Goal: Information Seeking & Learning: Learn about a topic

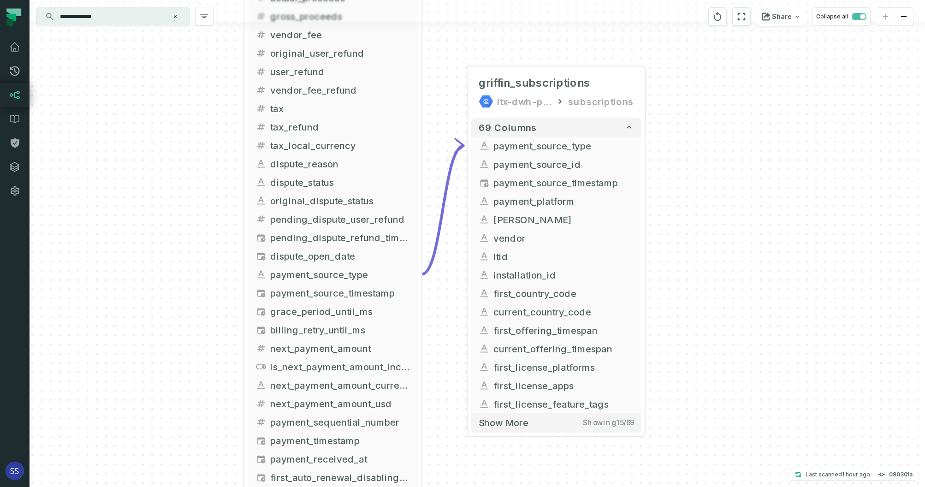
click at [464, 35] on div "+ griffin_subscriptions ltx-dwh-prod-processed subscriptions + 69 columns - pay…" at bounding box center [477, 243] width 895 height 487
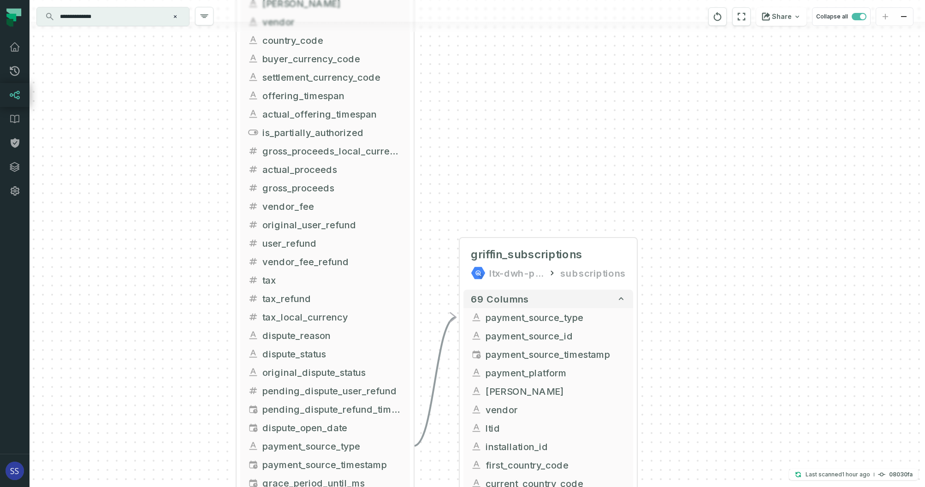
drag, startPoint x: 173, startPoint y: 123, endPoint x: 166, endPoint y: 292, distance: 169.8
click at [165, 295] on div "+ griffin_subscriptions ltx-dwh-prod-processed subscriptions + 69 columns - pay…" at bounding box center [477, 243] width 895 height 487
drag, startPoint x: 467, startPoint y: 64, endPoint x: 483, endPoint y: 274, distance: 210.9
click at [483, 276] on div "+ griffin_subscriptions ltx-dwh-prod-processed subscriptions + 69 columns - pay…" at bounding box center [477, 243] width 895 height 487
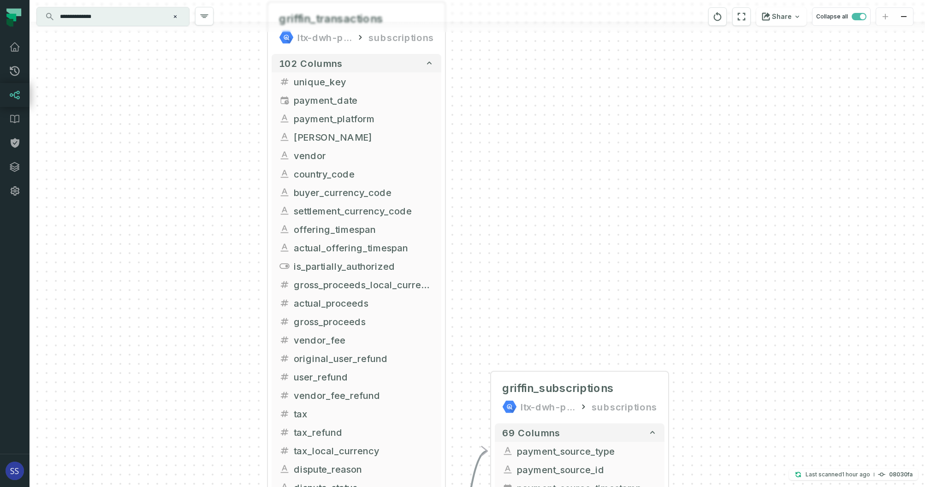
drag, startPoint x: 506, startPoint y: 341, endPoint x: 520, endPoint y: 262, distance: 80.2
click at [520, 262] on div "+ griffin_subscriptions ltx-dwh-prod-processed subscriptions + 69 columns - pay…" at bounding box center [477, 243] width 895 height 487
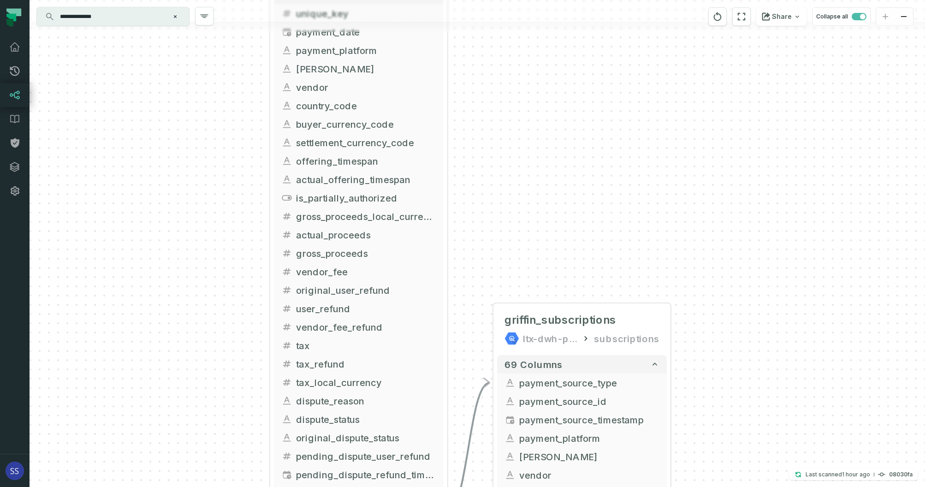
drag, startPoint x: 499, startPoint y: 300, endPoint x: 487, endPoint y: 207, distance: 93.8
click at [488, 207] on div "+ griffin_subscriptions ltx-dwh-prod-processed subscriptions + 69 columns - pay…" at bounding box center [477, 243] width 895 height 487
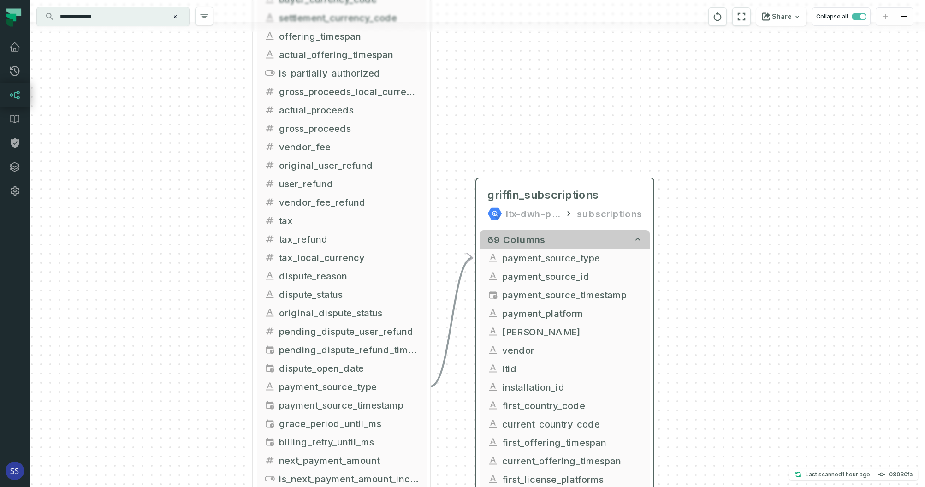
drag, startPoint x: 488, startPoint y: 251, endPoint x: 479, endPoint y: 201, distance: 51.0
click at [480, 230] on button "69 columns" at bounding box center [565, 239] width 170 height 18
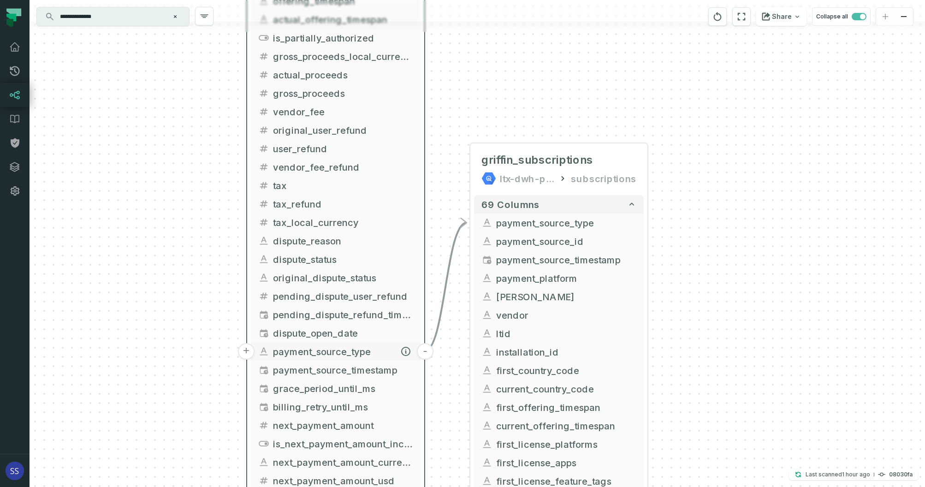
click at [426, 352] on button "-" at bounding box center [425, 351] width 17 height 17
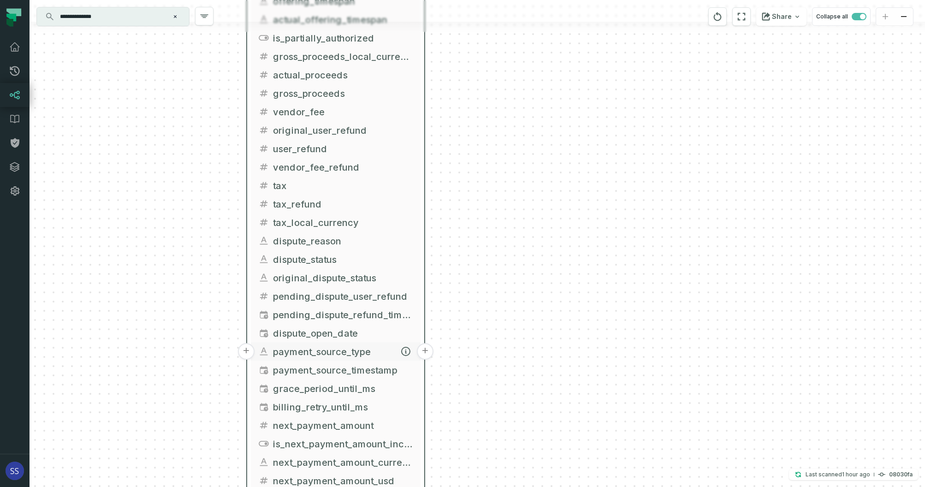
click at [424, 352] on button "+" at bounding box center [425, 351] width 17 height 17
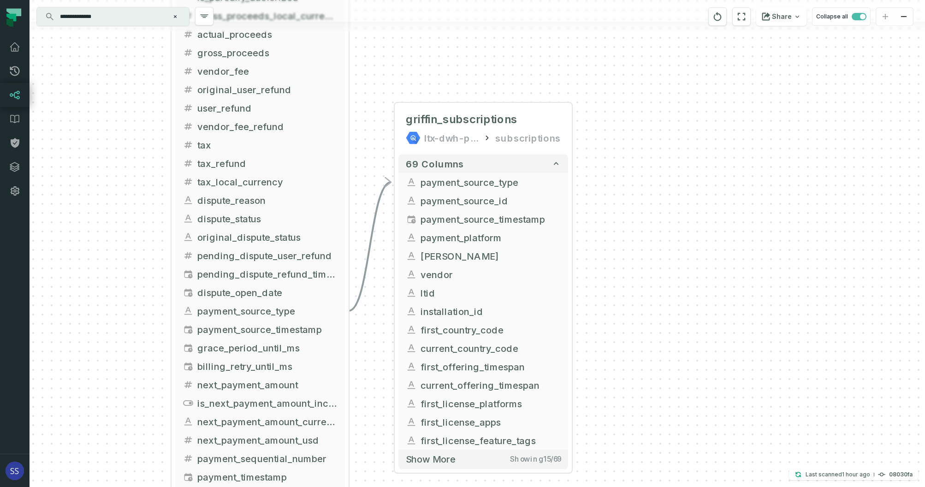
drag, startPoint x: 656, startPoint y: 262, endPoint x: 665, endPoint y: 129, distance: 134.0
click at [664, 130] on div "+ griffin_subscriptions ltx-dwh-prod-processed subscriptions + 69 columns - pay…" at bounding box center [477, 243] width 895 height 487
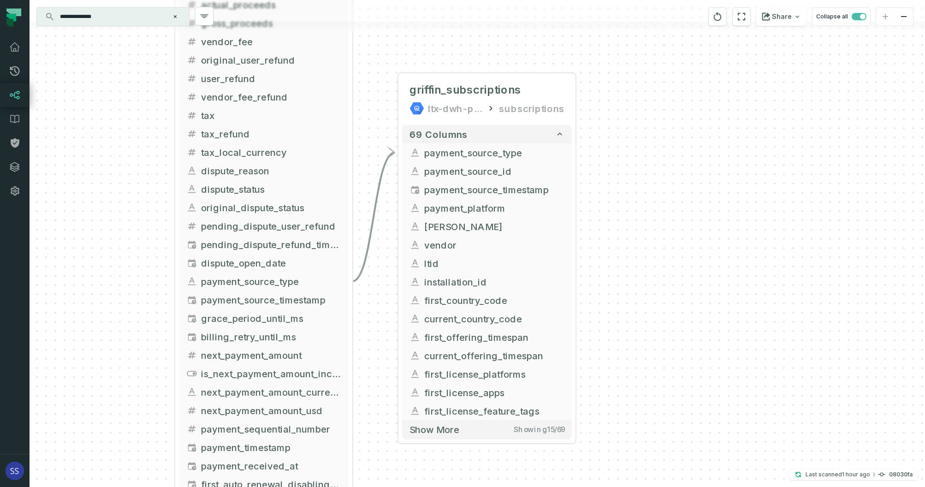
drag, startPoint x: 625, startPoint y: 233, endPoint x: 635, endPoint y: 166, distance: 68.1
click at [636, 166] on div "+ griffin_subscriptions ltx-dwh-prod-processed subscriptions + 69 columns - pay…" at bounding box center [477, 243] width 895 height 487
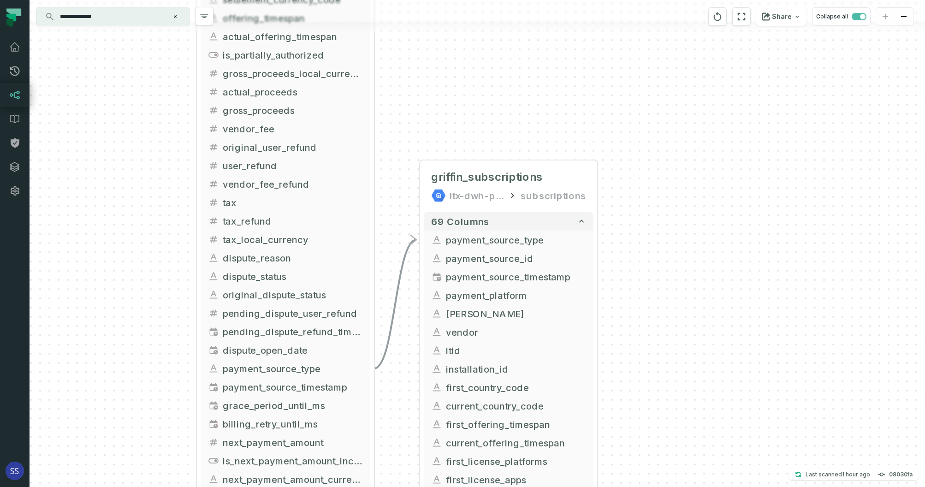
drag, startPoint x: 722, startPoint y: 107, endPoint x: 735, endPoint y: 268, distance: 161.4
click at [735, 268] on div "+ griffin_subscriptions ltx-dwh-prod-processed subscriptions + 69 columns - pay…" at bounding box center [477, 243] width 895 height 487
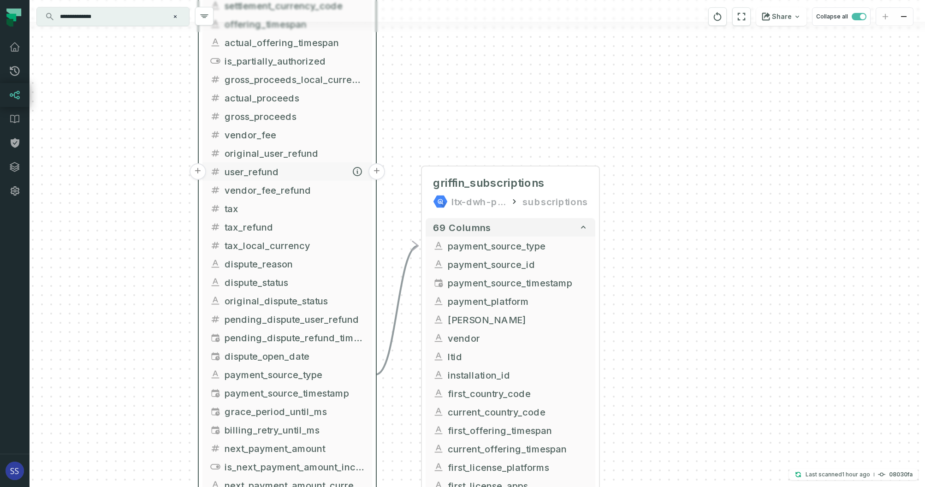
click at [378, 171] on button "+" at bounding box center [376, 171] width 17 height 17
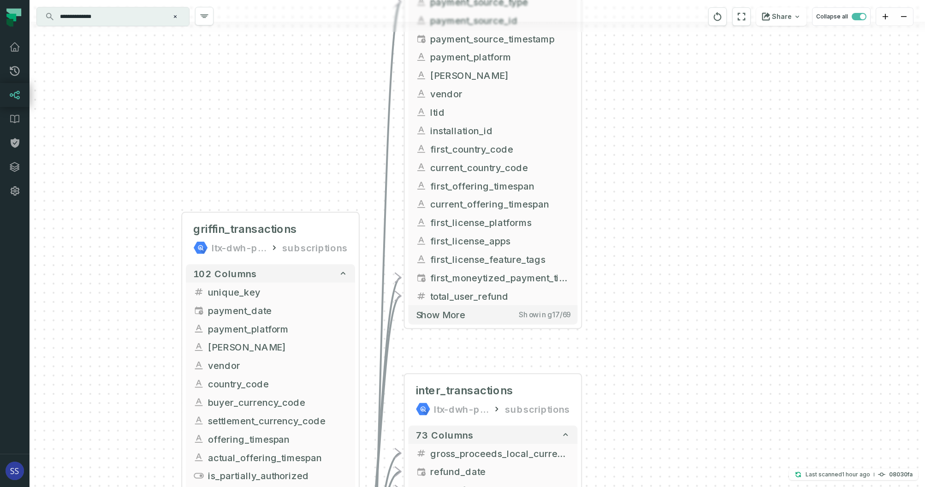
drag, startPoint x: 682, startPoint y: 114, endPoint x: 688, endPoint y: 311, distance: 196.9
click at [694, 320] on div "+ inter_transactions ltx-dwh-prod-processed subscriptions + 73 columns + gross_…" at bounding box center [477, 243] width 895 height 487
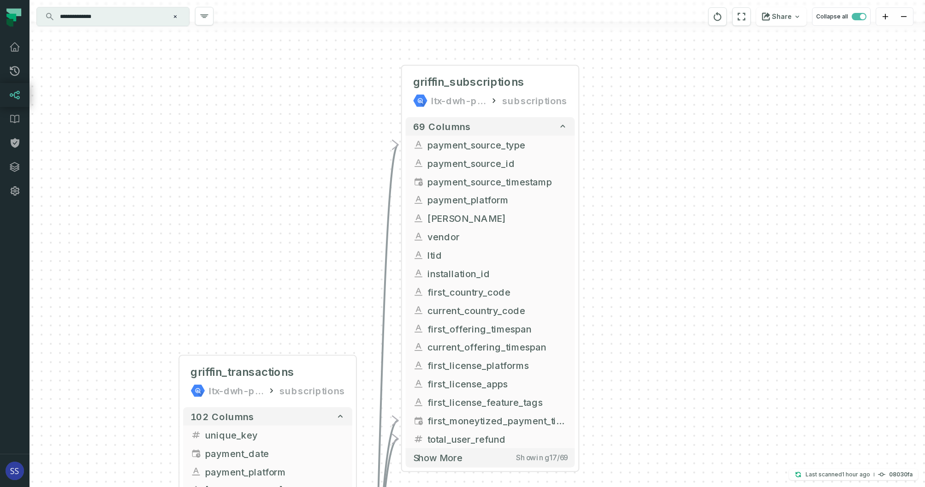
drag, startPoint x: 654, startPoint y: 87, endPoint x: 654, endPoint y: 235, distance: 148.0
click at [648, 292] on div "+ inter_transactions ltx-dwh-prod-processed subscriptions + 73 columns + gross_…" at bounding box center [477, 243] width 895 height 487
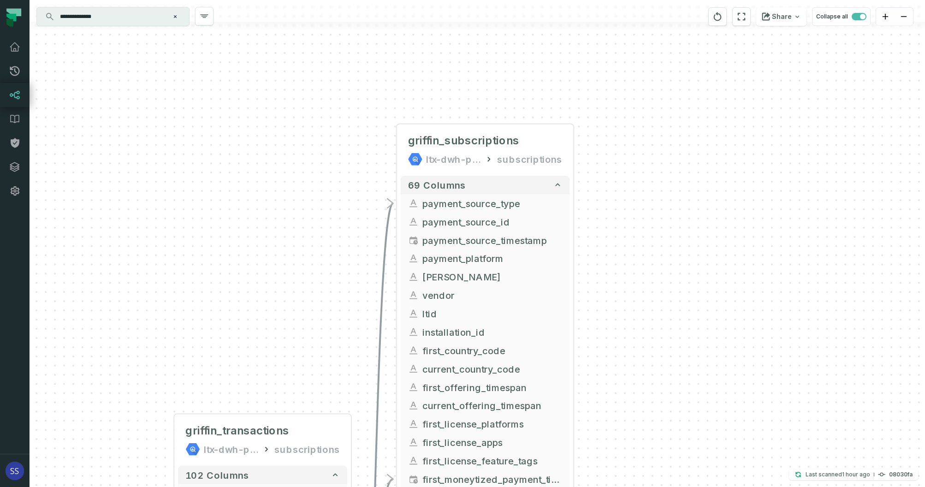
drag, startPoint x: 672, startPoint y: 172, endPoint x: 668, endPoint y: 225, distance: 52.7
click at [668, 225] on div "+ inter_transactions ltx-dwh-prod-processed subscriptions + 73 columns + gross_…" at bounding box center [477, 243] width 895 height 487
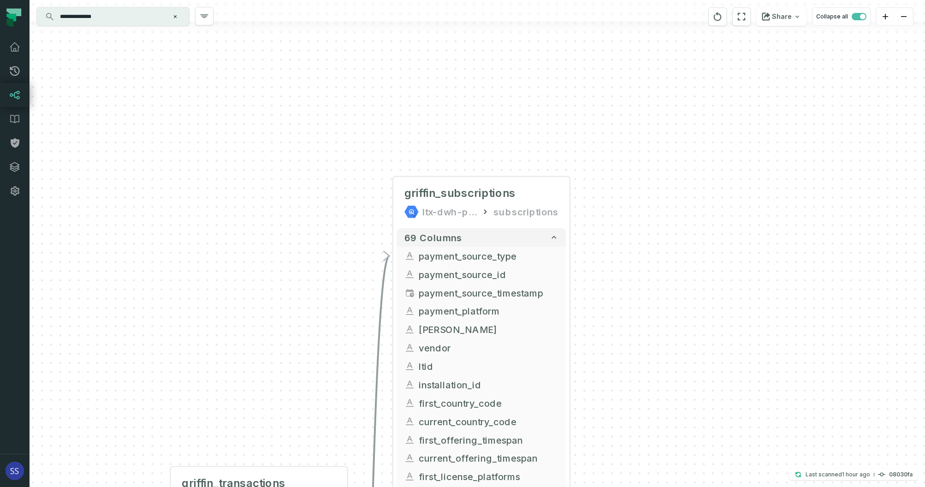
drag, startPoint x: 667, startPoint y: 244, endPoint x: 659, endPoint y: 141, distance: 103.1
click at [659, 141] on div "+ inter_transactions ltx-dwh-prod-processed subscriptions + 73 columns + gross_…" at bounding box center [477, 243] width 895 height 487
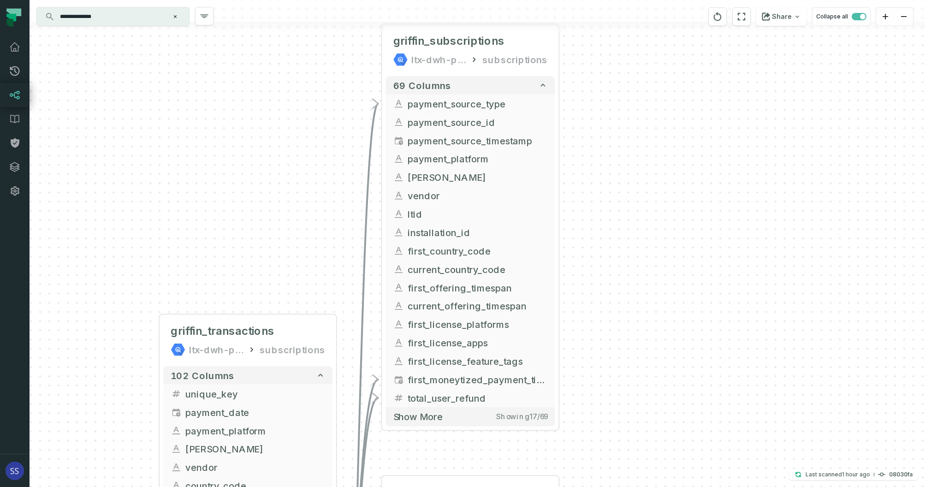
drag, startPoint x: 656, startPoint y: 248, endPoint x: 654, endPoint y: 134, distance: 114.8
click at [651, 118] on div "+ inter_transactions ltx-dwh-prod-processed subscriptions + 73 columns + gross_…" at bounding box center [477, 243] width 895 height 487
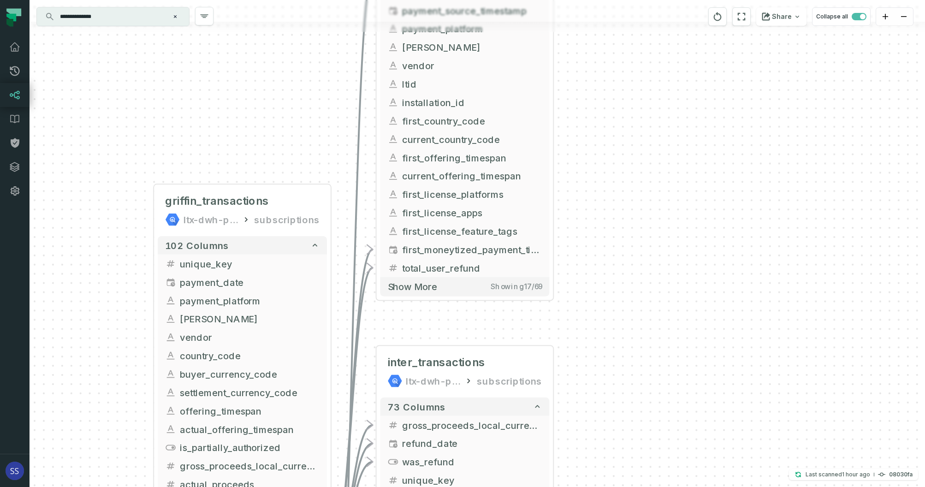
drag, startPoint x: 650, startPoint y: 283, endPoint x: 640, endPoint y: 153, distance: 130.8
click at [641, 161] on div "+ inter_transactions ltx-dwh-prod-processed subscriptions + 73 columns + gross_…" at bounding box center [477, 243] width 895 height 487
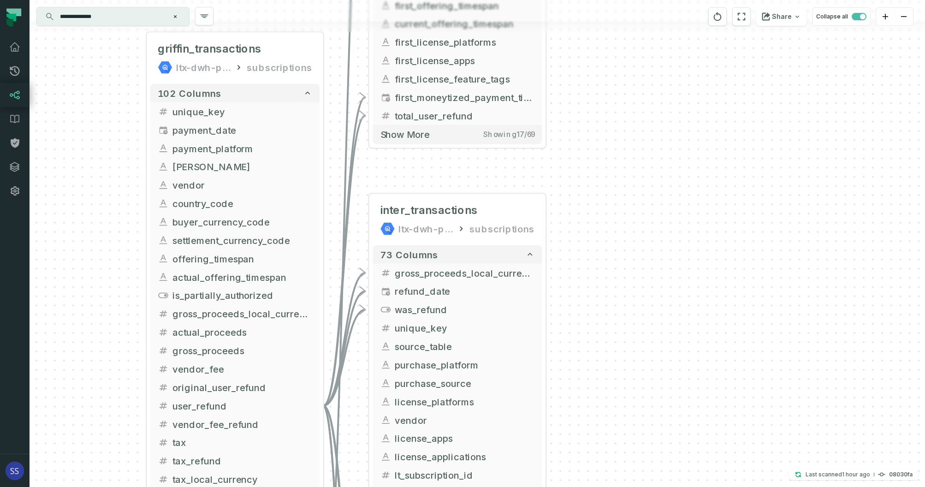
drag, startPoint x: 665, startPoint y: 278, endPoint x: 658, endPoint y: 211, distance: 67.2
click at [665, 196] on div "+ inter_transactions ltx-dwh-prod-processed subscriptions + 73 columns + gross_…" at bounding box center [477, 243] width 895 height 487
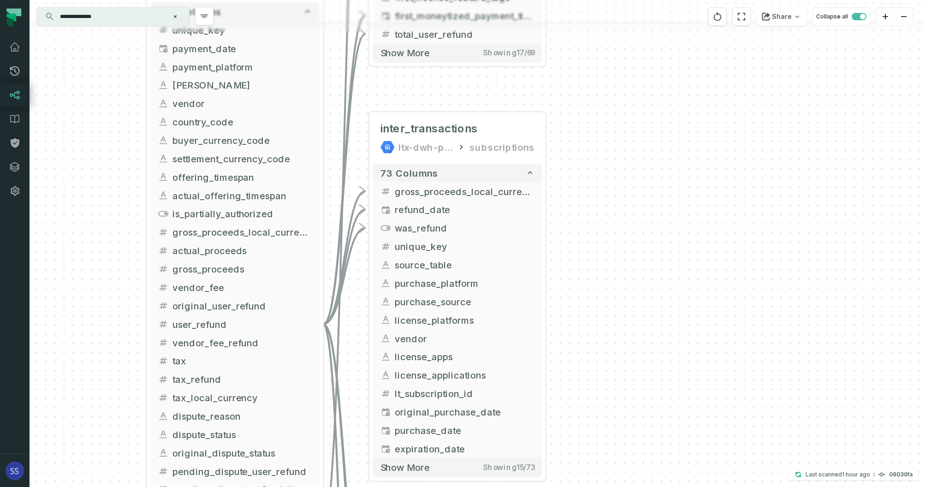
drag, startPoint x: 636, startPoint y: 228, endPoint x: 634, endPoint y: 152, distance: 76.1
click at [635, 152] on div "+ inter_transactions ltx-dwh-prod-processed subscriptions + 73 columns + gross_…" at bounding box center [477, 243] width 895 height 487
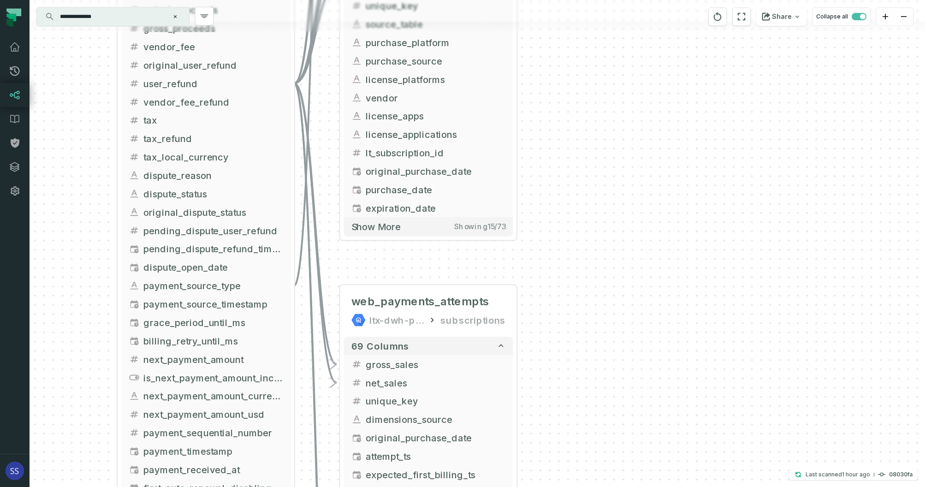
drag, startPoint x: 720, startPoint y: 337, endPoint x: 667, endPoint y: 215, distance: 132.8
click at [686, 137] on div "+ inter_transactions ltx-dwh-prod-processed subscriptions + 73 columns + gross_…" at bounding box center [477, 243] width 895 height 487
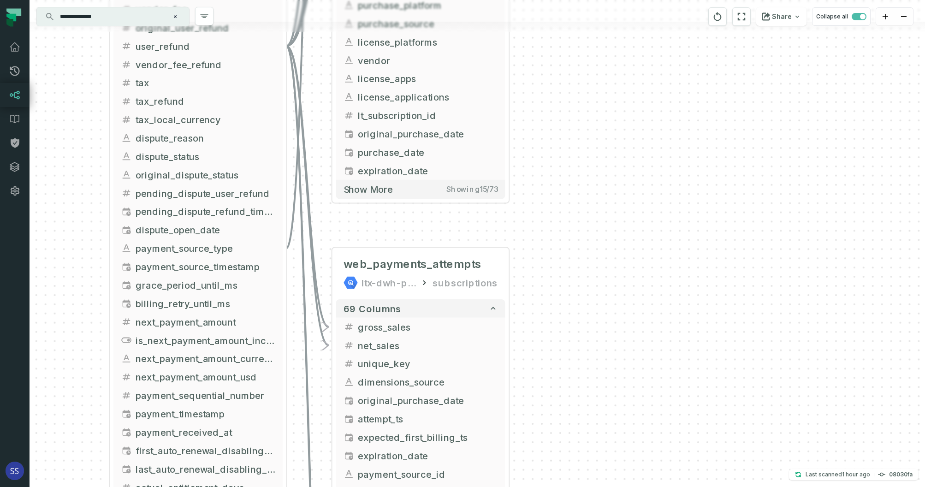
drag, startPoint x: 635, startPoint y: 168, endPoint x: 646, endPoint y: 239, distance: 72.3
click at [647, 240] on div "+ inter_transactions ltx-dwh-prod-processed subscriptions + 73 columns + gross_…" at bounding box center [477, 243] width 895 height 487
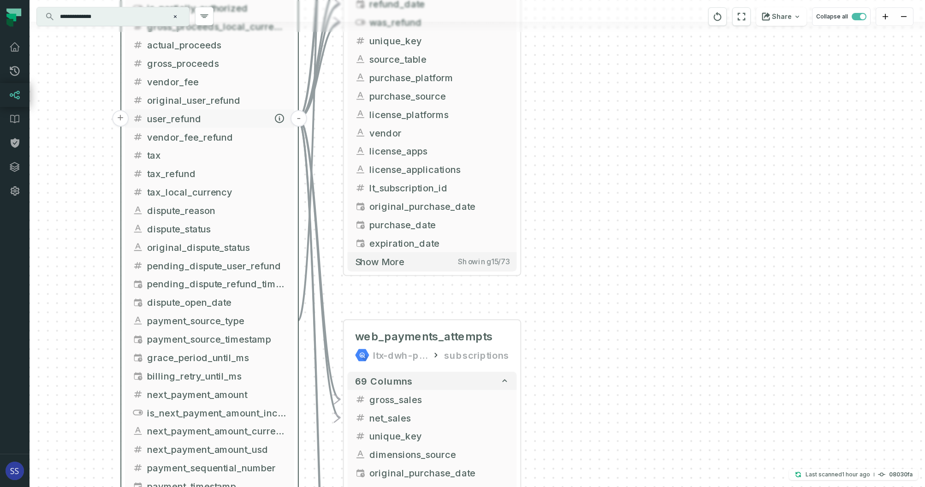
click at [299, 117] on button "-" at bounding box center [298, 118] width 17 height 17
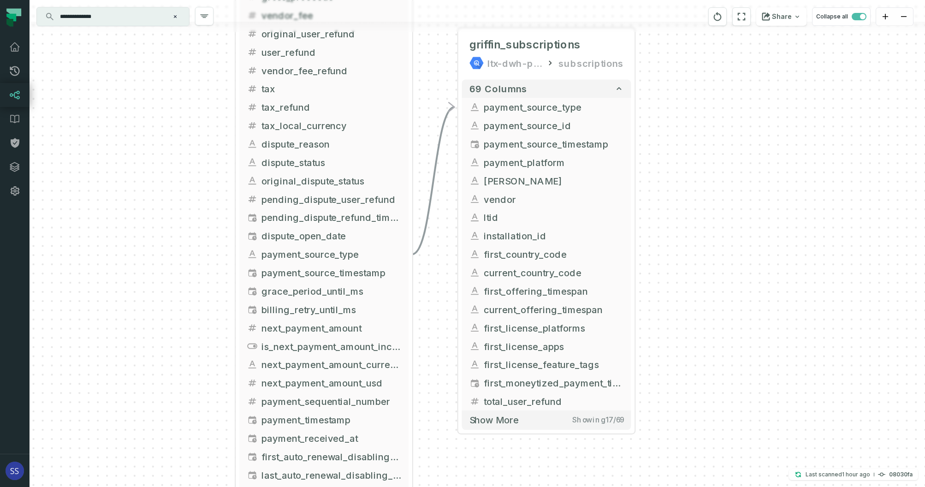
drag, startPoint x: 620, startPoint y: 208, endPoint x: 736, endPoint y: 141, distance: 134.3
click at [735, 141] on div "+ griffin_subscriptions ltx-dwh-prod-processed subscriptions + 69 columns - pay…" at bounding box center [477, 243] width 895 height 487
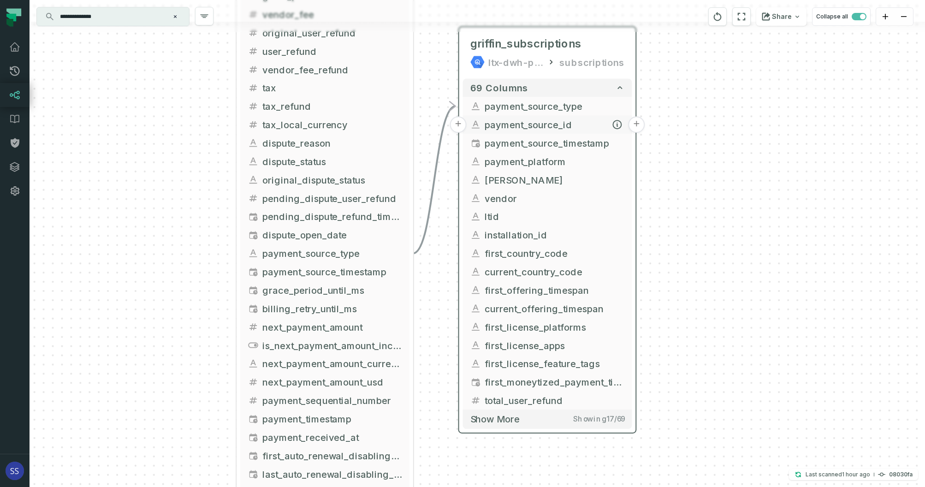
click at [640, 124] on button "+" at bounding box center [636, 124] width 17 height 17
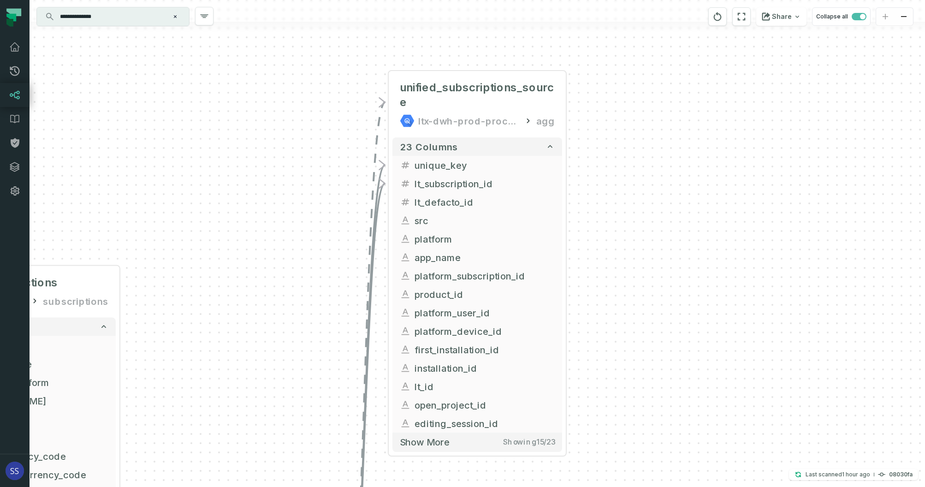
drag, startPoint x: 280, startPoint y: 233, endPoint x: 380, endPoint y: 79, distance: 184.0
click at [369, 102] on div "+ unified_subscriptions_source ltx-dwh-prod-processed agg + 23 columns + unique…" at bounding box center [477, 243] width 895 height 487
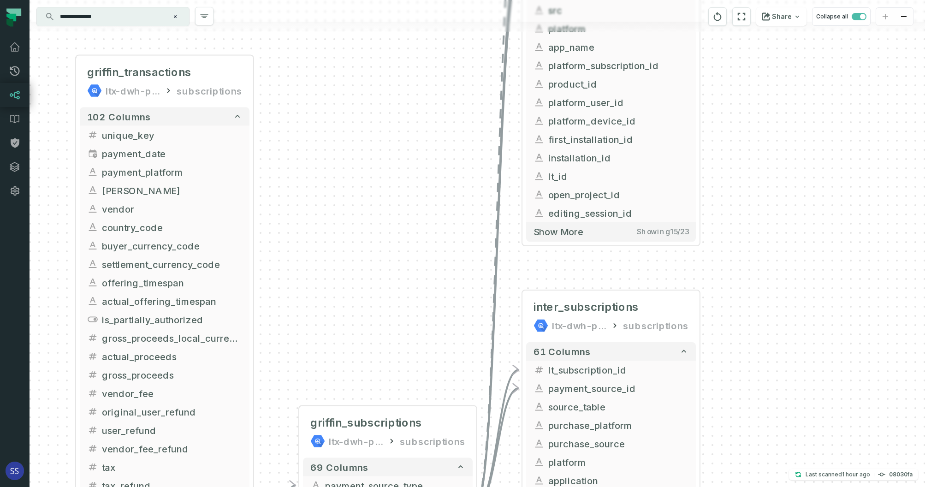
drag, startPoint x: 327, startPoint y: 181, endPoint x: 370, endPoint y: 118, distance: 76.6
click at [356, 128] on div "+ unified_subscriptions_source ltx-dwh-prod-processed agg + 23 columns + unique…" at bounding box center [477, 243] width 895 height 487
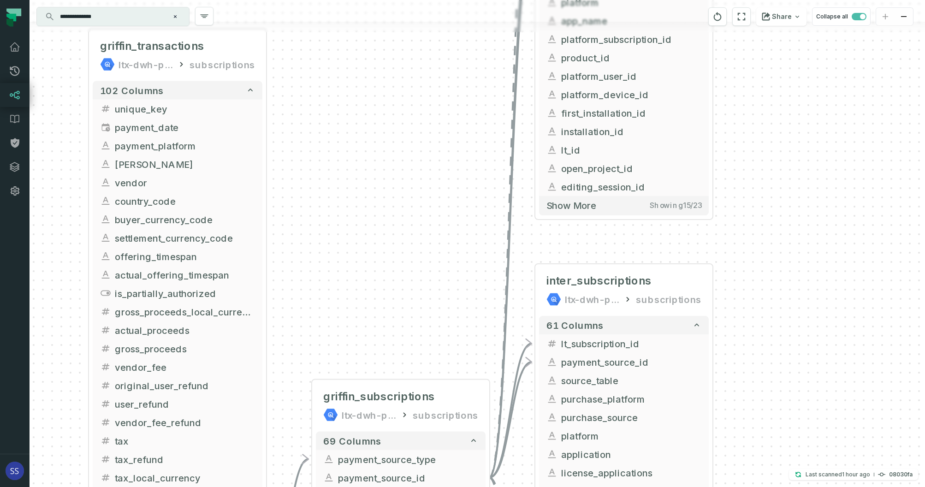
drag, startPoint x: 354, startPoint y: 211, endPoint x: 386, endPoint y: 84, distance: 130.9
click at [383, 103] on div "+ unified_subscriptions_source ltx-dwh-prod-processed agg + 23 columns + unique…" at bounding box center [477, 243] width 895 height 487
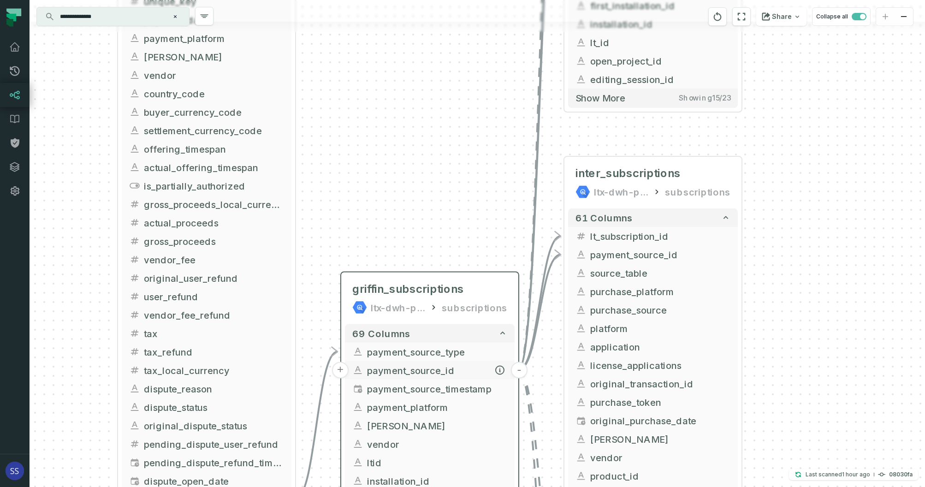
click at [519, 369] on button "-" at bounding box center [519, 370] width 17 height 17
click at [517, 371] on button "-" at bounding box center [519, 370] width 17 height 17
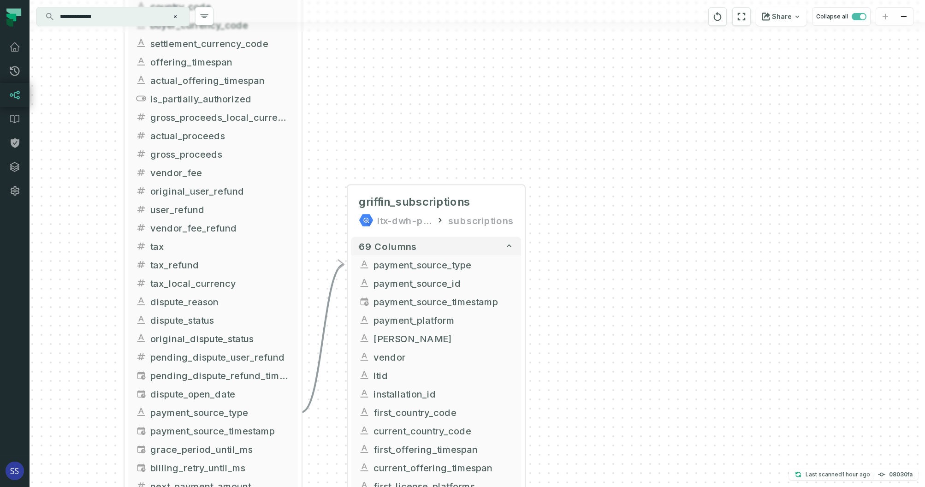
drag, startPoint x: 469, startPoint y: 208, endPoint x: 478, endPoint y: 95, distance: 113.7
click at [476, 111] on div "+ griffin_subscriptions ltx-dwh-prod-processed subscriptions + 69 columns - pay…" at bounding box center [477, 243] width 895 height 487
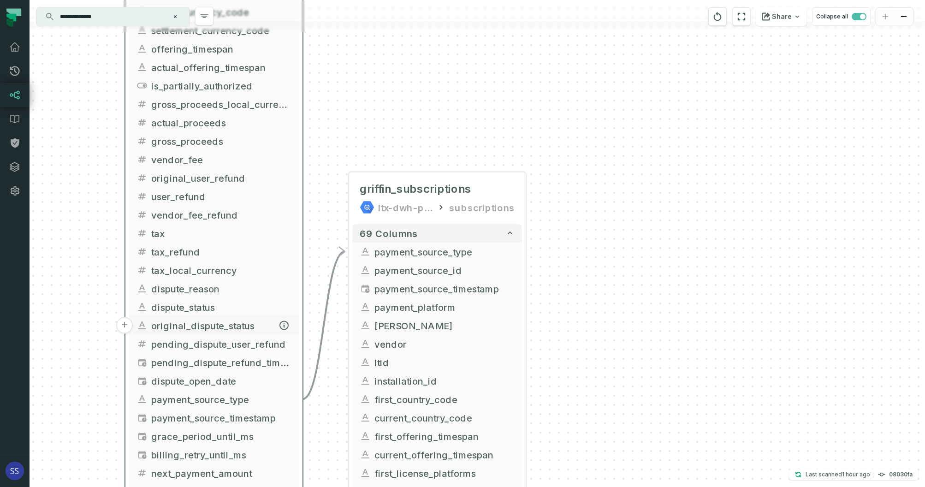
drag, startPoint x: 198, startPoint y: 282, endPoint x: 190, endPoint y: 148, distance: 134.4
click at [190, 319] on span "original_dispute_status" at bounding box center [221, 326] width 140 height 14
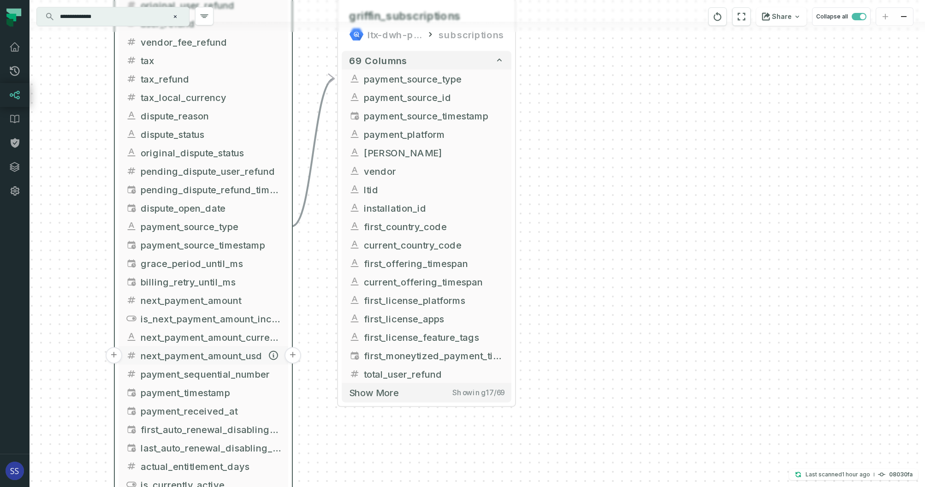
drag, startPoint x: 202, startPoint y: 359, endPoint x: 204, endPoint y: 225, distance: 134.6
click at [203, 367] on span "payment_sequential_number" at bounding box center [211, 374] width 140 height 14
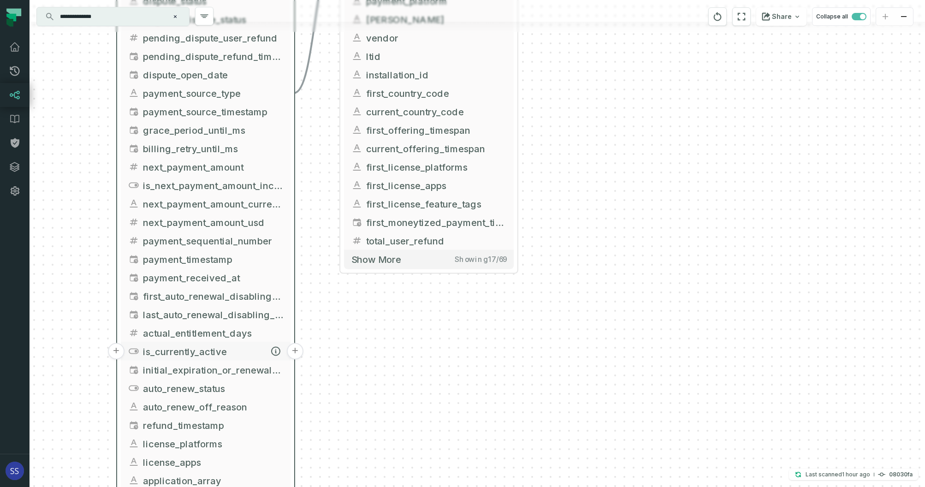
click at [213, 344] on span "is_currently_active" at bounding box center [213, 351] width 140 height 14
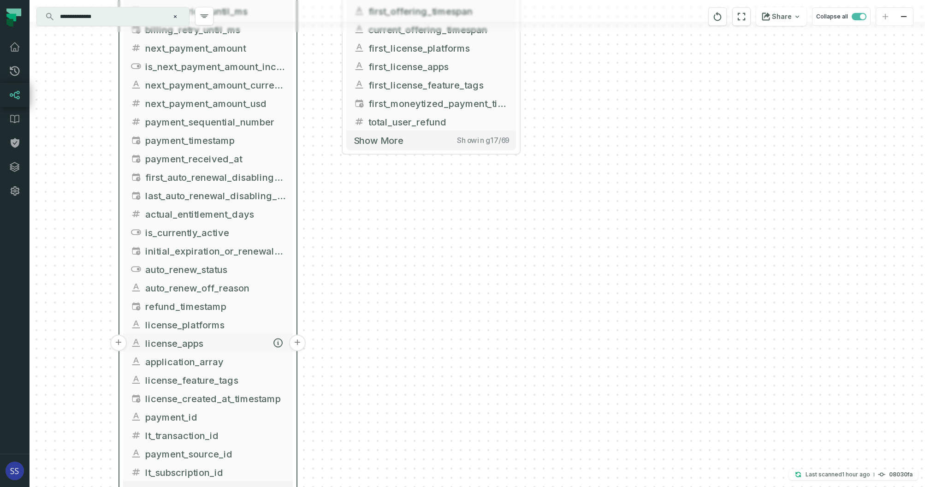
drag, startPoint x: 231, startPoint y: 323, endPoint x: 245, endPoint y: 264, distance: 60.2
click at [236, 318] on span "license_platforms" at bounding box center [215, 325] width 140 height 14
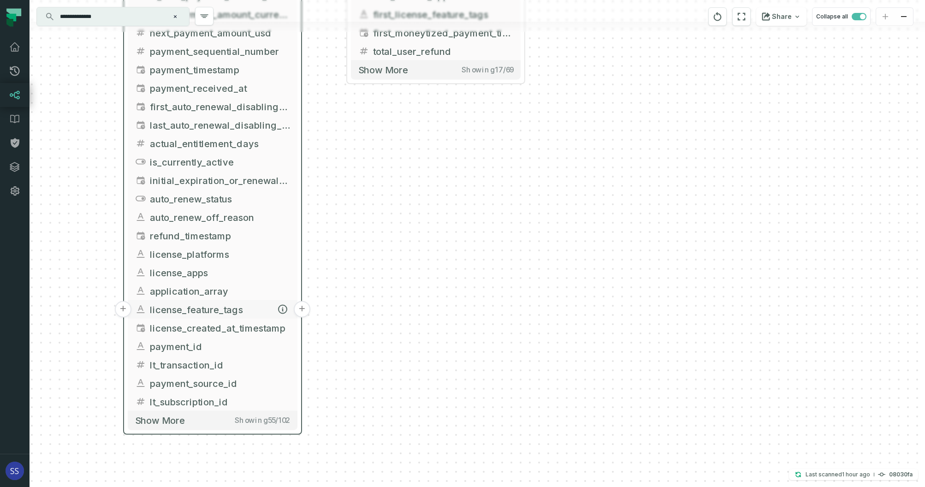
drag, startPoint x: 249, startPoint y: 312, endPoint x: 253, endPoint y: 248, distance: 63.3
click at [253, 319] on button "license_created_at_timestamp" at bounding box center [213, 328] width 170 height 18
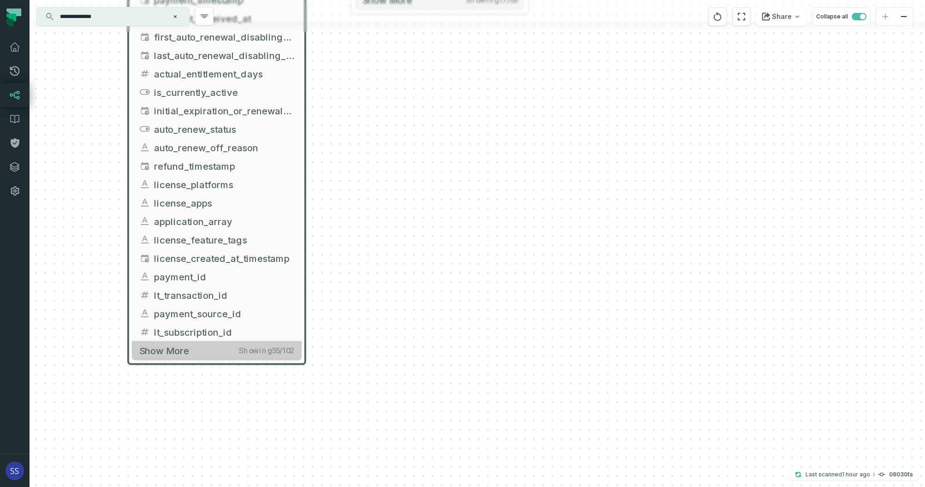
click at [212, 356] on button "Show more Showing 55 / 102" at bounding box center [217, 350] width 170 height 19
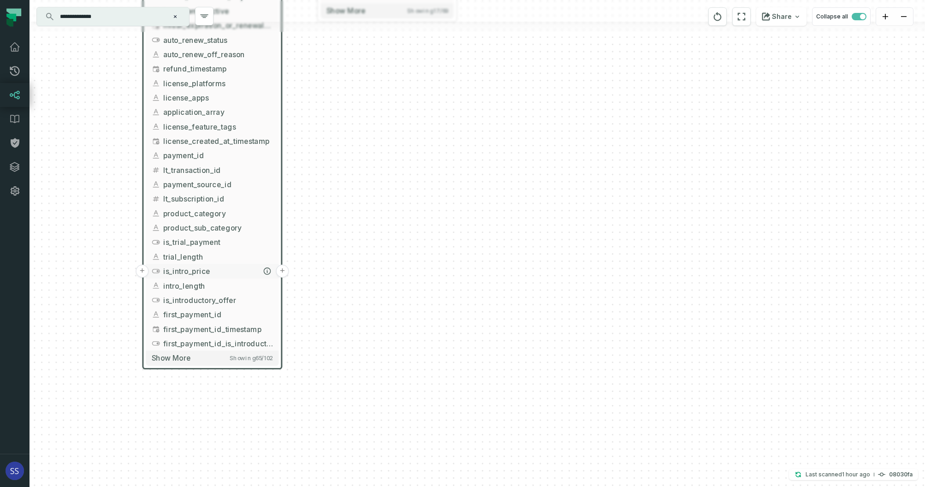
drag, startPoint x: 208, startPoint y: 365, endPoint x: 205, endPoint y: 258, distance: 106.6
click at [205, 266] on span "is_intro_price" at bounding box center [218, 271] width 110 height 11
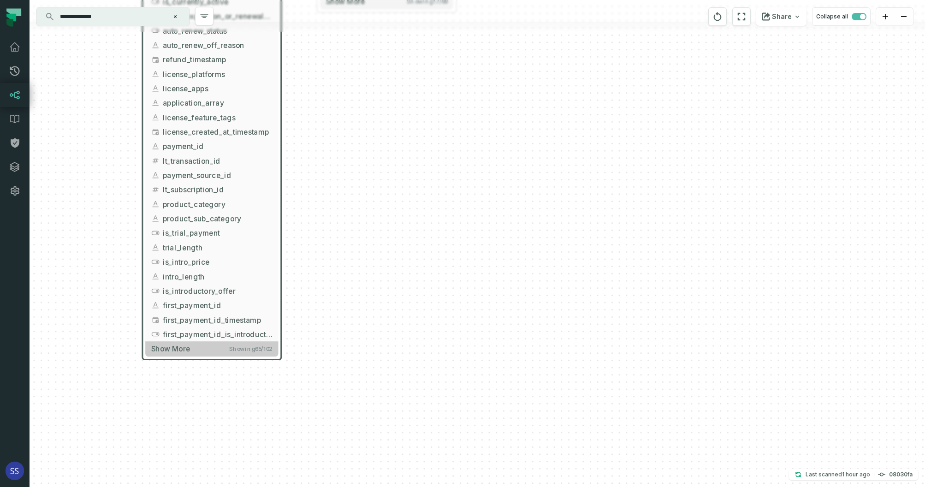
click at [207, 352] on button "Show more Showing 65 / 102" at bounding box center [211, 348] width 133 height 15
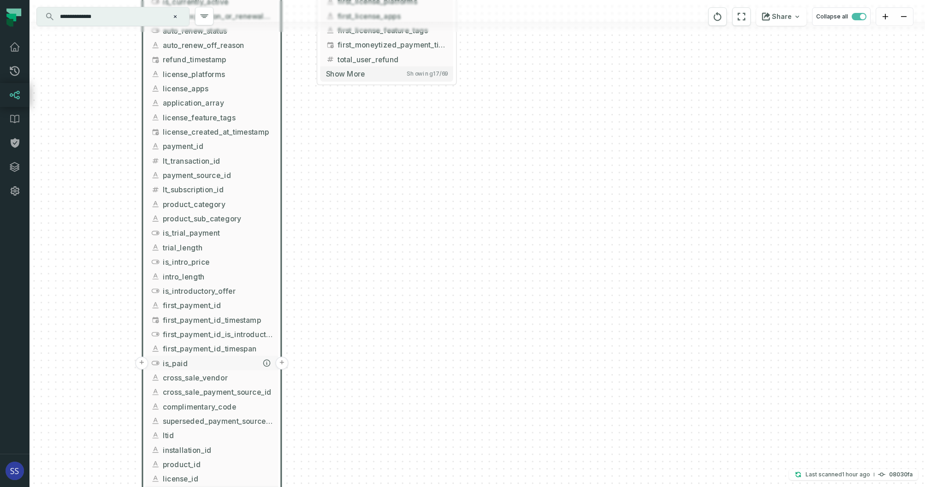
drag, startPoint x: 217, startPoint y: 347, endPoint x: 219, endPoint y: 267, distance: 79.3
click at [219, 358] on span "is_paid" at bounding box center [218, 363] width 110 height 11
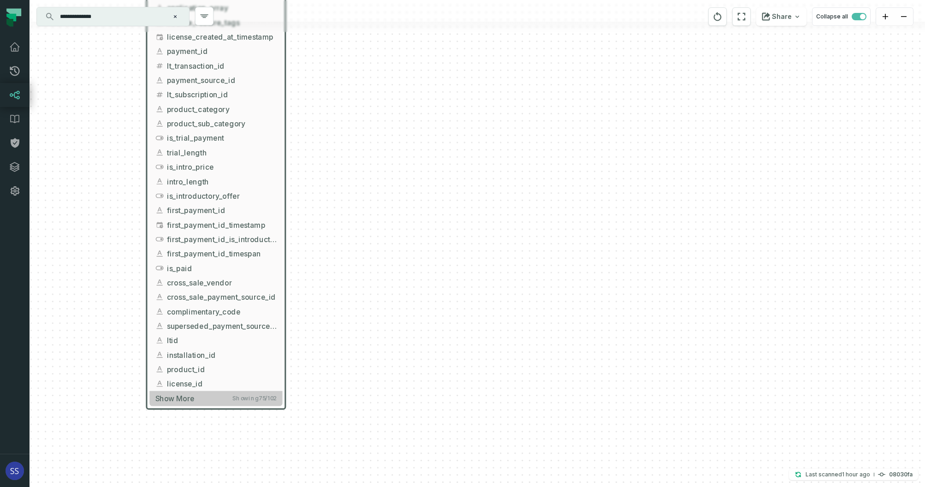
click at [204, 396] on button "Show more Showing 75 / 102" at bounding box center [215, 398] width 133 height 15
click at [199, 396] on button "Show more Showing 75 / 102" at bounding box center [215, 397] width 133 height 15
click at [197, 399] on button "Show more Showing 75 / 102" at bounding box center [215, 397] width 133 height 15
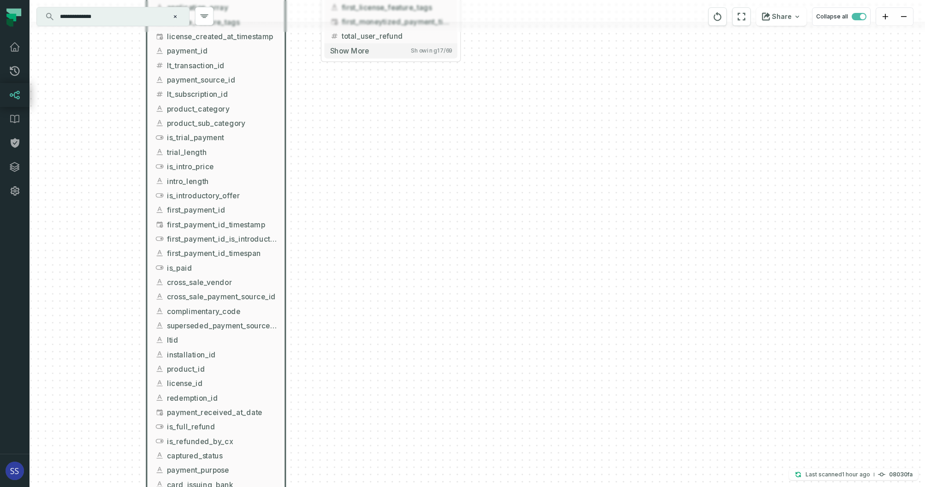
click at [197, 399] on span "redemption_id" at bounding box center [222, 397] width 110 height 11
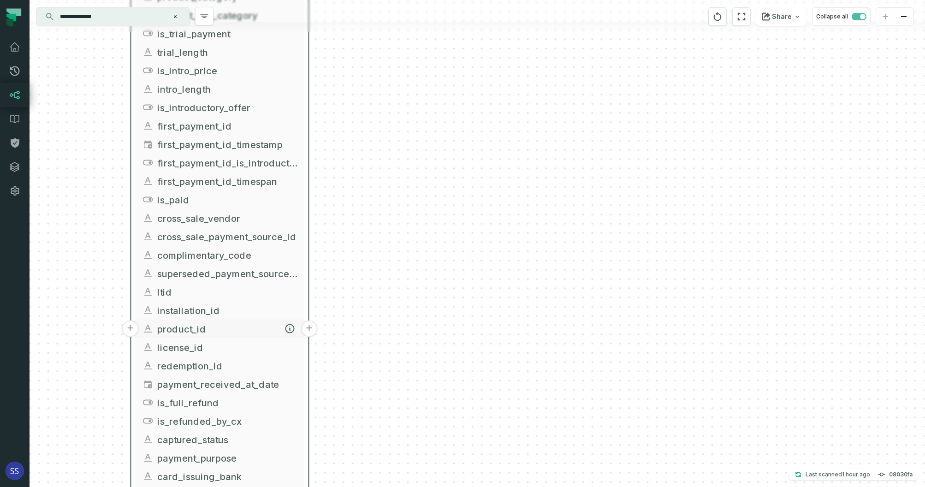
drag, startPoint x: 232, startPoint y: 359, endPoint x: 224, endPoint y: 170, distance: 189.2
click at [224, 338] on button "license_id" at bounding box center [220, 347] width 170 height 18
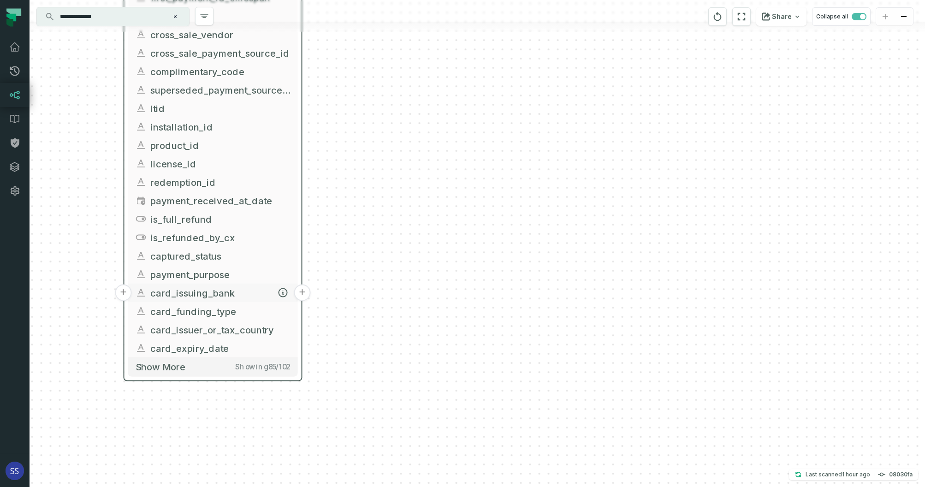
drag, startPoint x: 215, startPoint y: 312, endPoint x: 218, endPoint y: 249, distance: 62.8
click at [218, 286] on span "card_issuing_bank" at bounding box center [220, 293] width 140 height 14
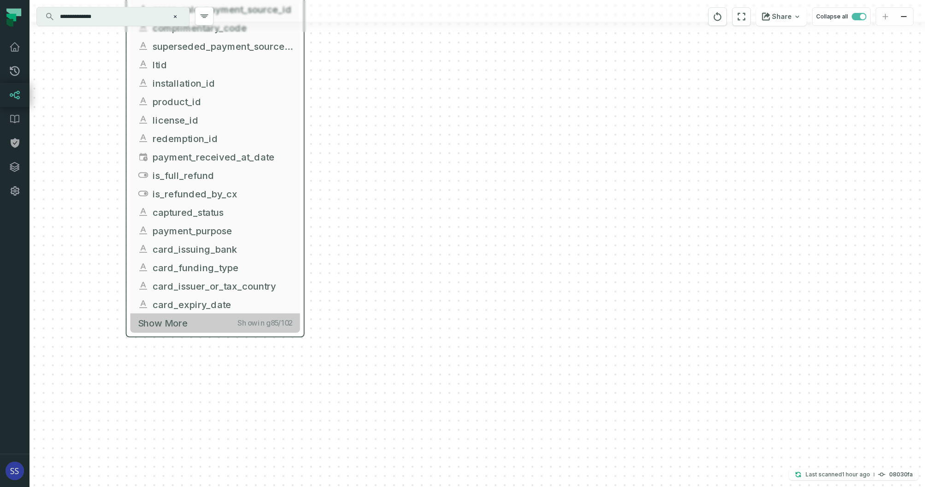
click at [212, 323] on button "Show more Showing 85 / 102" at bounding box center [215, 322] width 170 height 19
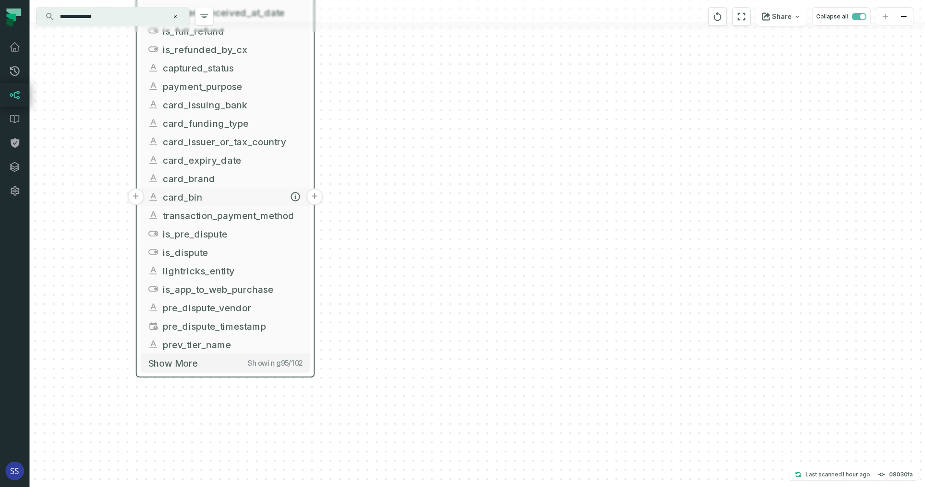
drag, startPoint x: 211, startPoint y: 336, endPoint x: 221, endPoint y: 183, distance: 153.4
click at [220, 191] on span "card_bin" at bounding box center [233, 197] width 140 height 14
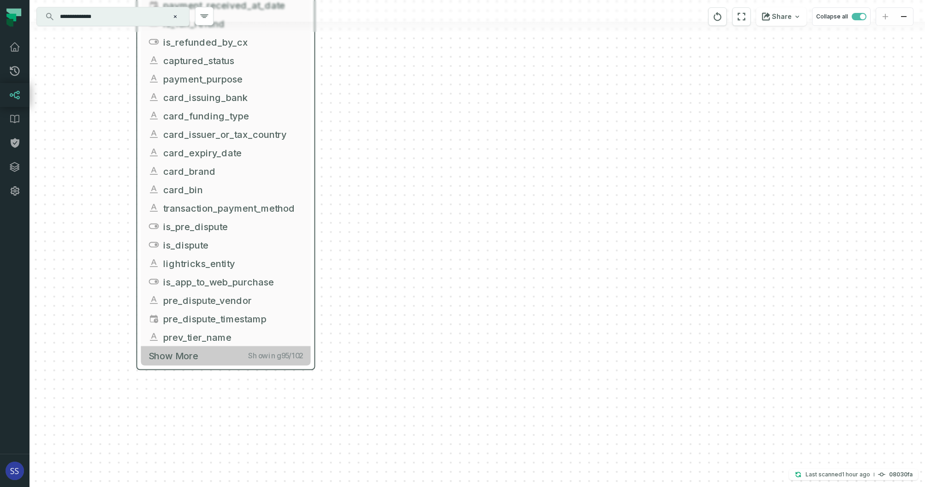
click at [216, 361] on button "Show more Showing 95 / 102" at bounding box center [226, 355] width 170 height 19
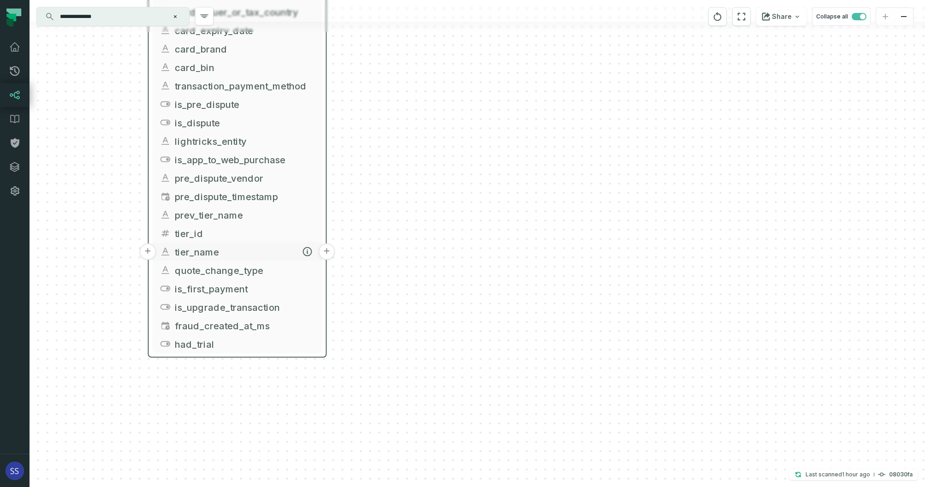
drag, startPoint x: 225, startPoint y: 356, endPoint x: 235, endPoint y: 243, distance: 113.9
click at [235, 243] on button "tier_name" at bounding box center [238, 251] width 170 height 18
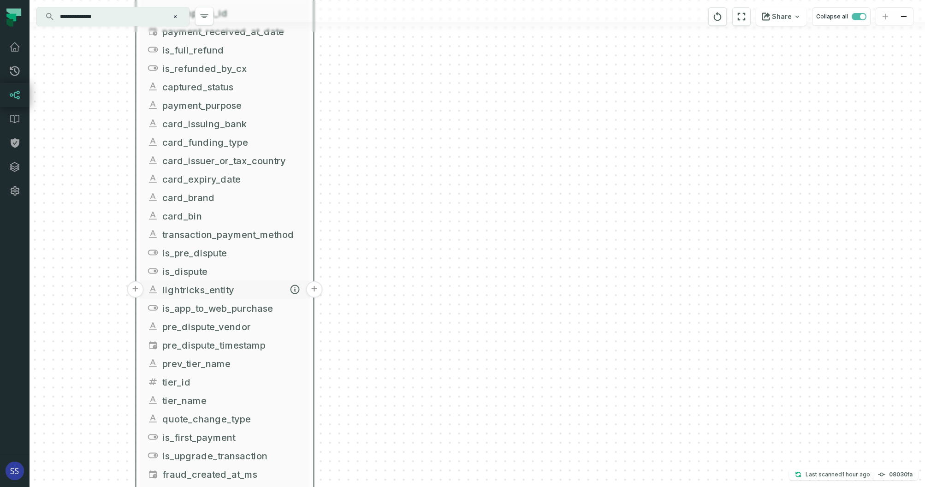
drag, startPoint x: 230, startPoint y: 215, endPoint x: 219, endPoint y: 302, distance: 86.9
click at [220, 299] on button "lightricks_entity" at bounding box center [225, 289] width 170 height 18
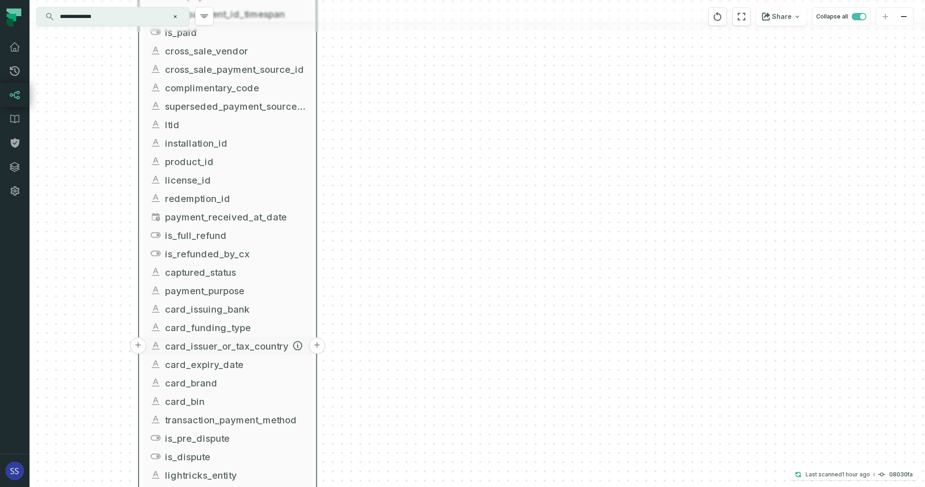
drag, startPoint x: 226, startPoint y: 186, endPoint x: 229, endPoint y: 347, distance: 160.5
click at [229, 349] on span "card_issuer_or_tax_country" at bounding box center [235, 346] width 140 height 14
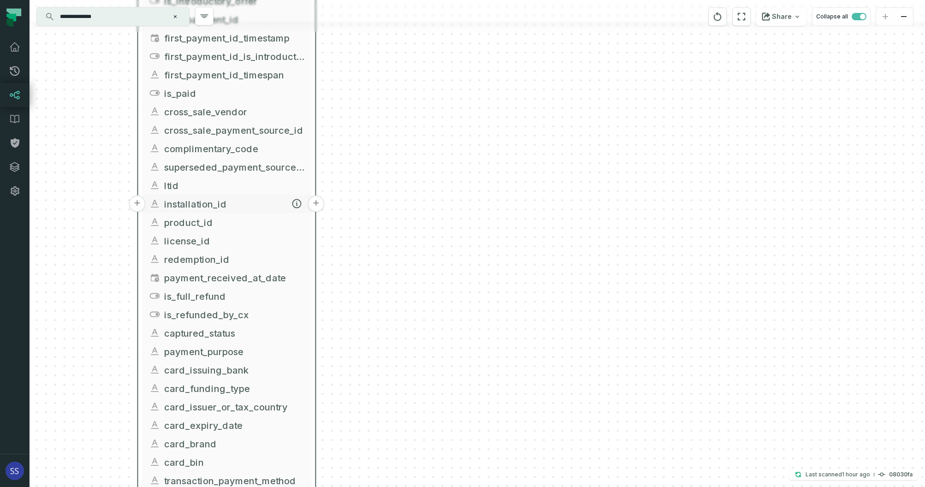
drag, startPoint x: 240, startPoint y: 146, endPoint x: 233, endPoint y: 284, distance: 138.0
click at [233, 211] on span "installation_id" at bounding box center [234, 204] width 140 height 14
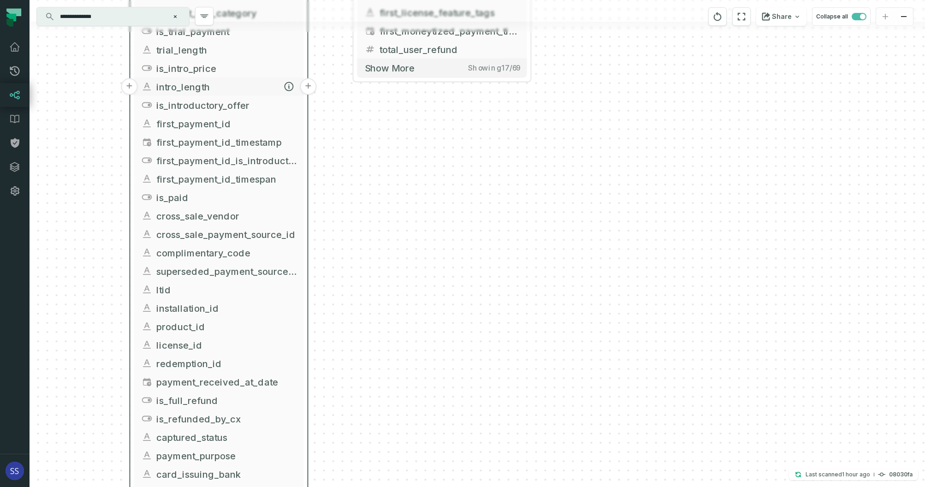
drag, startPoint x: 260, startPoint y: 108, endPoint x: 246, endPoint y: 291, distance: 183.1
click at [241, 112] on span "is_introductory_offer" at bounding box center [226, 105] width 140 height 14
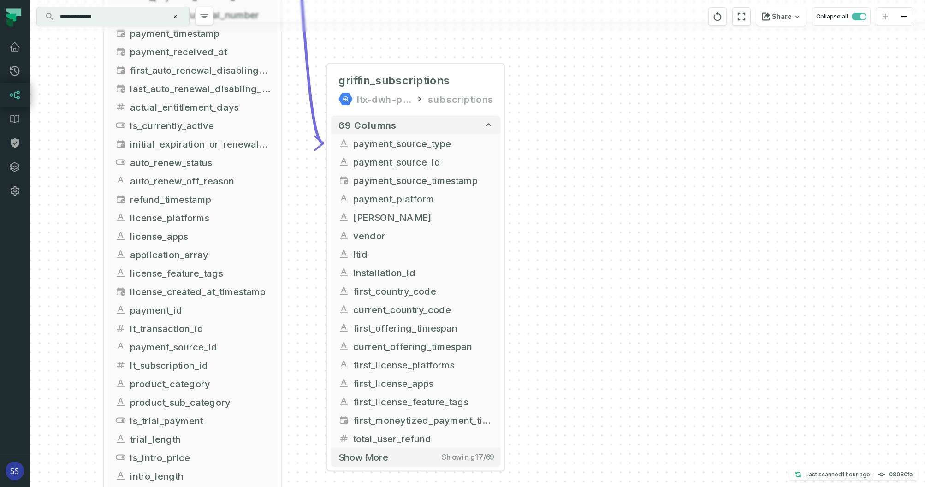
drag, startPoint x: 581, startPoint y: 65, endPoint x: 546, endPoint y: 294, distance: 231.7
click at [570, 310] on div "+ griffin_subscriptions ltx-dwh-prod-processed subscriptions + 69 columns - pay…" at bounding box center [477, 243] width 895 height 487
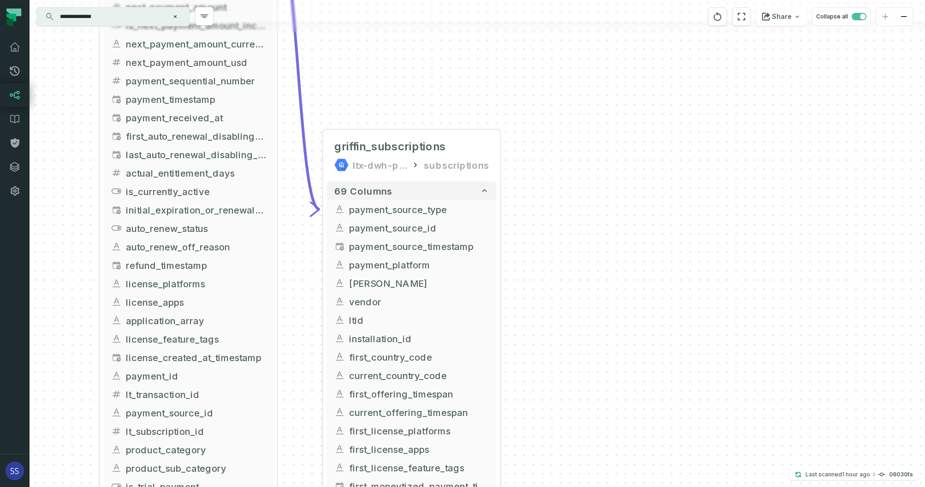
drag, startPoint x: 441, startPoint y: 77, endPoint x: 521, endPoint y: 177, distance: 128.7
click at [520, 176] on div "+ griffin_subscriptions ltx-dwh-prod-processed subscriptions + 69 columns - pay…" at bounding box center [477, 243] width 895 height 487
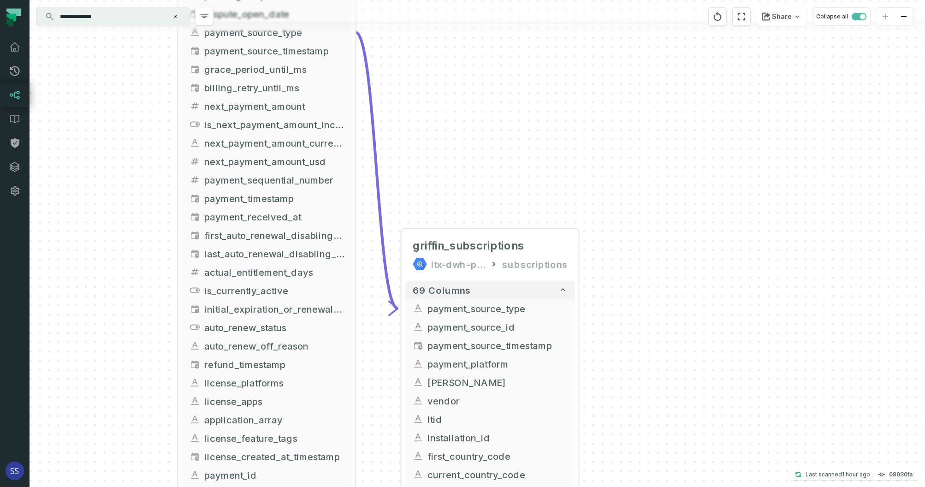
drag, startPoint x: 475, startPoint y: 183, endPoint x: 475, endPoint y: 194, distance: 10.6
click at [475, 194] on div "+ griffin_subscriptions ltx-dwh-prod-processed subscriptions + 69 columns - pay…" at bounding box center [477, 243] width 895 height 487
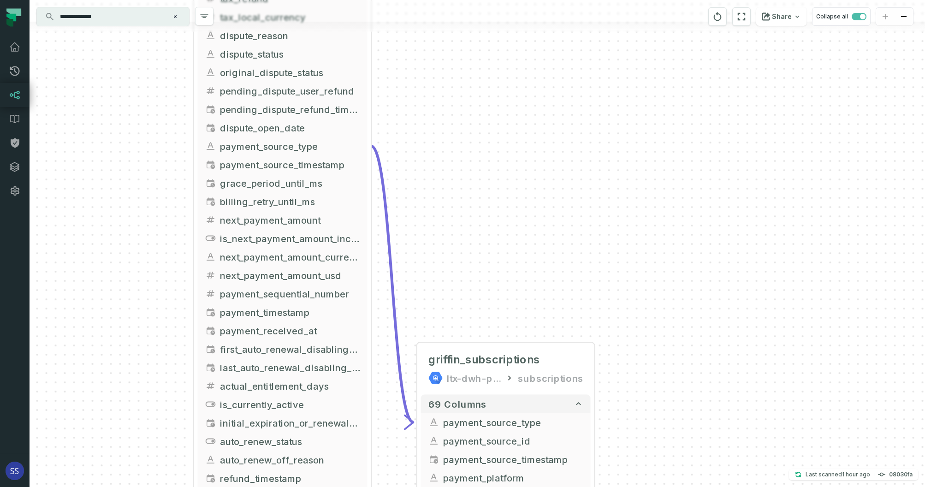
drag, startPoint x: 467, startPoint y: 157, endPoint x: 429, endPoint y: 186, distance: 48.0
click at [465, 198] on div "+ griffin_subscriptions ltx-dwh-prod-processed subscriptions + 69 columns - pay…" at bounding box center [477, 243] width 895 height 487
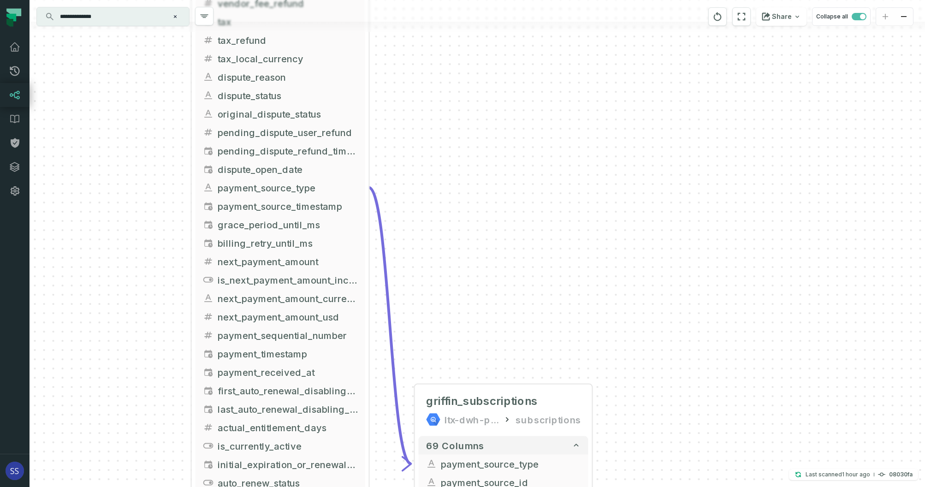
drag, startPoint x: 425, startPoint y: 122, endPoint x: 422, endPoint y: 238, distance: 116.2
click at [422, 238] on div "+ griffin_subscriptions ltx-dwh-prod-processed subscriptions + 69 columns - pay…" at bounding box center [477, 243] width 895 height 487
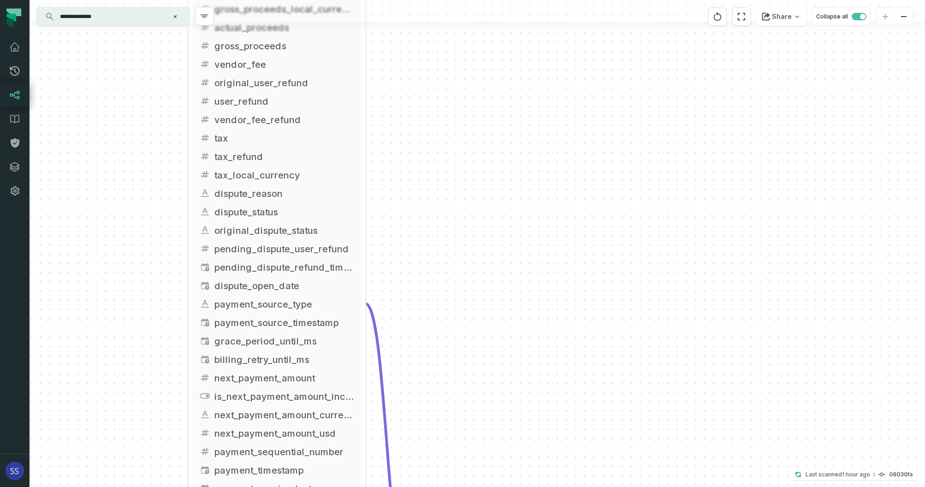
click at [387, 218] on div "+ griffin_subscriptions ltx-dwh-prod-processed subscriptions + 69 columns - pay…" at bounding box center [477, 243] width 895 height 487
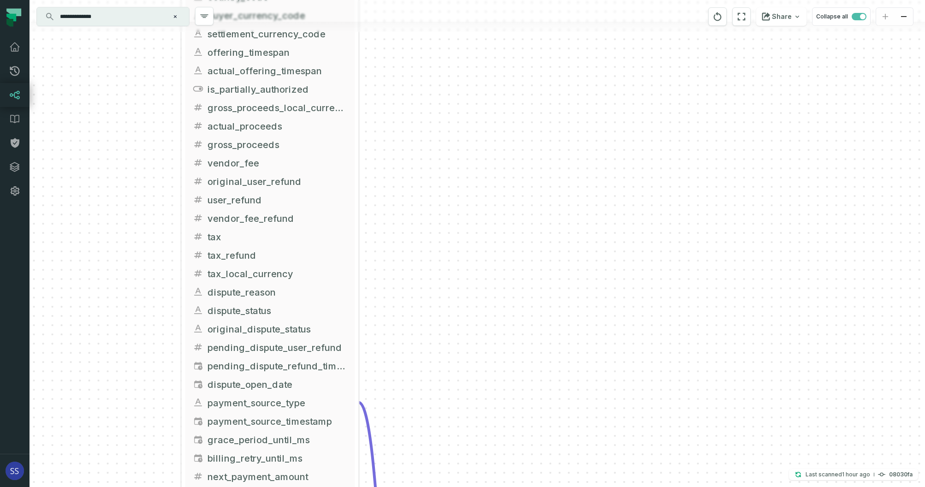
drag, startPoint x: 396, startPoint y: 154, endPoint x: 406, endPoint y: 157, distance: 9.9
click at [396, 195] on div "+ griffin_subscriptions ltx-dwh-prod-processed subscriptions + 69 columns - pay…" at bounding box center [477, 243] width 895 height 487
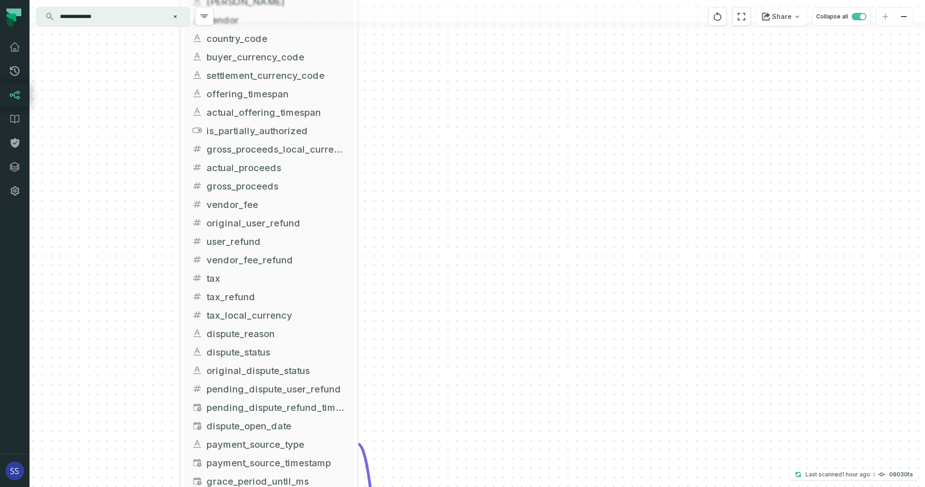
drag, startPoint x: 414, startPoint y: 160, endPoint x: 411, endPoint y: 171, distance: 11.5
click at [412, 172] on div "+ griffin_subscriptions ltx-dwh-prod-processed subscriptions + 69 columns - pay…" at bounding box center [477, 243] width 895 height 487
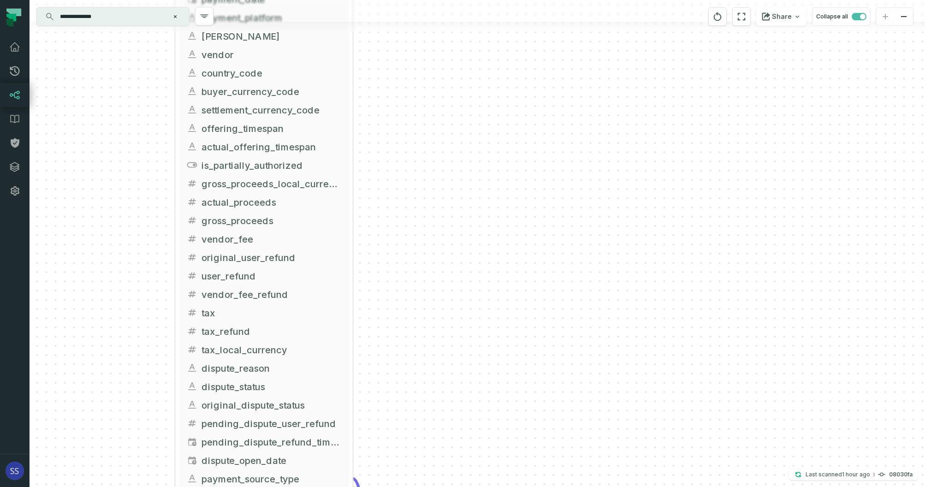
drag, startPoint x: 402, startPoint y: 115, endPoint x: 402, endPoint y: 157, distance: 41.5
click at [402, 157] on div "+ griffin_subscriptions ltx-dwh-prod-processed subscriptions + 69 columns - pay…" at bounding box center [477, 243] width 895 height 487
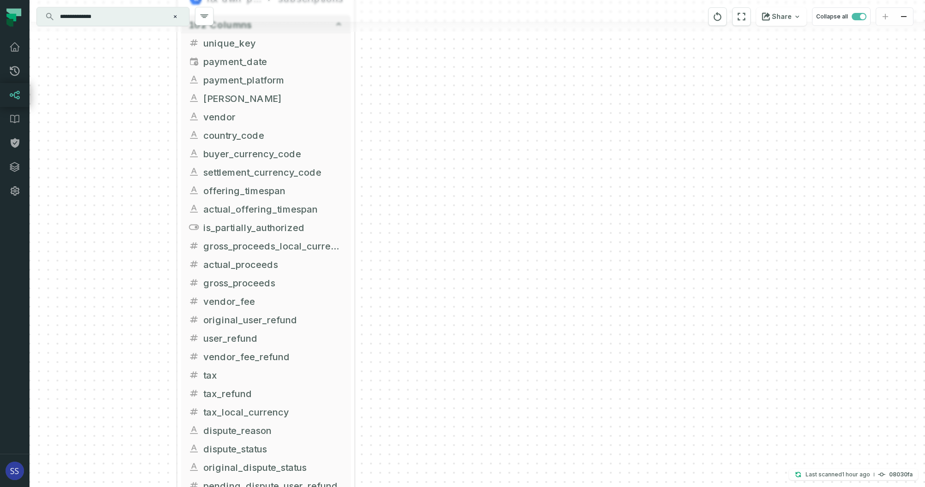
drag, startPoint x: 400, startPoint y: 151, endPoint x: 403, endPoint y: 157, distance: 7.2
click at [402, 189] on div "+ griffin_subscriptions ltx-dwh-prod-processed subscriptions + 69 columns - pay…" at bounding box center [477, 243] width 895 height 487
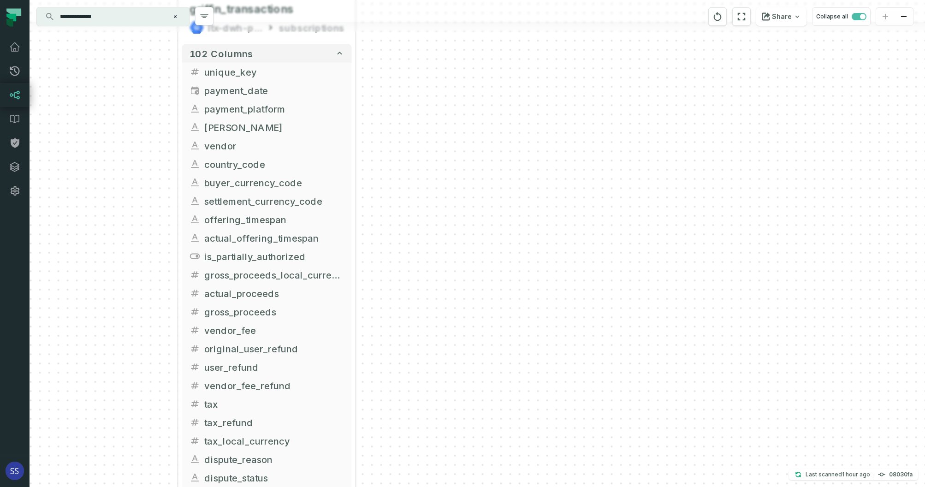
drag, startPoint x: 404, startPoint y: 169, endPoint x: 410, endPoint y: 184, distance: 16.4
click at [404, 197] on div "+ griffin_subscriptions ltx-dwh-prod-processed subscriptions + 69 columns - pay…" at bounding box center [477, 243] width 895 height 487
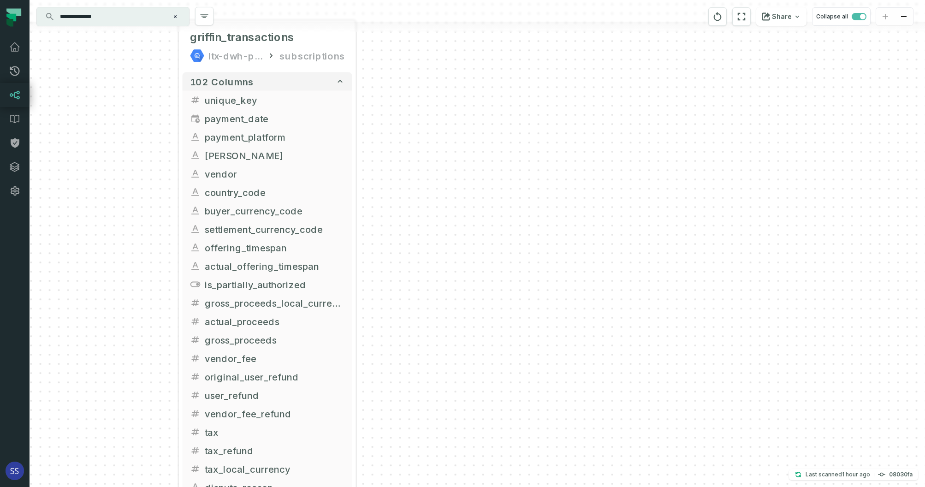
click at [410, 188] on div "+ griffin_subscriptions ltx-dwh-prod-processed subscriptions + 69 columns - pay…" at bounding box center [477, 243] width 895 height 487
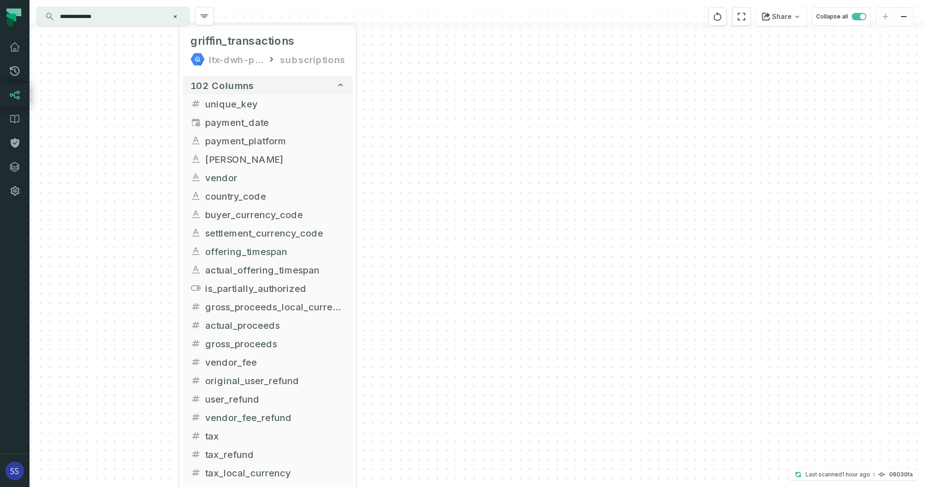
drag, startPoint x: 426, startPoint y: 219, endPoint x: 429, endPoint y: 175, distance: 43.9
click at [427, 184] on div "+ griffin_subscriptions ltx-dwh-prod-processed subscriptions + 69 columns - pay…" at bounding box center [477, 243] width 895 height 487
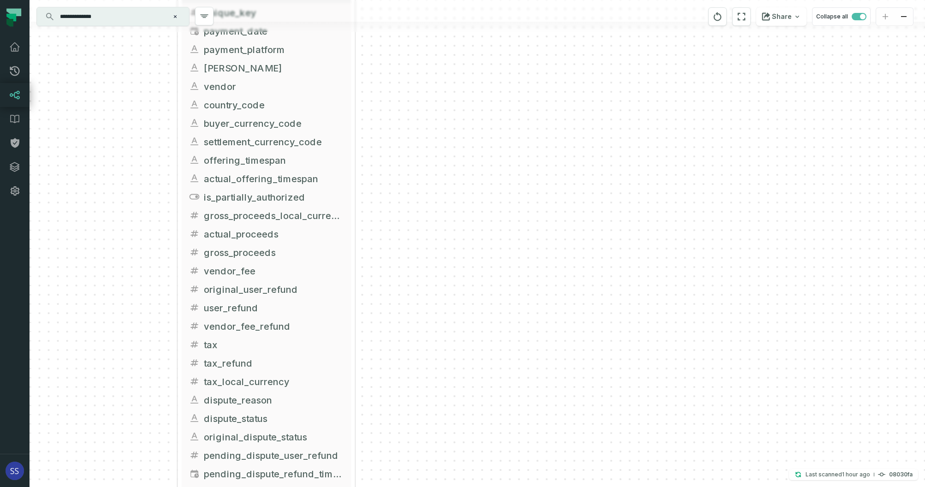
drag, startPoint x: 437, startPoint y: 267, endPoint x: 440, endPoint y: 202, distance: 65.1
click at [439, 203] on div "+ griffin_subscriptions ltx-dwh-prod-processed subscriptions + 69 columns - pay…" at bounding box center [477, 243] width 895 height 487
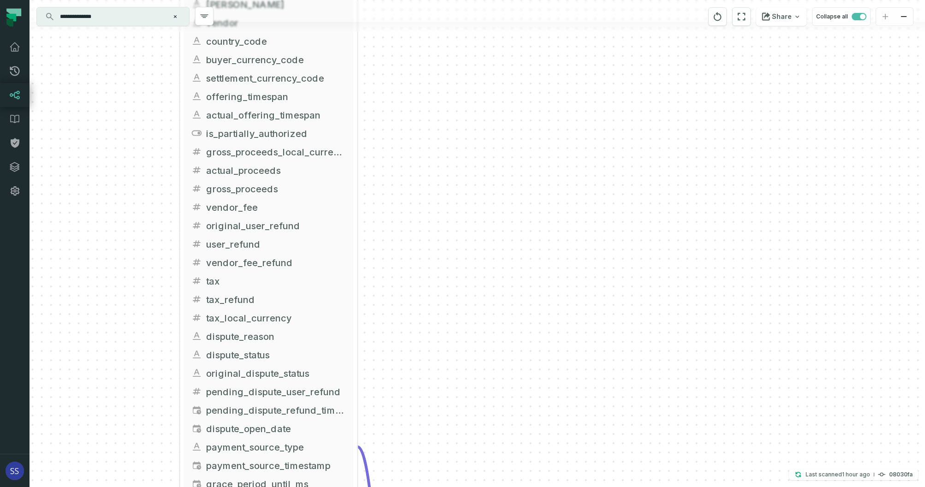
click at [439, 211] on div "+ griffin_subscriptions ltx-dwh-prod-processed subscriptions + 69 columns - pay…" at bounding box center [477, 243] width 895 height 487
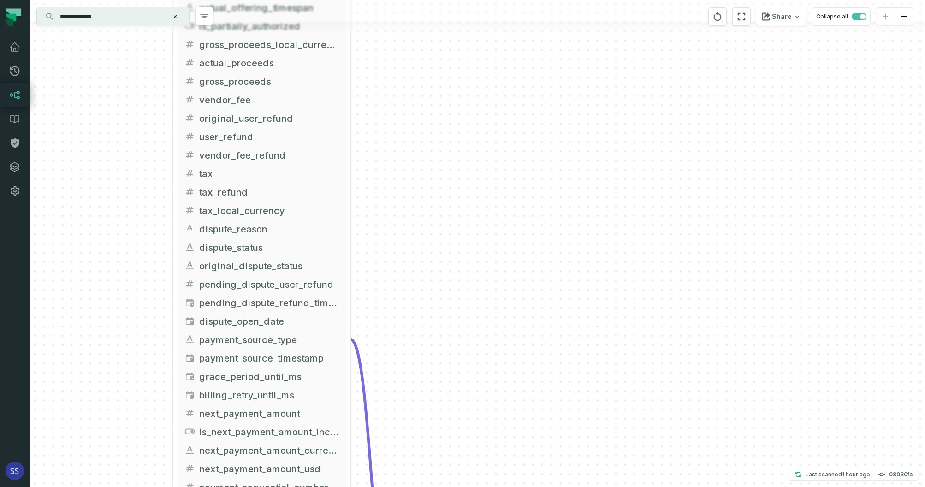
drag, startPoint x: 460, startPoint y: 252, endPoint x: 463, endPoint y: 256, distance: 5.0
click at [459, 228] on div "+ griffin_subscriptions ltx-dwh-prod-processed subscriptions + 69 columns - pay…" at bounding box center [477, 243] width 895 height 487
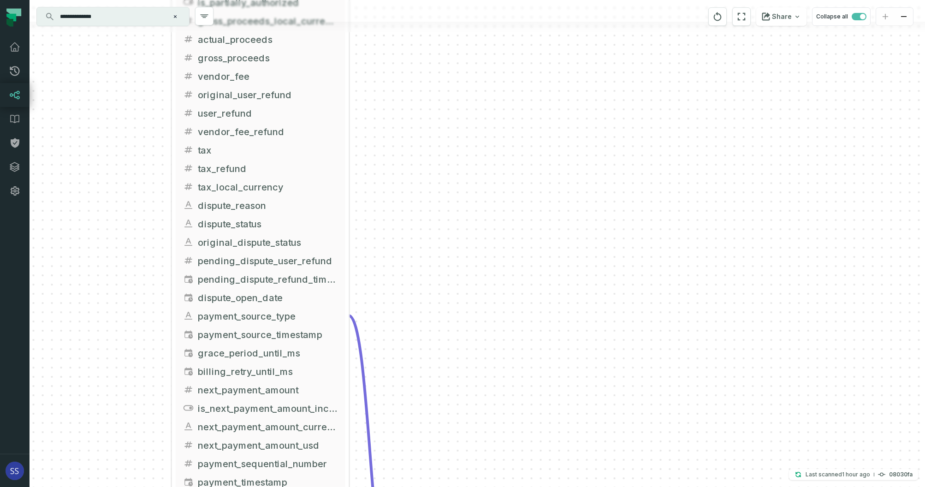
drag, startPoint x: 464, startPoint y: 275, endPoint x: 466, endPoint y: 238, distance: 36.9
click at [464, 237] on div "+ griffin_subscriptions ltx-dwh-prod-processed subscriptions + 69 columns - pay…" at bounding box center [477, 243] width 895 height 487
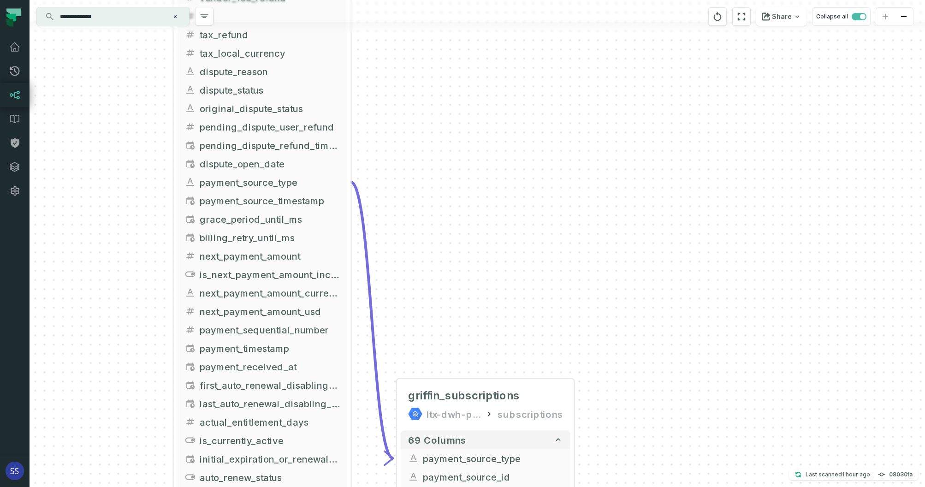
drag, startPoint x: 460, startPoint y: 269, endPoint x: 463, endPoint y: 195, distance: 74.3
click at [462, 200] on div "+ griffin_subscriptions ltx-dwh-prod-processed subscriptions + 69 columns - pay…" at bounding box center [477, 243] width 895 height 487
click at [448, 226] on div "+ griffin_subscriptions ltx-dwh-prod-processed subscriptions + 69 columns - pay…" at bounding box center [477, 243] width 895 height 487
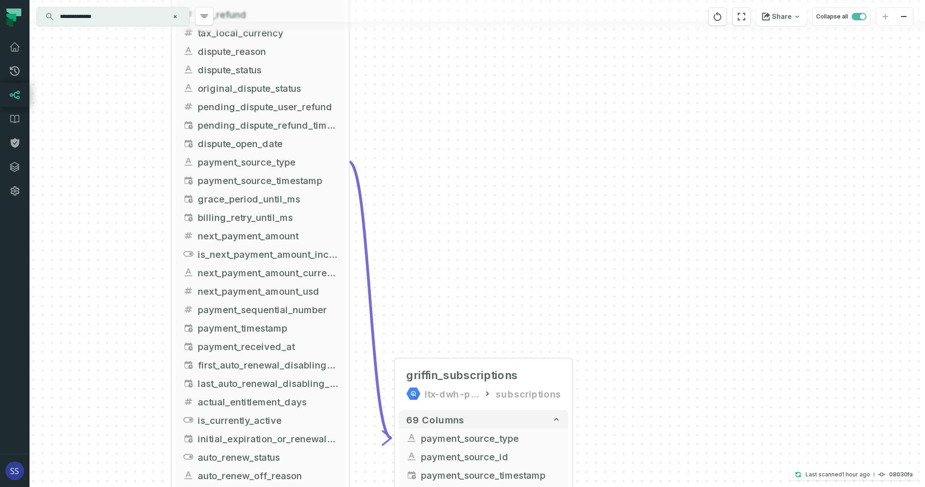
drag, startPoint x: 413, startPoint y: 282, endPoint x: 427, endPoint y: 219, distance: 64.4
click at [427, 221] on div "+ griffin_subscriptions ltx-dwh-prod-processed subscriptions + 69 columns - pay…" at bounding box center [477, 243] width 895 height 487
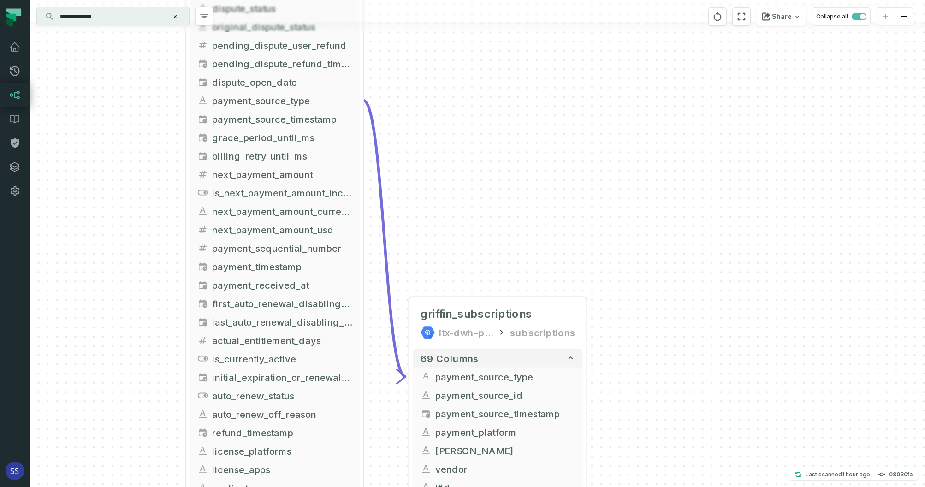
click at [411, 224] on div "+ griffin_subscriptions ltx-dwh-prod-processed subscriptions + 69 columns - pay…" at bounding box center [477, 243] width 895 height 487
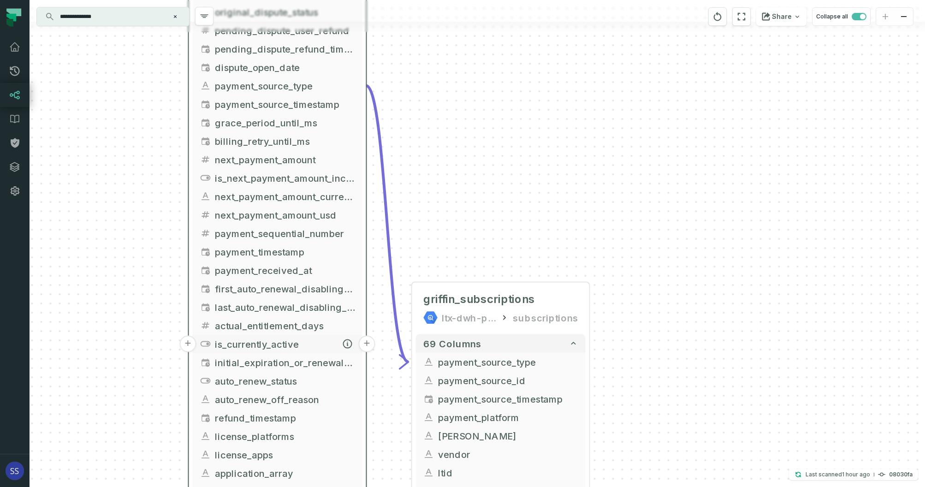
click at [365, 345] on button "+" at bounding box center [367, 344] width 17 height 17
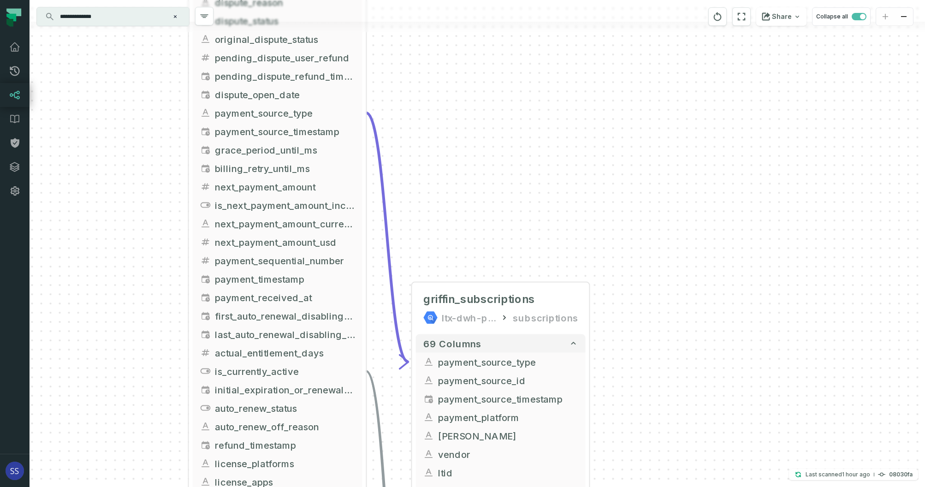
drag
click at [625, 208] on div "+ griffin_subscriptions ltx-dwh-prod-processed subscriptions + 69 columns - pay…" at bounding box center [477, 243] width 895 height 487
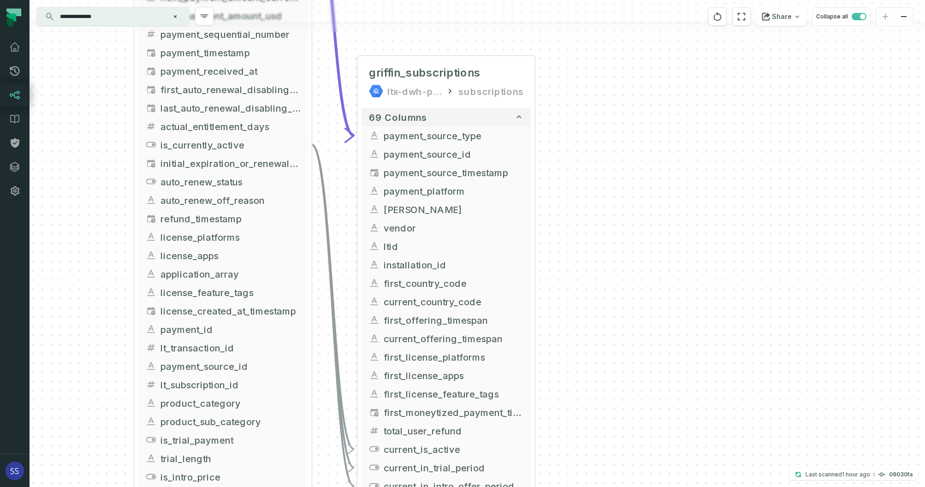
click at [602, 247] on div "+ griffin_subscriptions ltx-dwh-prod-processed subscriptions + 69 columns - pay…" at bounding box center [477, 243] width 895 height 487
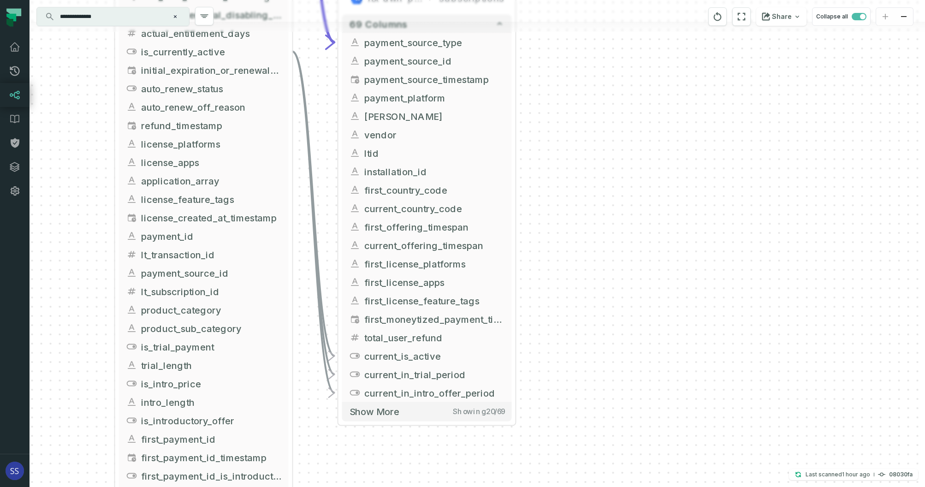
click at [578, 253] on div "+ griffin_subscriptions ltx-dwh-prod-processed subscriptions + 69 columns - pay…" at bounding box center [477, 243] width 895 height 487
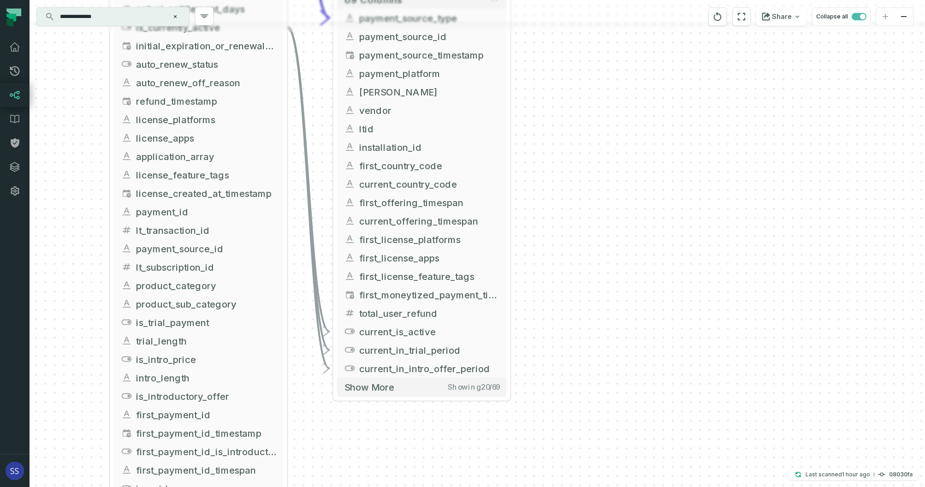
click at [585, 272] on div "+ griffin_subscriptions ltx-dwh-prod-processed subscriptions + 69 columns - pay…" at bounding box center [477, 243] width 895 height 487
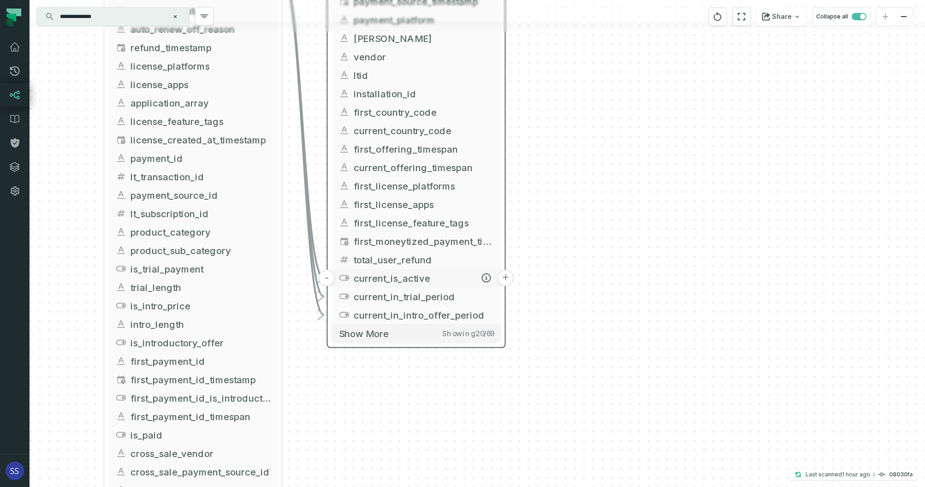
click at [508, 279] on button "+" at bounding box center [505, 278] width 17 height 17
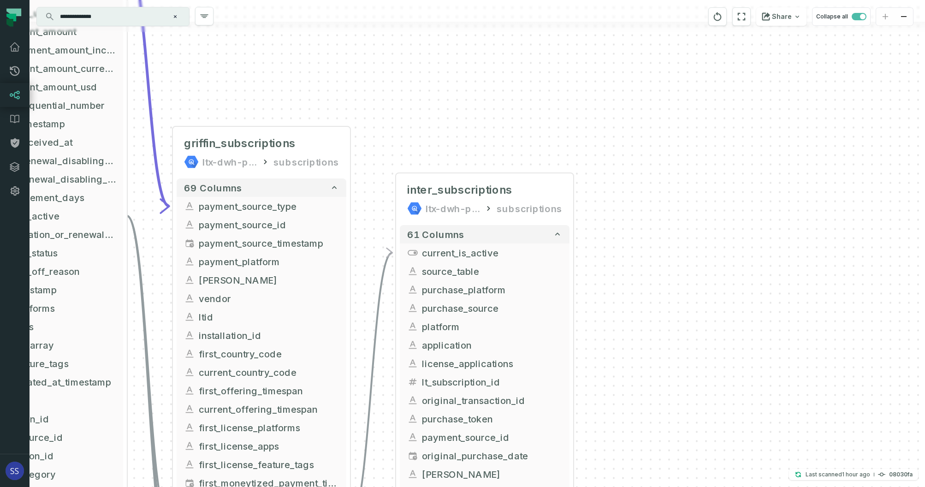
click at [618, 184] on div "+ inter_subscriptions ltx-dwh-prod-processed subscriptions + 61 columns + curre…" at bounding box center [477, 243] width 895 height 487
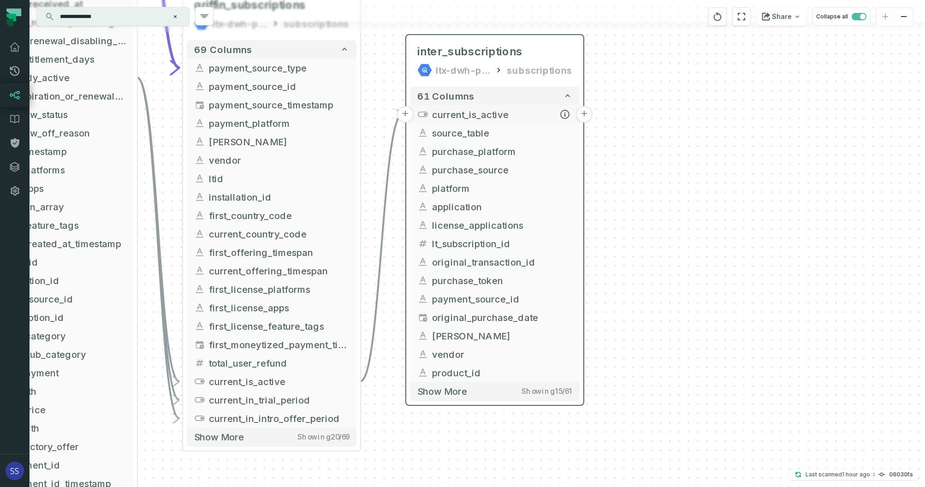
click at [581, 117] on button "+" at bounding box center [584, 114] width 17 height 17
click at [580, 113] on button "+" at bounding box center [584, 114] width 17 height 17
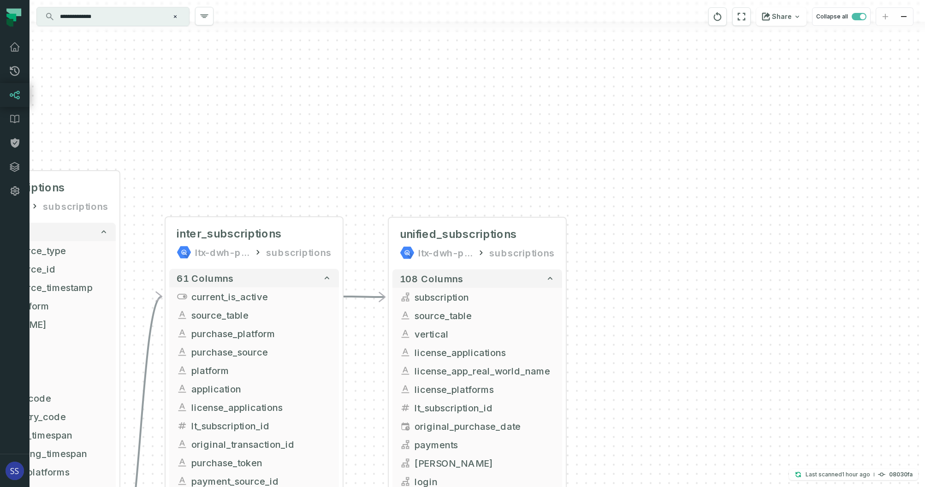
click at [609, 155] on div "+ unified_subscriptions ltx-dwh-prod-processed subscriptions + 108 columns + su…" at bounding box center [477, 243] width 895 height 487
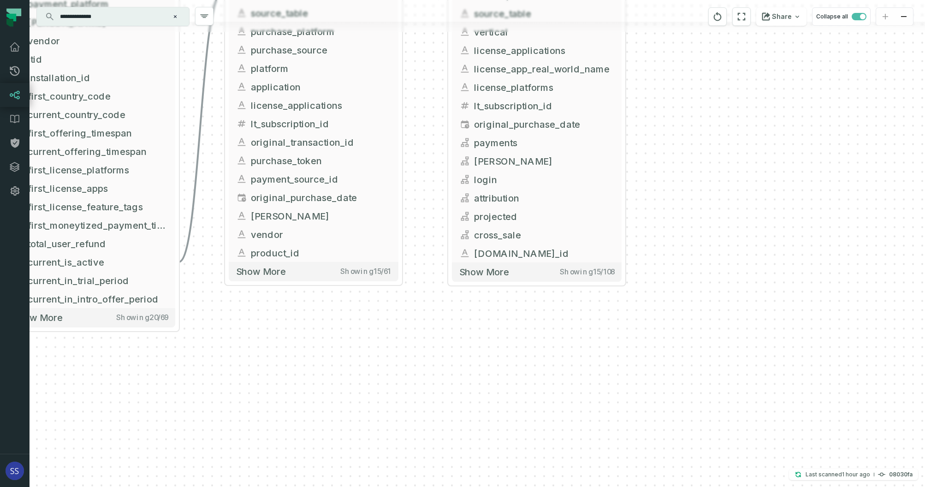
click at [672, 135] on div "+ unified_subscriptions ltx-dwh-prod-processed subscriptions + 108 columns + su…" at bounding box center [477, 243] width 895 height 487
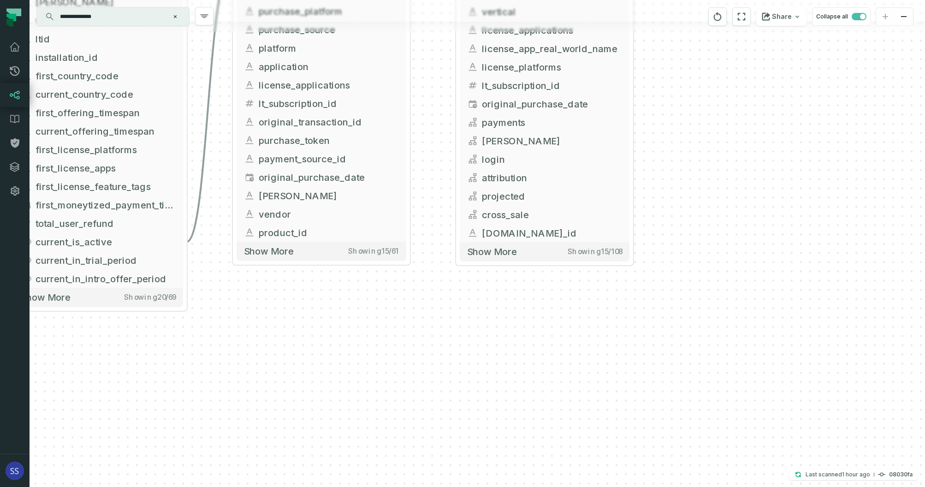
click at [704, 211] on div "+ unified_subscriptions ltx-dwh-prod-processed subscriptions + 108 columns + su…" at bounding box center [477, 243] width 895 height 487
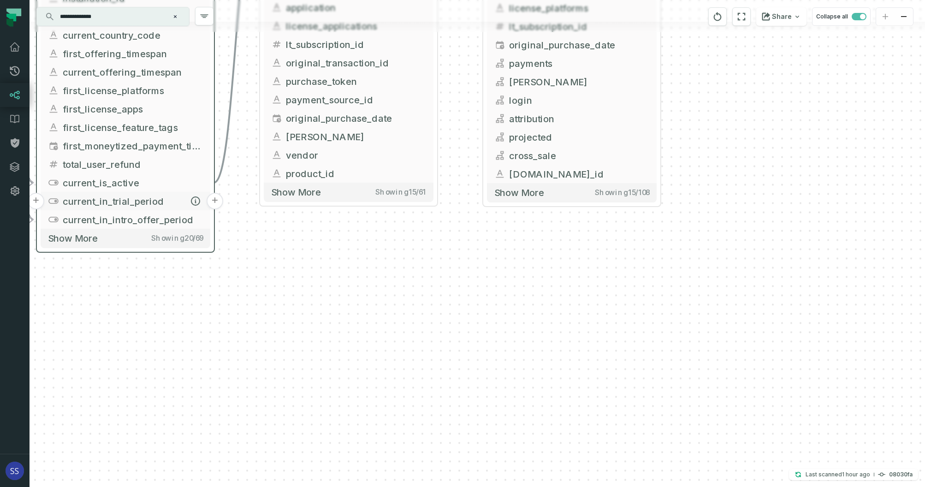
click at [215, 202] on button "+" at bounding box center [215, 201] width 17 height 17
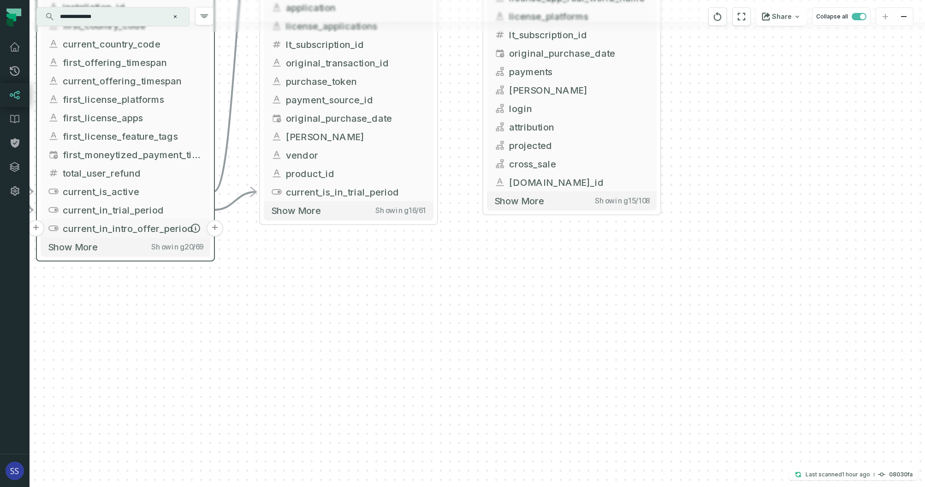
click at [213, 229] on button "+" at bounding box center [215, 228] width 17 height 17
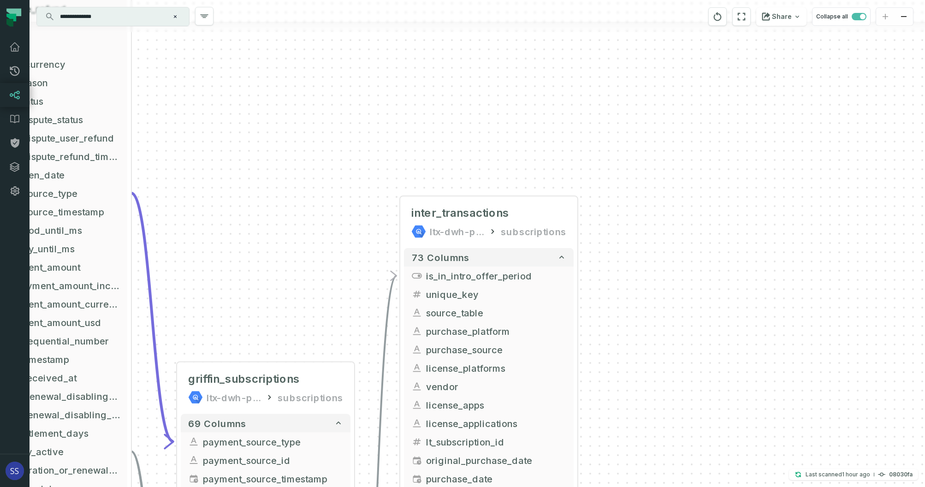
click at [661, 216] on div "+ inter_transactions ltx-dwh-prod-processed subscriptions + 73 columns + is_in_…" at bounding box center [477, 243] width 895 height 487
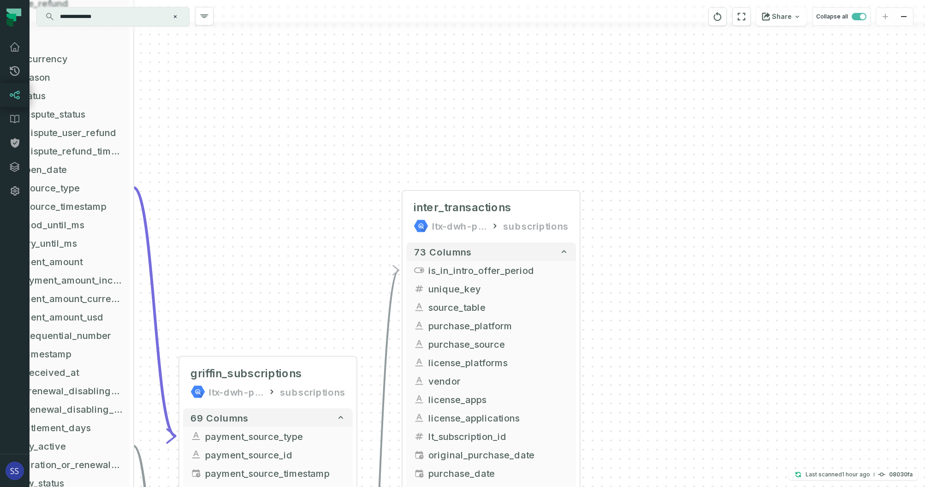
drag, startPoint x: 221, startPoint y: 222, endPoint x: 302, endPoint y: 202, distance: 83.1
click at [302, 202] on div "+ inter_transactions ltx-dwh-prod-processed subscriptions + 73 columns + is_in_…" at bounding box center [477, 243] width 895 height 487
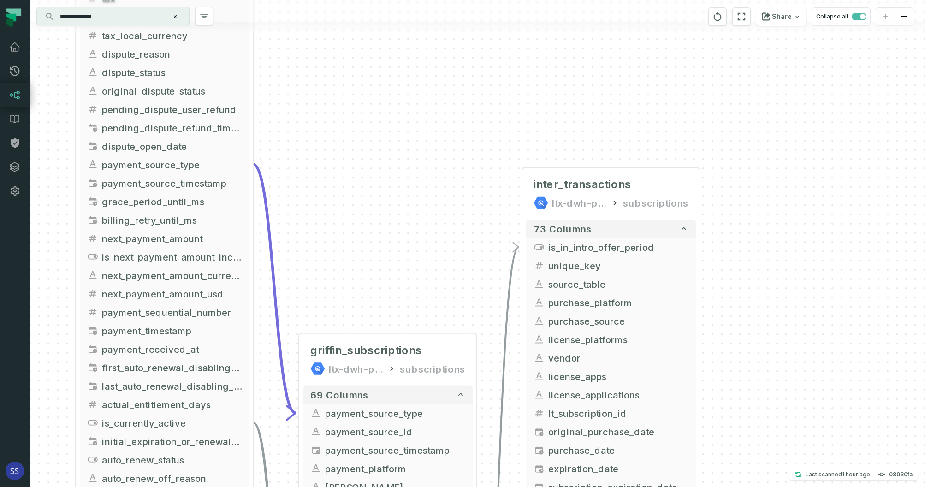
drag, startPoint x: 303, startPoint y: 189, endPoint x: 326, endPoint y: 189, distance: 22.6
click at [326, 189] on div "+ inter_transactions ltx-dwh-prod-processed subscriptions + 73 columns + is_in_…" at bounding box center [477, 243] width 895 height 487
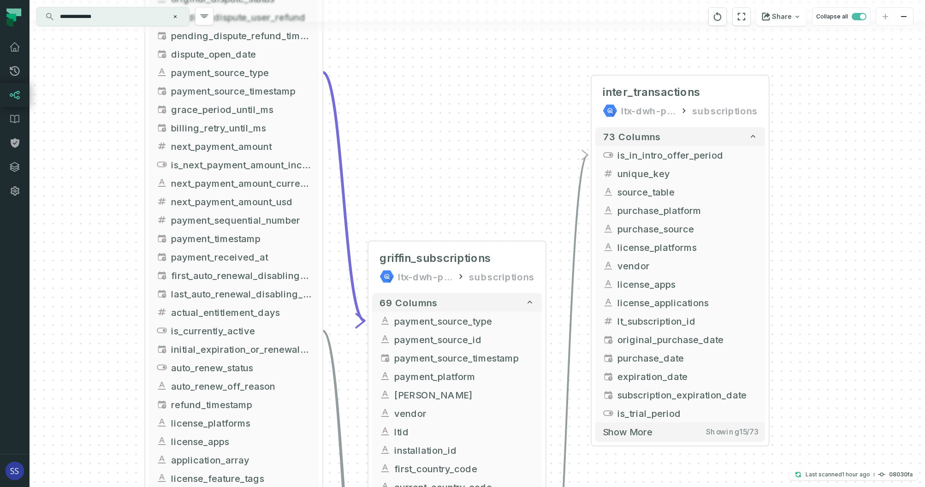
drag, startPoint x: 377, startPoint y: 80, endPoint x: 402, endPoint y: 46, distance: 42.8
click at [402, 46] on div "+ inter_transactions ltx-dwh-prod-processed subscriptions + 73 columns + is_in_…" at bounding box center [477, 243] width 895 height 487
click at [400, 71] on div "+ inter_transactions ltx-dwh-prod-processed subscriptions + 73 columns + is_in_…" at bounding box center [477, 243] width 895 height 487
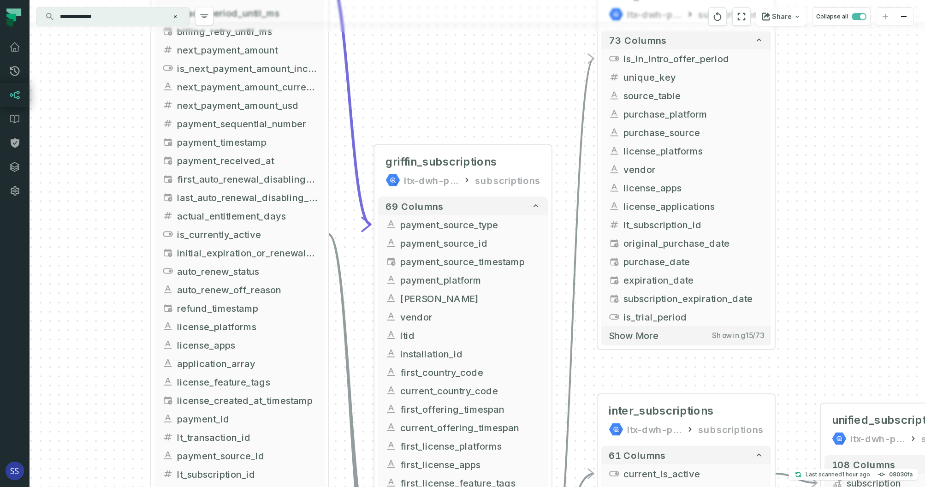
drag, startPoint x: 127, startPoint y: 289, endPoint x: 117, endPoint y: 267, distance: 23.7
click at [125, 260] on div "+ inter_transactions ltx-dwh-prod-processed subscriptions + 73 columns + is_in_…" at bounding box center [477, 243] width 895 height 487
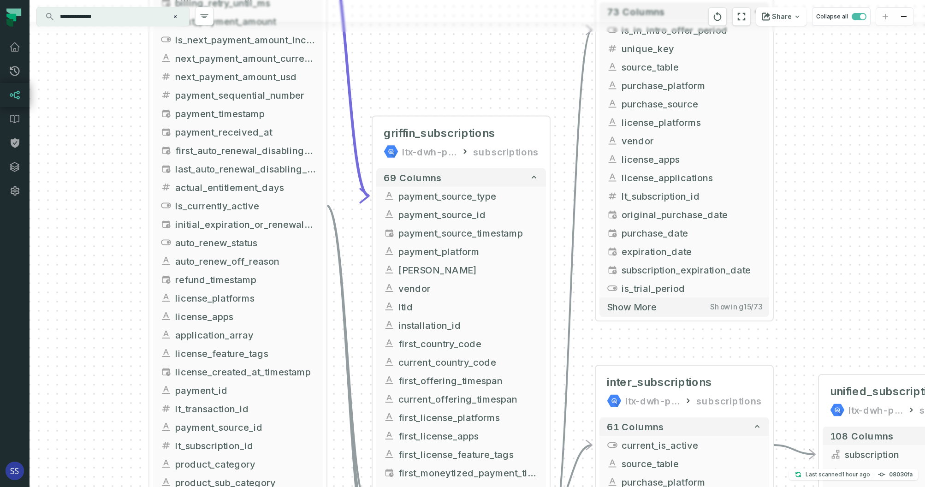
drag, startPoint x: 105, startPoint y: 308, endPoint x: 104, endPoint y: 244, distance: 63.2
click at [103, 249] on div "+ inter_transactions ltx-dwh-prod-processed subscriptions + 73 columns + is_in_…" at bounding box center [477, 243] width 895 height 487
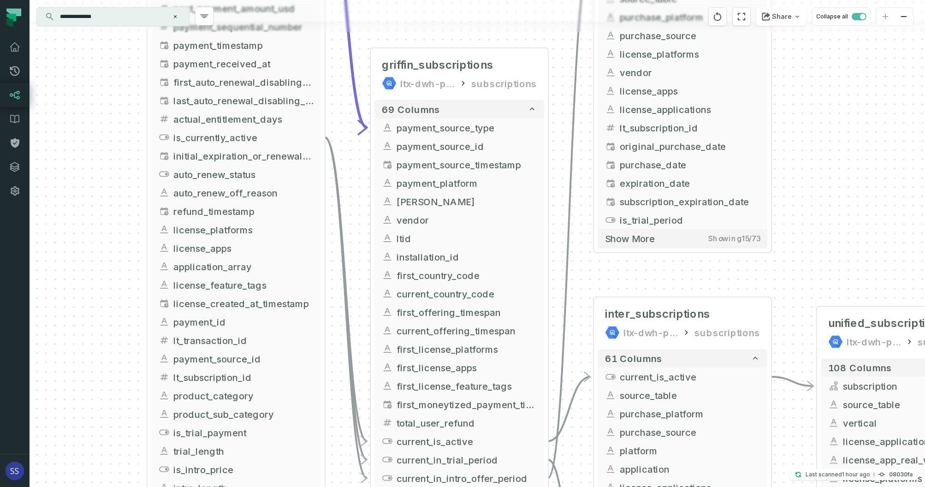
drag, startPoint x: 106, startPoint y: 296, endPoint x: 102, endPoint y: 225, distance: 70.6
click at [103, 235] on div "+ inter_transactions ltx-dwh-prod-processed subscriptions + 73 columns + is_in_…" at bounding box center [477, 243] width 895 height 487
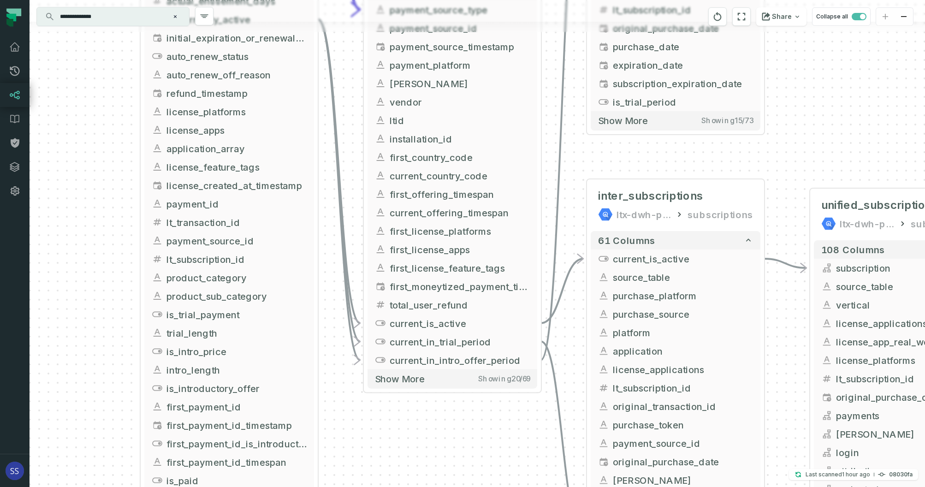
drag, startPoint x: 103, startPoint y: 274, endPoint x: 99, endPoint y: 229, distance: 44.9
click at [99, 229] on div "+ inter_transactions ltx-dwh-prod-processed subscriptions + 73 columns + is_in_…" at bounding box center [477, 243] width 895 height 487
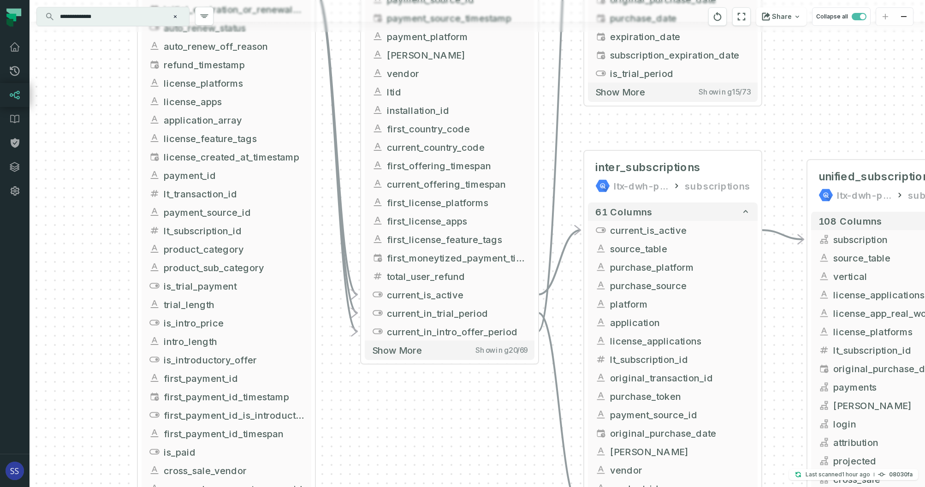
drag, startPoint x: 97, startPoint y: 250, endPoint x: 93, endPoint y: 239, distance: 11.4
click at [91, 220] on div "+ inter_transactions ltx-dwh-prod-processed subscriptions + 73 columns + is_in_…" at bounding box center [477, 243] width 895 height 487
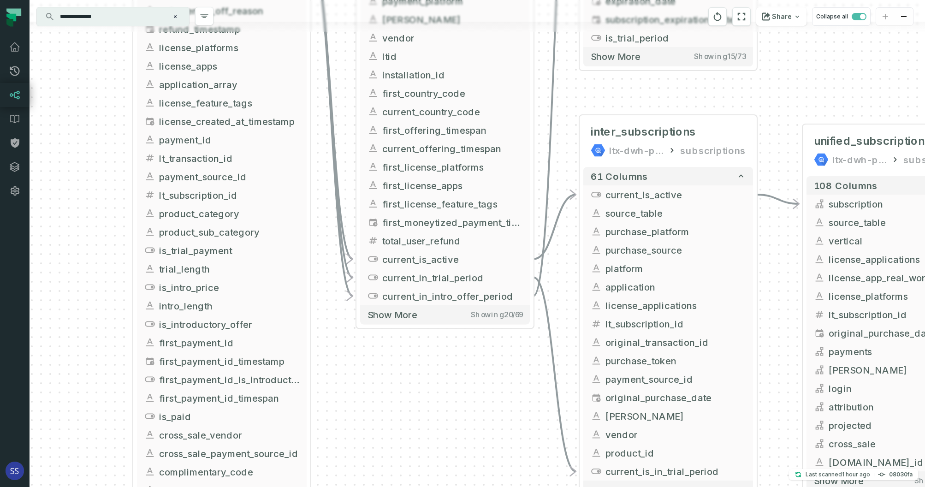
drag, startPoint x: 91, startPoint y: 241, endPoint x: 87, endPoint y: 260, distance: 18.9
click at [88, 211] on div "+ inter_transactions ltx-dwh-prod-processed subscriptions + 73 columns + is_in_…" at bounding box center [477, 243] width 895 height 487
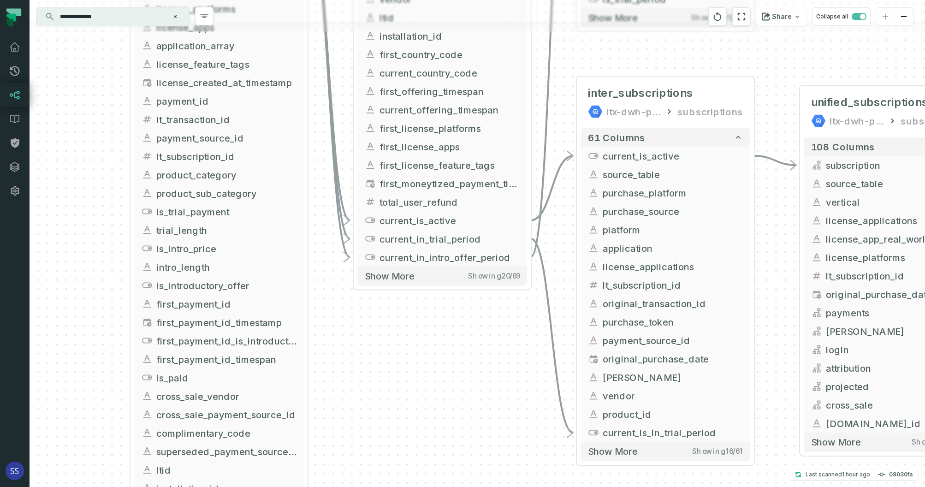
drag, startPoint x: 87, startPoint y: 253, endPoint x: 89, endPoint y: 220, distance: 32.8
click at [89, 221] on div "+ inter_transactions ltx-dwh-prod-processed subscriptions + 73 columns + is_in_…" at bounding box center [477, 243] width 895 height 487
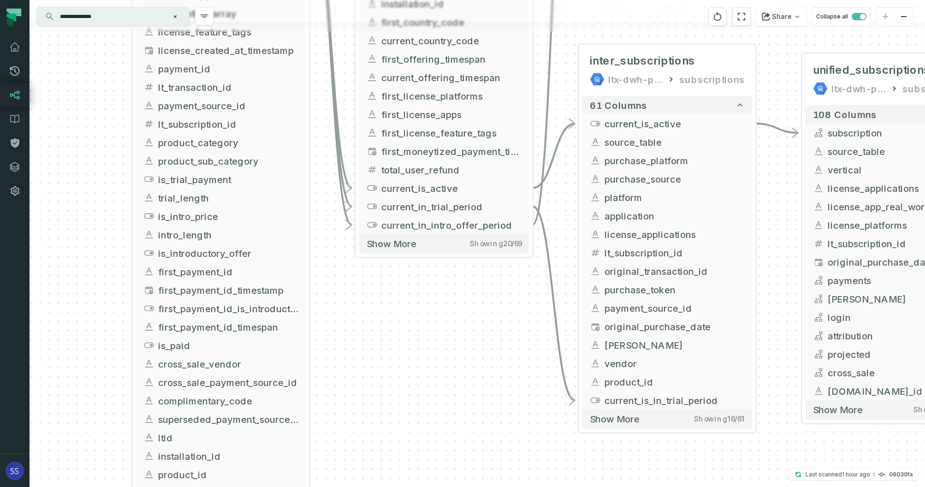
drag, startPoint x: 78, startPoint y: 260, endPoint x: 88, endPoint y: 200, distance: 61.2
click at [87, 203] on div "+ inter_transactions ltx-dwh-prod-processed subscriptions + 73 columns + is_in_…" at bounding box center [477, 243] width 895 height 487
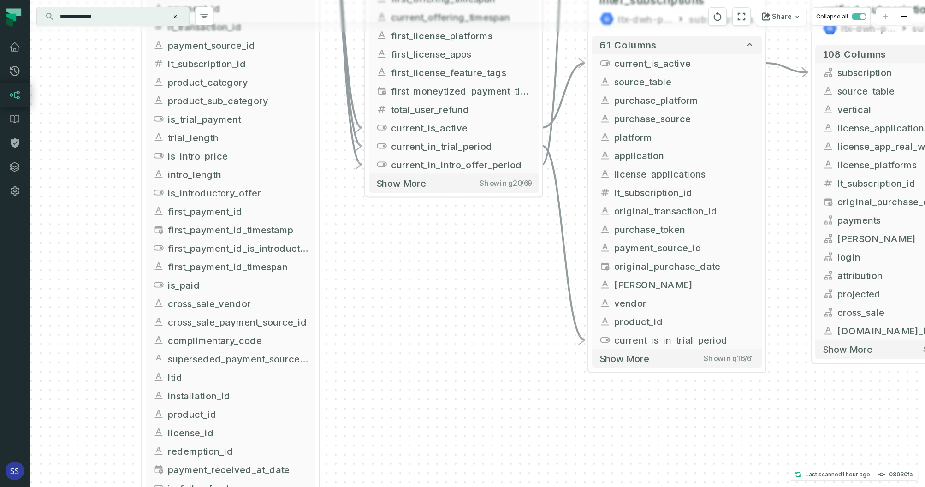
drag, startPoint x: 79, startPoint y: 259, endPoint x: 84, endPoint y: 241, distance: 18.7
click at [85, 214] on div "+ inter_transactions ltx-dwh-prod-processed subscriptions + 73 columns + is_in_…" at bounding box center [477, 243] width 895 height 487
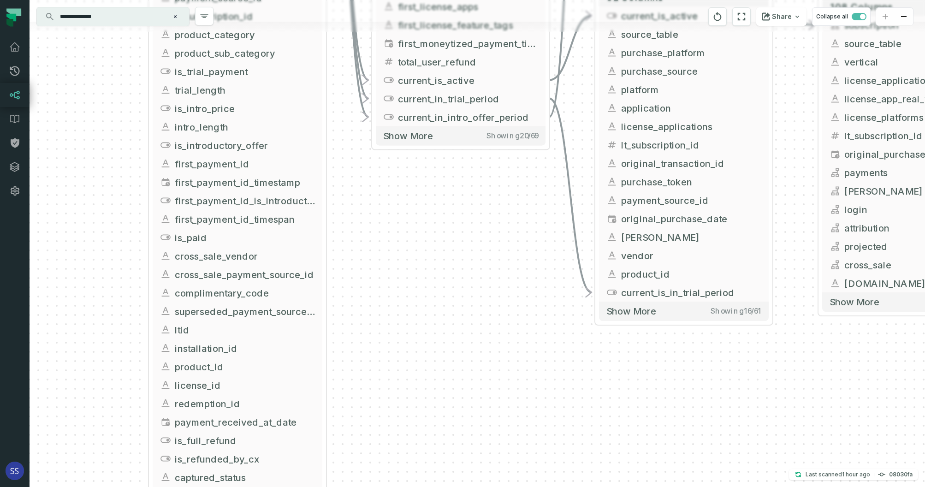
drag, startPoint x: 79, startPoint y: 260, endPoint x: 81, endPoint y: 219, distance: 40.6
click at [81, 219] on div "+ inter_transactions ltx-dwh-prod-processed subscriptions + 73 columns + is_in_…" at bounding box center [477, 243] width 895 height 487
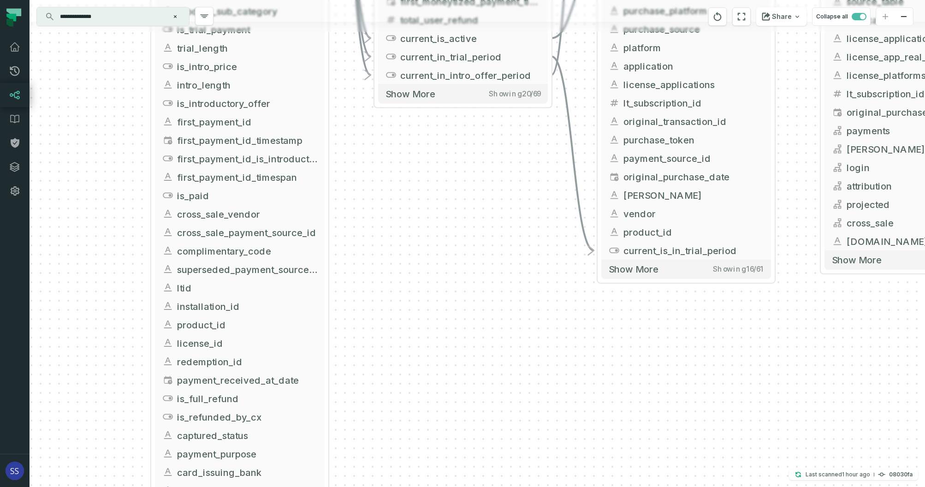
drag, startPoint x: 80, startPoint y: 264, endPoint x: 82, endPoint y: 210, distance: 53.5
click at [82, 219] on div "+ inter_transactions ltx-dwh-prod-processed subscriptions + 73 columns + is_in_…" at bounding box center [477, 243] width 895 height 487
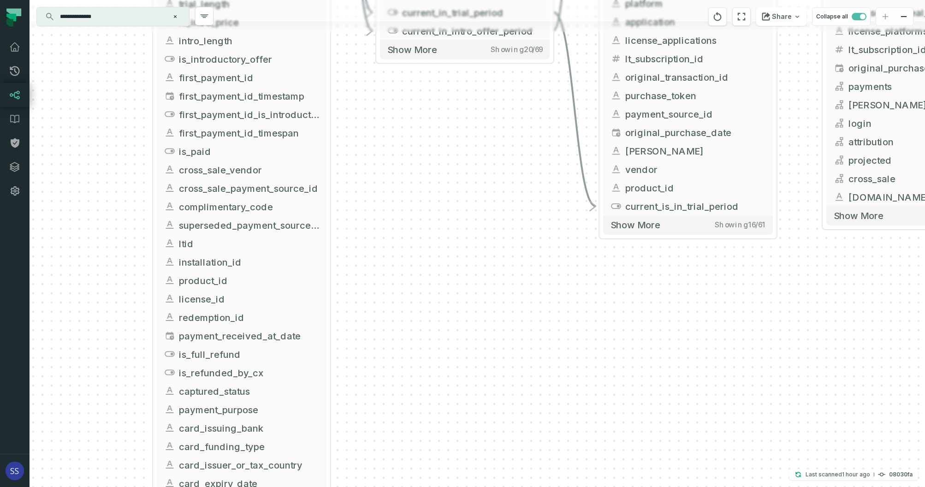
drag, startPoint x: 81, startPoint y: 263, endPoint x: 87, endPoint y: 224, distance: 39.1
click at [83, 216] on div "+ inter_transactions ltx-dwh-prod-processed subscriptions + 73 columns + is_in_…" at bounding box center [477, 243] width 895 height 487
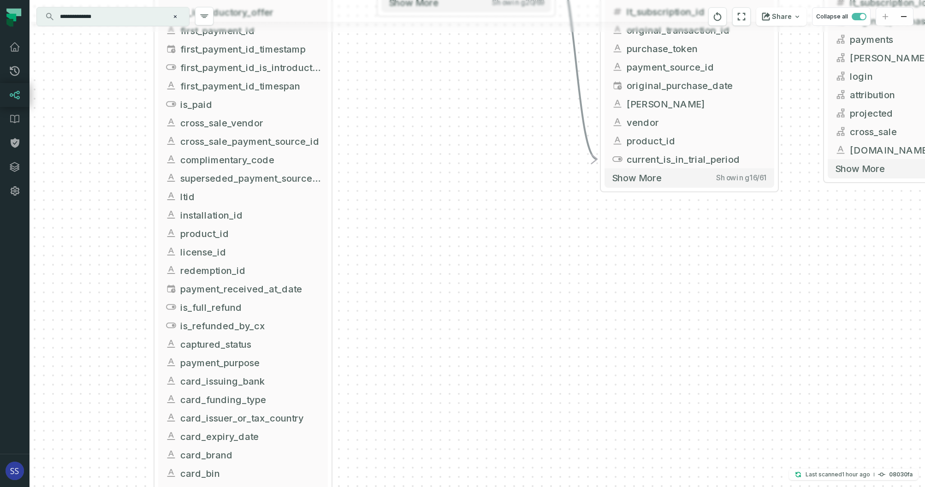
drag, startPoint x: 86, startPoint y: 246, endPoint x: 89, endPoint y: 250, distance: 4.9
click at [85, 204] on div "+ inter_transactions ltx-dwh-prod-processed subscriptions + 73 columns + is_in_…" at bounding box center [477, 243] width 895 height 487
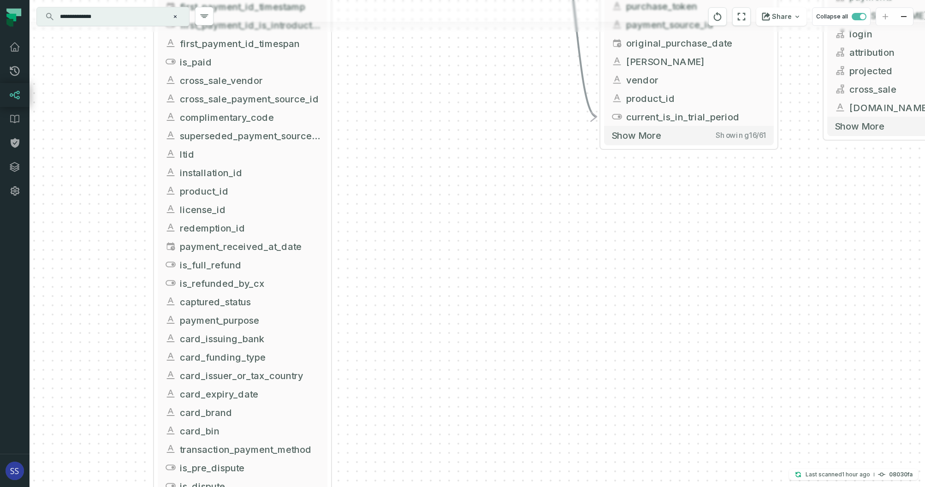
drag, startPoint x: 89, startPoint y: 250, endPoint x: 91, endPoint y: 188, distance: 61.8
click at [90, 195] on div "+ inter_transactions ltx-dwh-prod-processed subscriptions + 73 columns + is_in_…" at bounding box center [477, 243] width 895 height 487
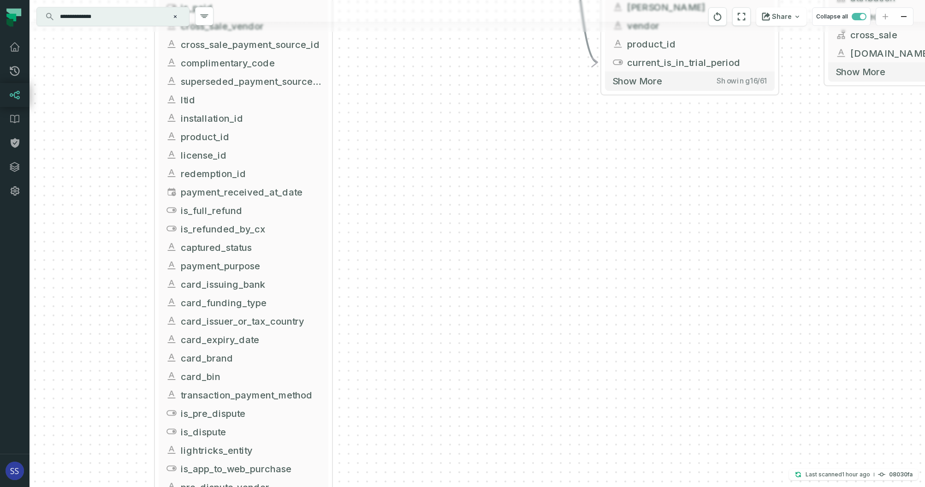
drag, startPoint x: 97, startPoint y: 267, endPoint x: 105, endPoint y: 210, distance: 57.7
click at [103, 201] on div "+ inter_transactions ltx-dwh-prod-processed subscriptions + 73 columns + is_in_…" at bounding box center [477, 243] width 895 height 487
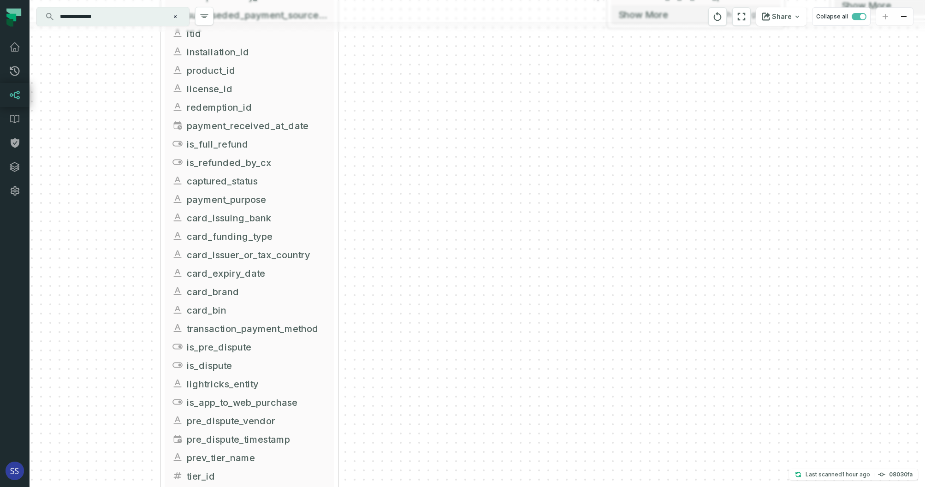
drag, startPoint x: 103, startPoint y: 250, endPoint x: 124, endPoint y: 267, distance: 26.8
click at [107, 217] on div "+ inter_transactions ltx-dwh-prod-processed subscriptions + 73 columns + is_in_…" at bounding box center [477, 243] width 895 height 487
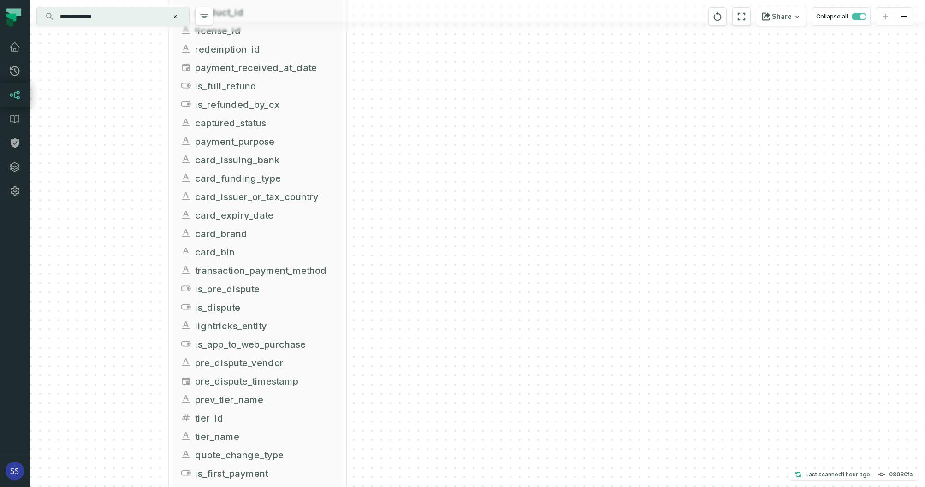
drag, startPoint x: 122, startPoint y: 236, endPoint x: 123, endPoint y: 279, distance: 43.8
click at [122, 227] on div "+ inter_transactions ltx-dwh-prod-processed subscriptions + 73 columns + is_in_…" at bounding box center [477, 243] width 895 height 487
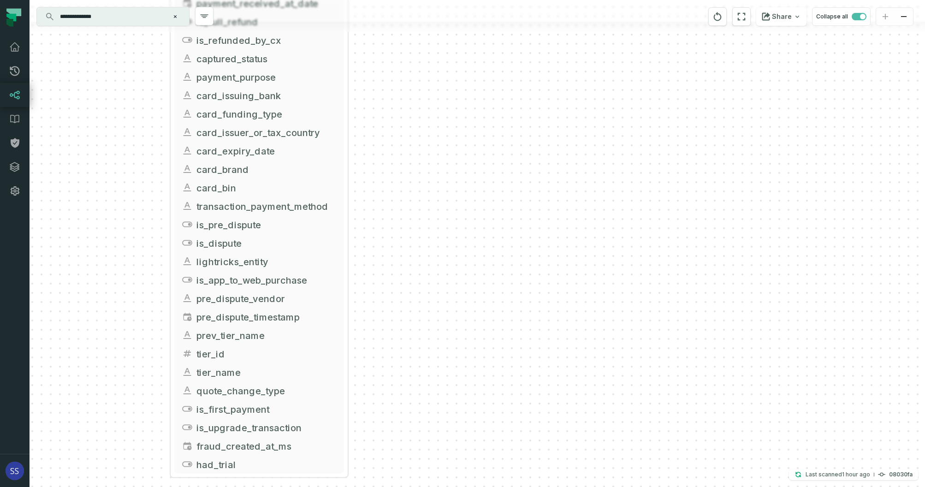
click at [120, 219] on div "+ inter_transactions ltx-dwh-prod-processed subscriptions + 73 columns + is_in_…" at bounding box center [477, 243] width 895 height 487
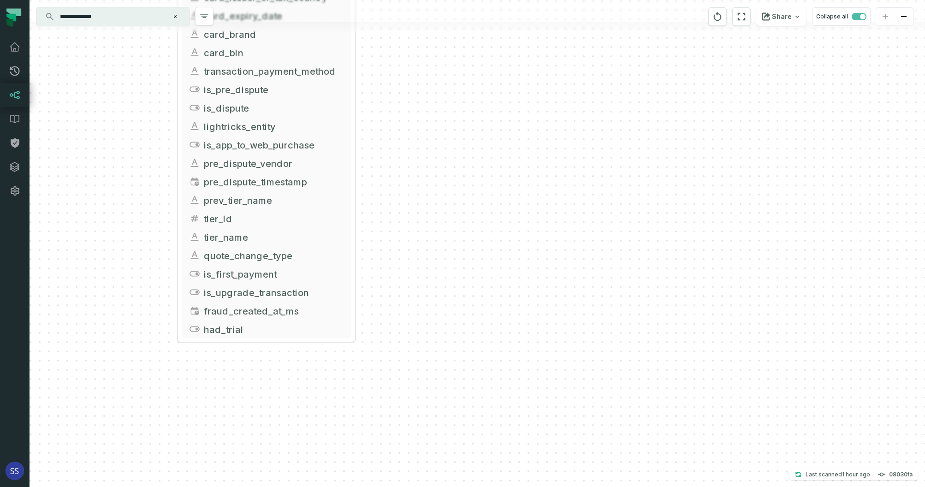
click at [120, 251] on div "+ inter_transactions ltx-dwh-prod-processed subscriptions + 73 columns + is_in_…" at bounding box center [477, 243] width 895 height 487
drag, startPoint x: 115, startPoint y: 192, endPoint x: 121, endPoint y: 310, distance: 117.7
click at [122, 309] on div "+ inter_transactions ltx-dwh-prod-processed subscriptions + 73 columns + is_in_…" at bounding box center [477, 243] width 895 height 487
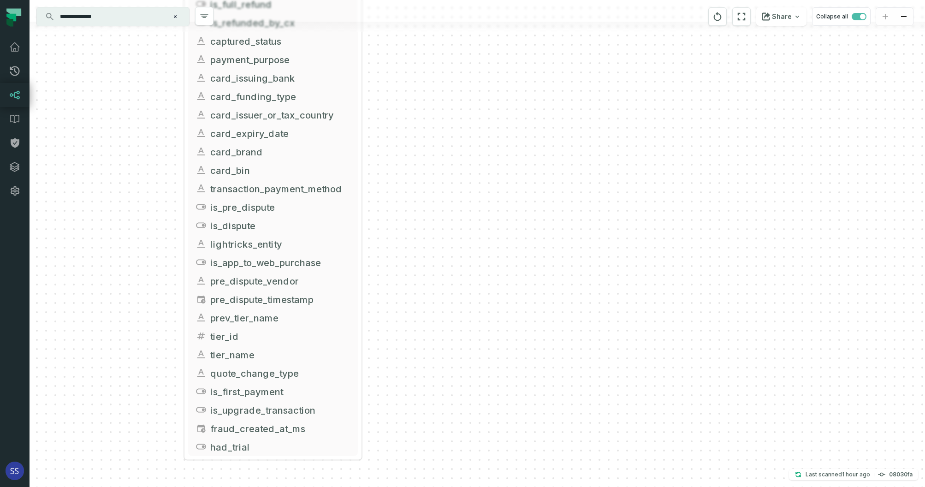
drag, startPoint x: 123, startPoint y: 222, endPoint x: 119, endPoint y: 291, distance: 69.2
click at [121, 301] on div "+ inter_transactions ltx-dwh-prod-processed subscriptions + 73 columns + is_in_…" at bounding box center [477, 243] width 895 height 487
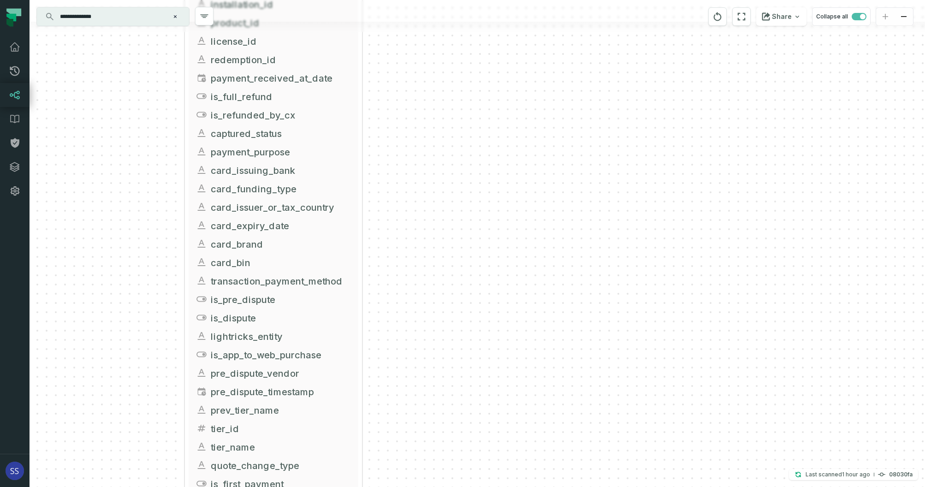
click at [117, 304] on div "+ inter_transactions ltx-dwh-prod-processed subscriptions + 73 columns + is_in_…" at bounding box center [477, 243] width 895 height 487
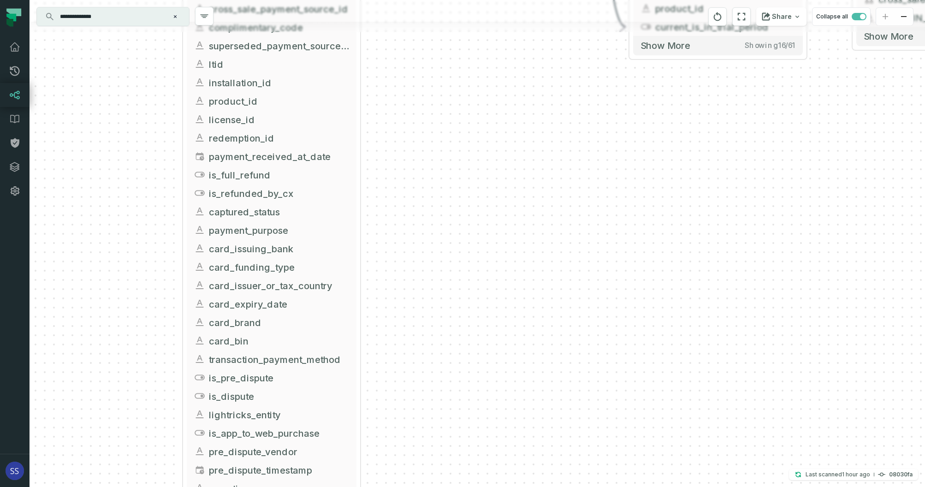
drag, startPoint x: 118, startPoint y: 184, endPoint x: 118, endPoint y: 294, distance: 110.2
click at [118, 295] on div "+ inter_transactions ltx-dwh-prod-processed subscriptions + 73 columns + is_in_…" at bounding box center [477, 243] width 895 height 487
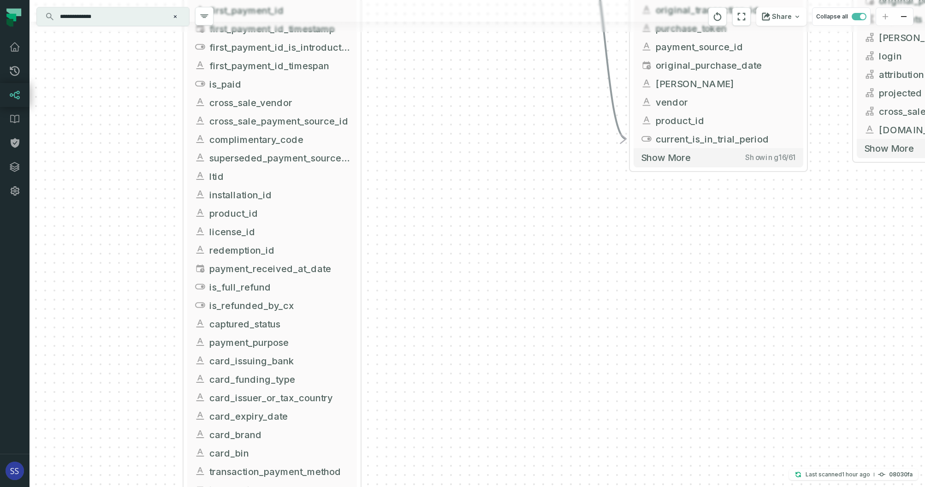
drag, startPoint x: 117, startPoint y: 221, endPoint x: 117, endPoint y: 285, distance: 64.1
click at [118, 280] on div "+ inter_transactions ltx-dwh-prod-processed subscriptions + 73 columns + is_in_…" at bounding box center [477, 243] width 895 height 487
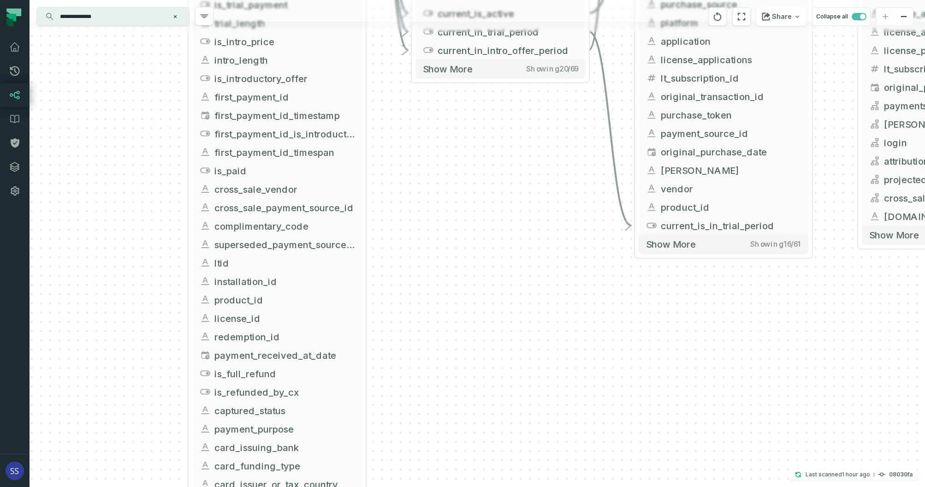
drag, startPoint x: 123, startPoint y: 265, endPoint x: 120, endPoint y: 289, distance: 23.7
click at [120, 289] on div "+ inter_transactions ltx-dwh-prod-processed subscriptions + 73 columns + is_in_…" at bounding box center [477, 243] width 895 height 487
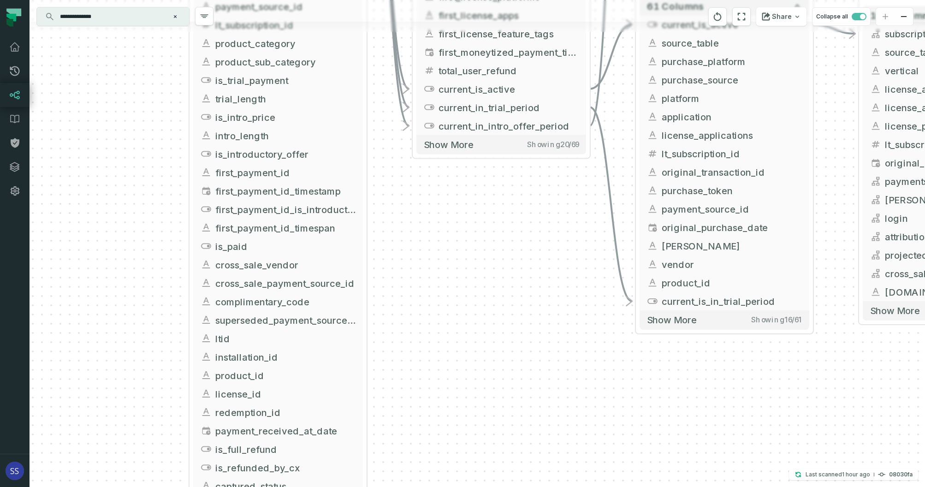
click at [118, 292] on div "+ inter_transactions ltx-dwh-prod-processed subscriptions + 73 columns + is_in_…" at bounding box center [477, 243] width 895 height 487
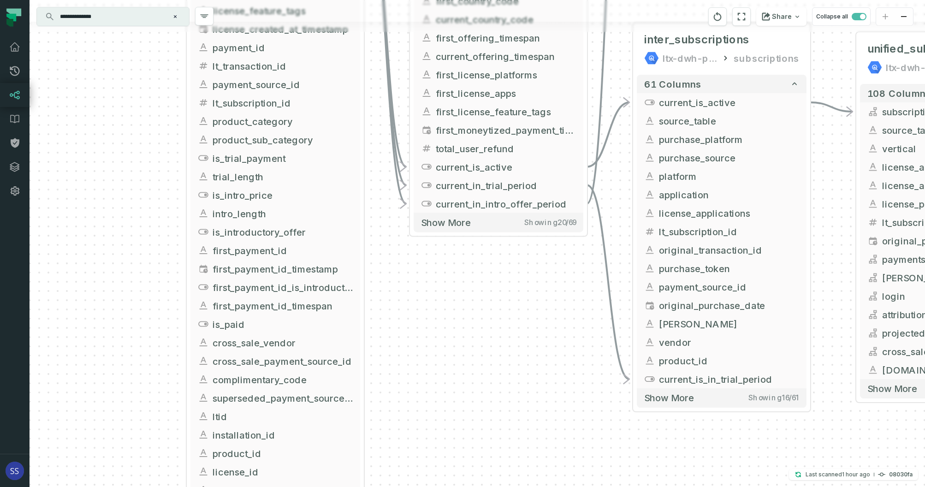
drag, startPoint x: 119, startPoint y: 240, endPoint x: 117, endPoint y: 260, distance: 20.4
click at [116, 282] on div "+ inter_transactions ltx-dwh-prod-processed subscriptions + 73 columns + is_in_…" at bounding box center [477, 243] width 895 height 487
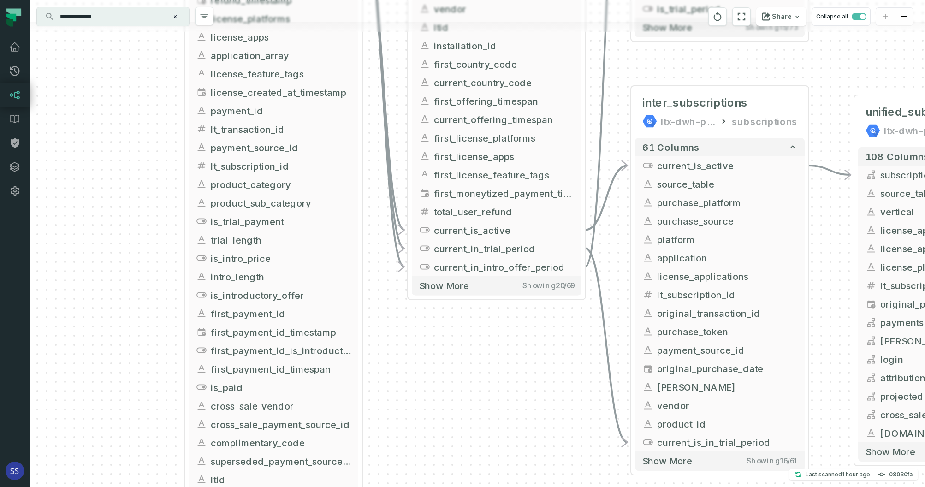
drag, startPoint x: 125, startPoint y: 264, endPoint x: 123, endPoint y: 269, distance: 6.2
click at [123, 276] on div "+ inter_transactions ltx-dwh-prod-processed subscriptions + 73 columns + is_in_…" at bounding box center [477, 243] width 895 height 487
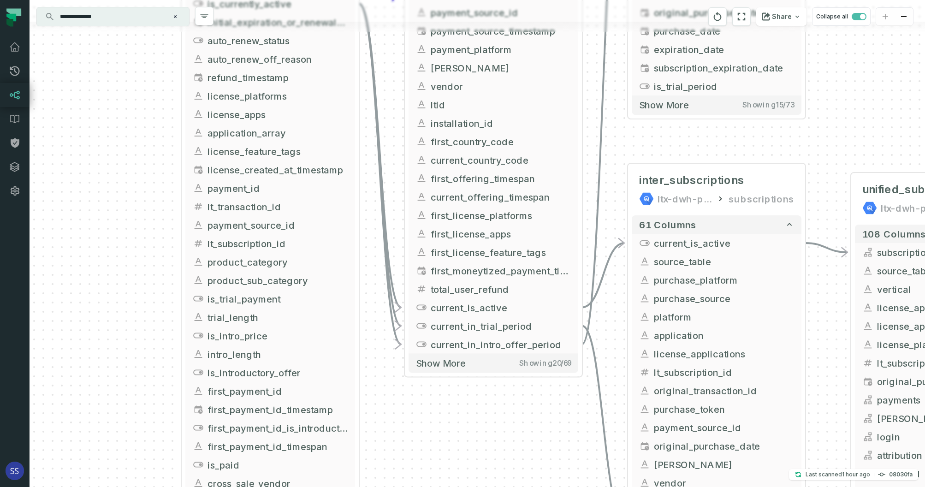
click at [127, 271] on div "+ inter_transactions ltx-dwh-prod-processed subscriptions + 73 columns + is_in_…" at bounding box center [477, 243] width 895 height 487
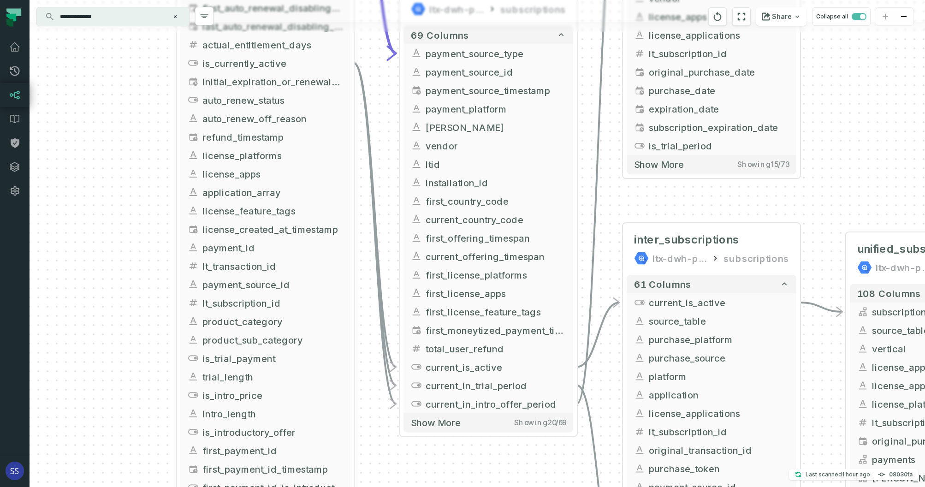
drag, startPoint x: 130, startPoint y: 216, endPoint x: 125, endPoint y: 264, distance: 48.2
click at [125, 264] on div "+ inter_transactions ltx-dwh-prod-processed subscriptions + 73 columns + is_in_…" at bounding box center [477, 243] width 895 height 487
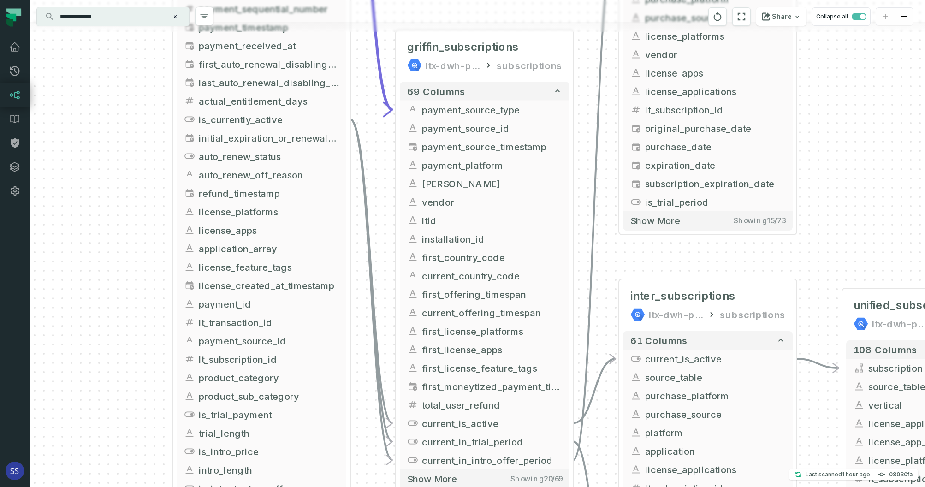
drag, startPoint x: 130, startPoint y: 231, endPoint x: 127, endPoint y: 250, distance: 19.0
click at [128, 250] on div "+ inter_transactions ltx-dwh-prod-processed subscriptions + 73 columns + is_in_…" at bounding box center [477, 243] width 895 height 487
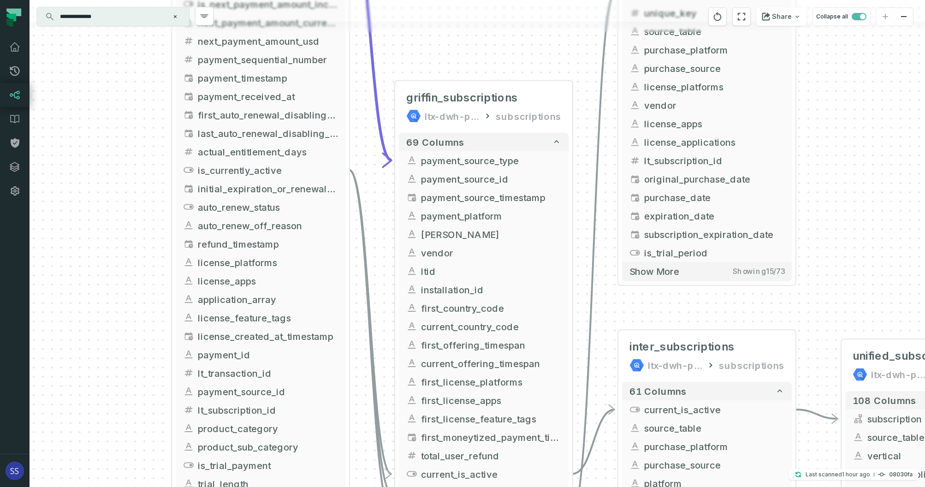
click at [129, 243] on div "+ inter_transactions ltx-dwh-prod-processed subscriptions + 73 columns + is_in_…" at bounding box center [477, 243] width 895 height 487
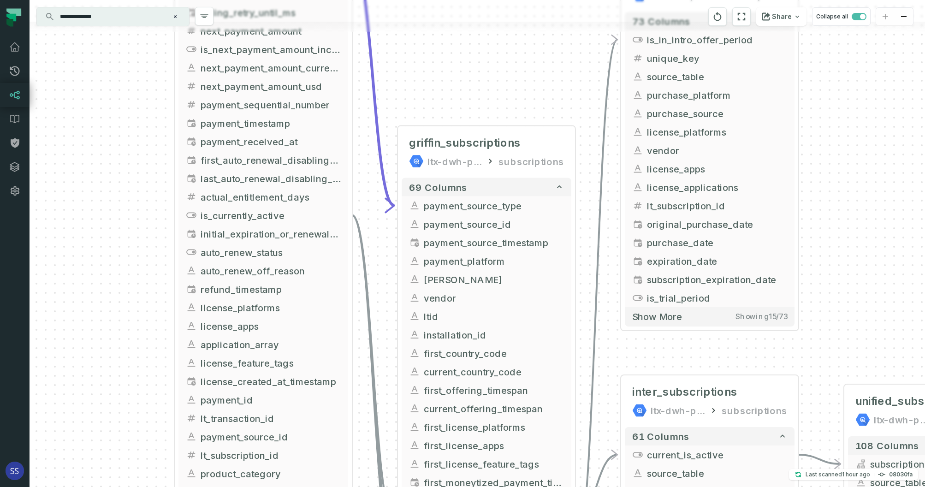
click at [141, 234] on div "+ inter_transactions ltx-dwh-prod-processed subscriptions + 73 columns + is_in_…" at bounding box center [477, 243] width 895 height 487
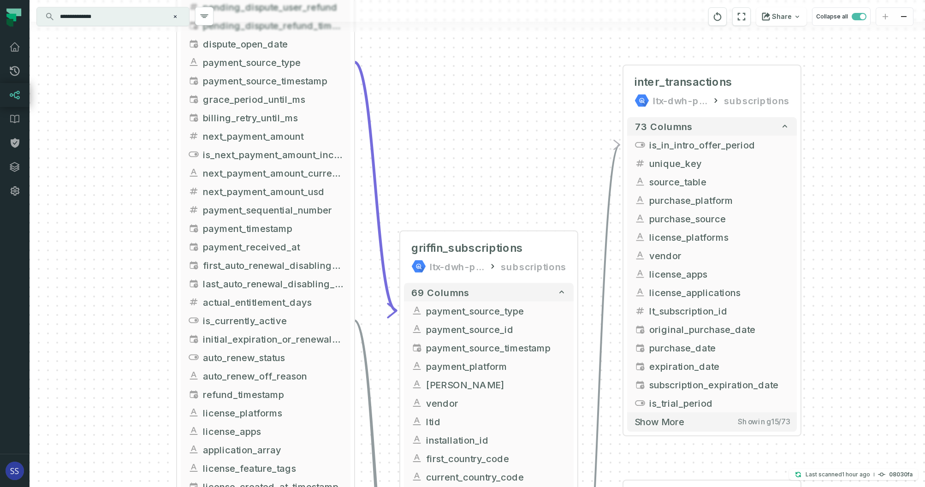
drag, startPoint x: 127, startPoint y: 229, endPoint x: 125, endPoint y: 236, distance: 7.1
click at [126, 235] on div "+ inter_transactions ltx-dwh-prod-processed subscriptions + 73 columns + is_in_…" at bounding box center [477, 243] width 895 height 487
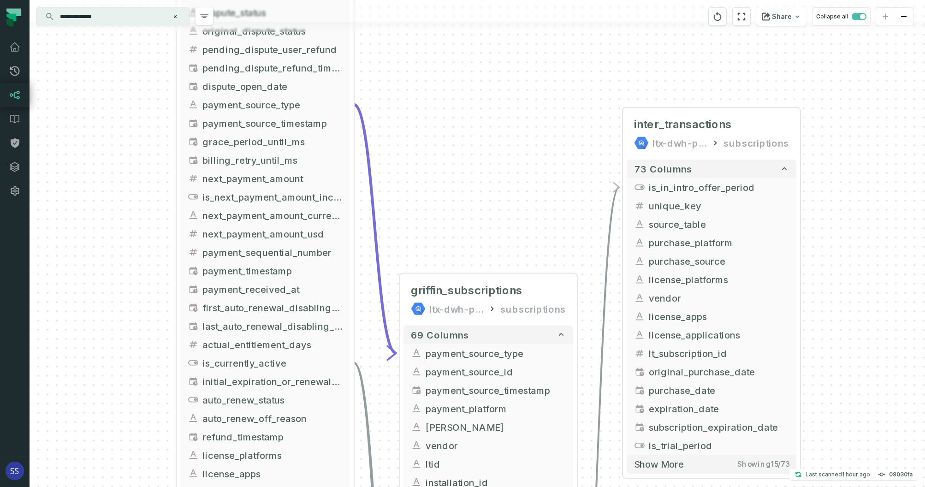
drag, startPoint x: 123, startPoint y: 209, endPoint x: 119, endPoint y: 220, distance: 11.7
click at [123, 240] on div "+ inter_transactions ltx-dwh-prod-processed subscriptions + 73 columns + is_in_…" at bounding box center [477, 243] width 895 height 487
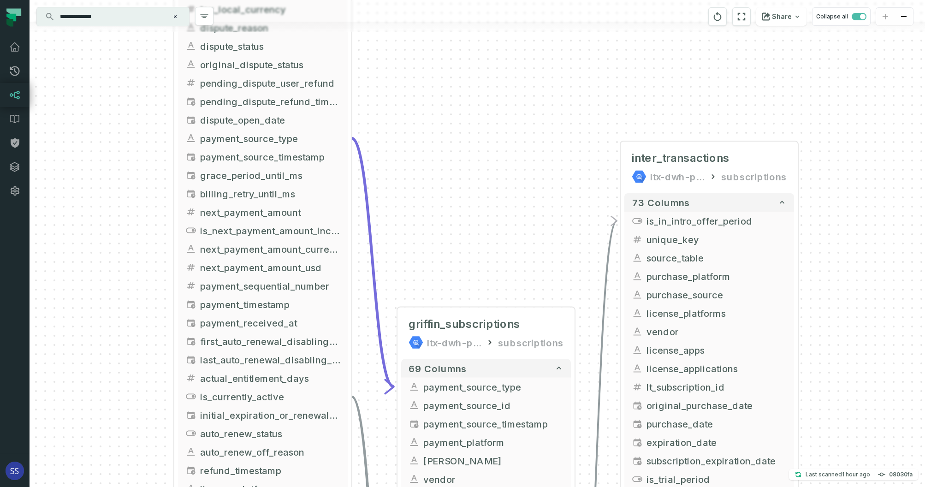
drag, startPoint x: 120, startPoint y: 236, endPoint x: 119, endPoint y: 208, distance: 27.2
click at [118, 240] on div "+ inter_transactions ltx-dwh-prod-processed subscriptions + 73 columns + is_in_…" at bounding box center [477, 243] width 895 height 487
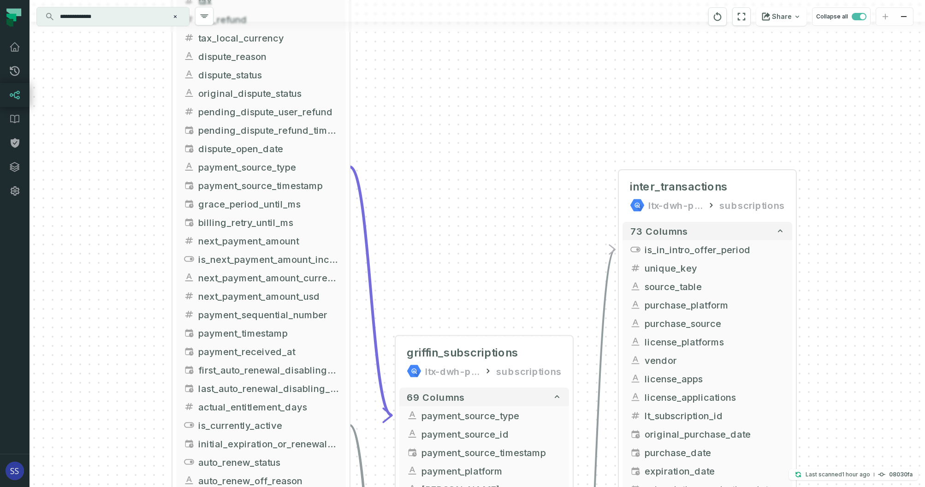
click at [118, 236] on div "+ inter_transactions ltx-dwh-prod-processed subscriptions + 73 columns + is_in_…" at bounding box center [477, 243] width 895 height 487
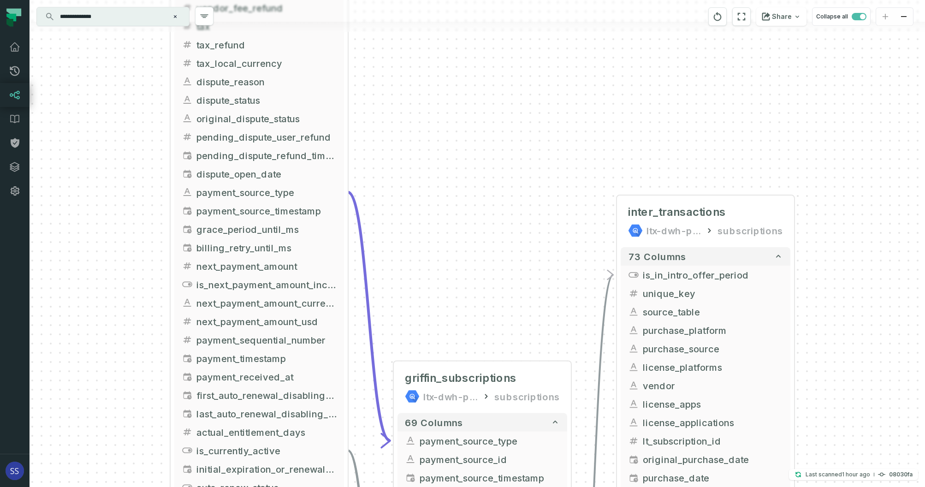
click at [117, 250] on div "+ inter_transactions ltx-dwh-prod-processed subscriptions + 73 columns + is_in_…" at bounding box center [477, 243] width 895 height 487
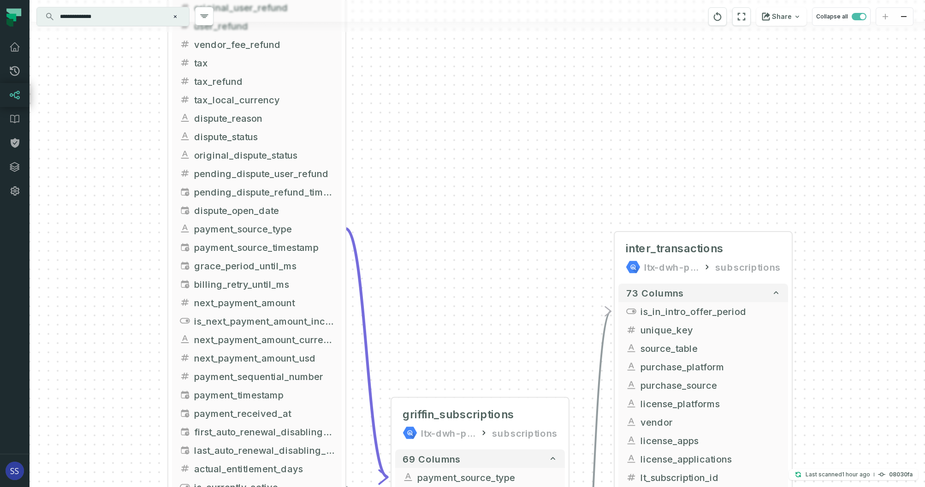
click at [120, 248] on div "+ inter_transactions ltx-dwh-prod-processed subscriptions + 73 columns + is_in_…" at bounding box center [477, 243] width 895 height 487
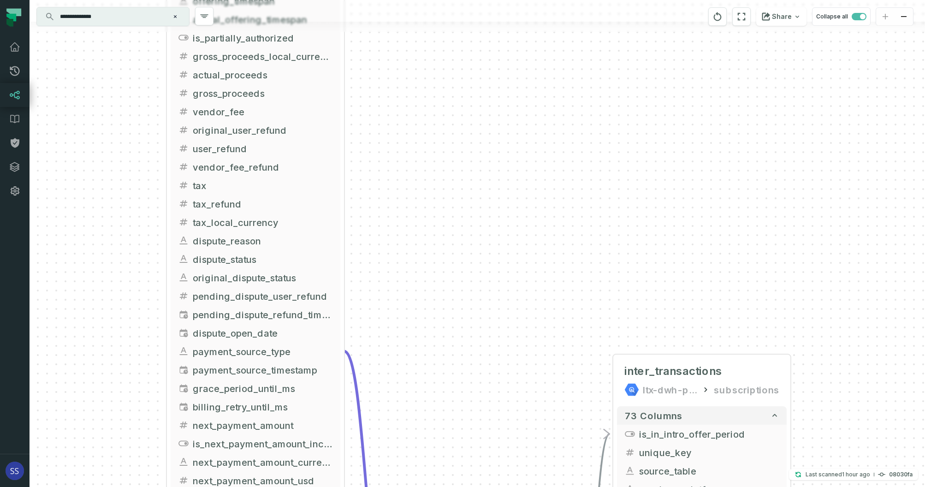
click at [124, 311] on div "+ inter_transactions ltx-dwh-prod-processed subscriptions + 73 columns + is_in_…" at bounding box center [477, 243] width 895 height 487
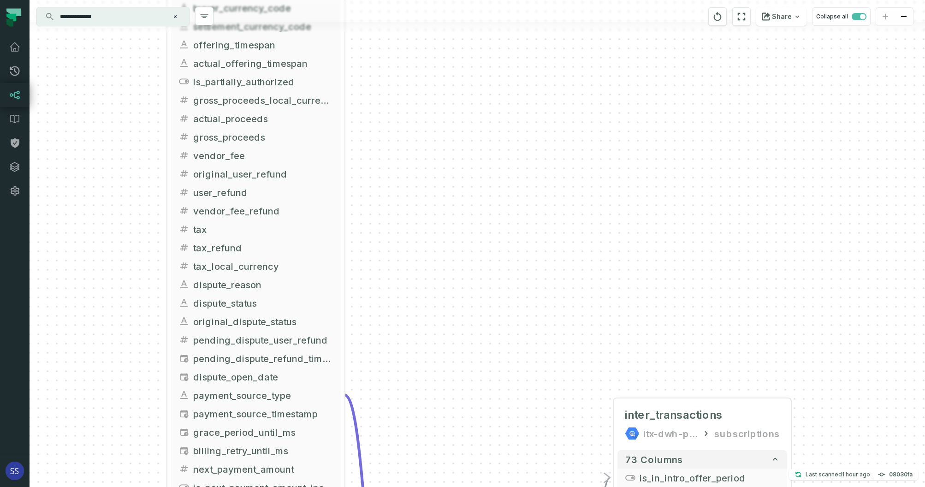
click at [119, 233] on div "+ inter_transactions ltx-dwh-prod-processed subscriptions + 73 columns + is_in_…" at bounding box center [477, 243] width 895 height 487
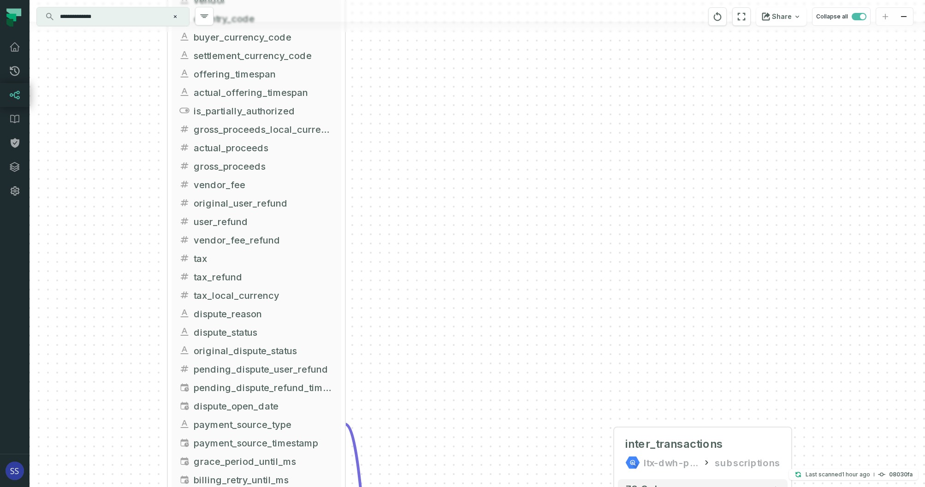
click at [390, 149] on div "+ inter_transactions ltx-dwh-prod-processed subscriptions + 73 columns + is_in_…" at bounding box center [477, 243] width 895 height 487
click at [420, 112] on div "+ inter_transactions ltx-dwh-prod-processed subscriptions + 73 columns + is_in_…" at bounding box center [477, 243] width 895 height 487
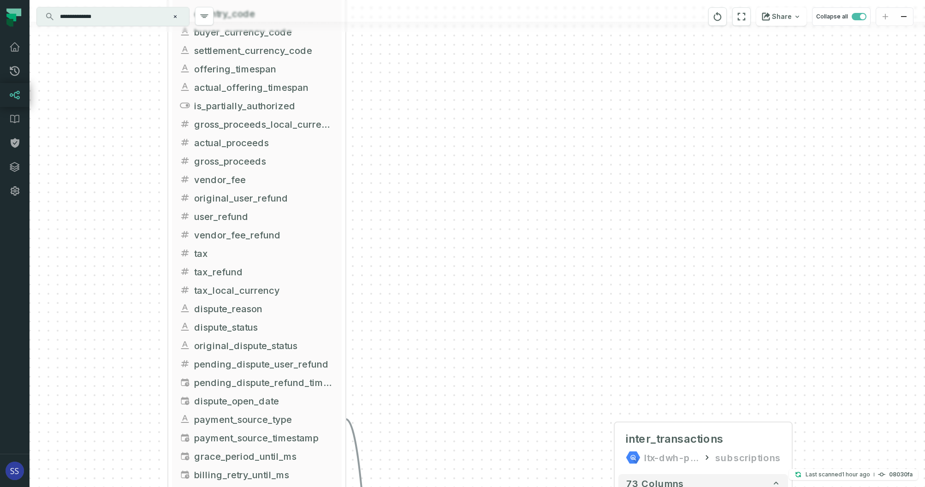
click at [387, 97] on div "+ inter_transactions ltx-dwh-prod-processed subscriptions + 73 columns + is_in_…" at bounding box center [477, 243] width 895 height 487
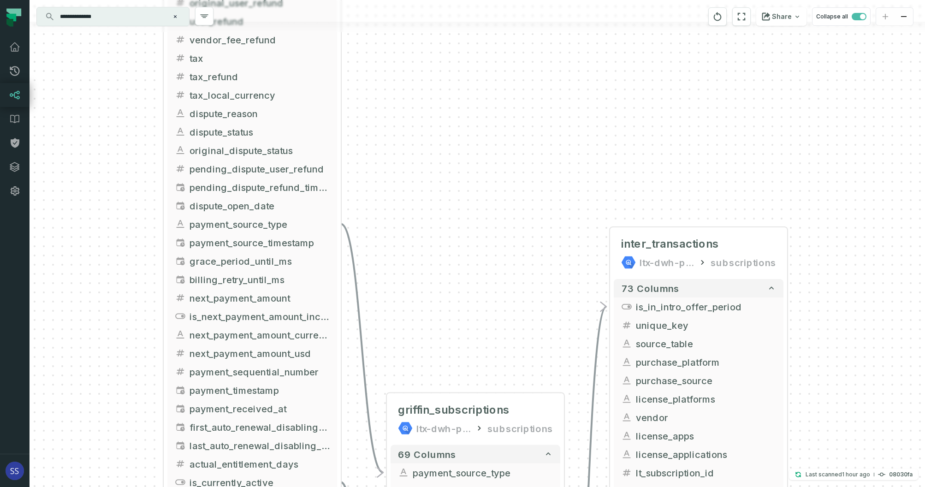
click at [397, 80] on div "+ inter_transactions ltx-dwh-prod-processed subscriptions + 73 columns + is_in_…" at bounding box center [477, 243] width 895 height 487
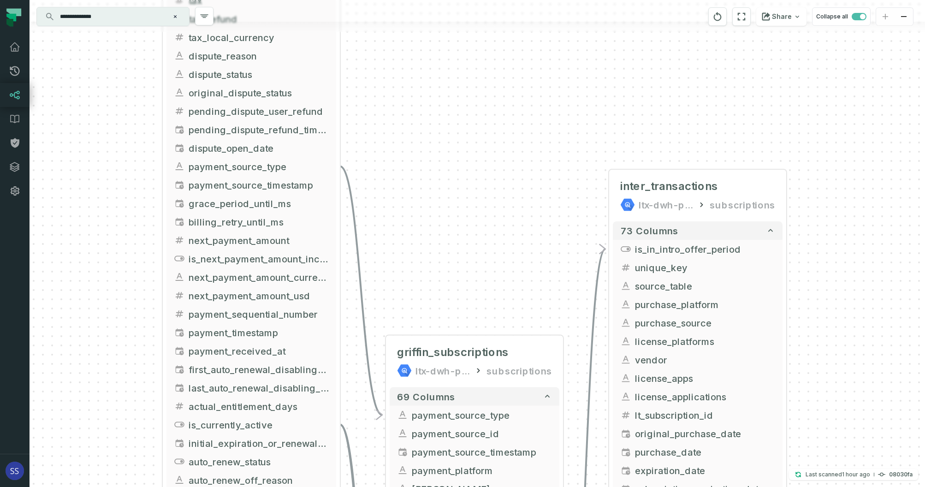
click at [421, 26] on div "+ inter_transactions ltx-dwh-prod-processed subscriptions + 73 columns + is_in_…" at bounding box center [477, 243] width 895 height 487
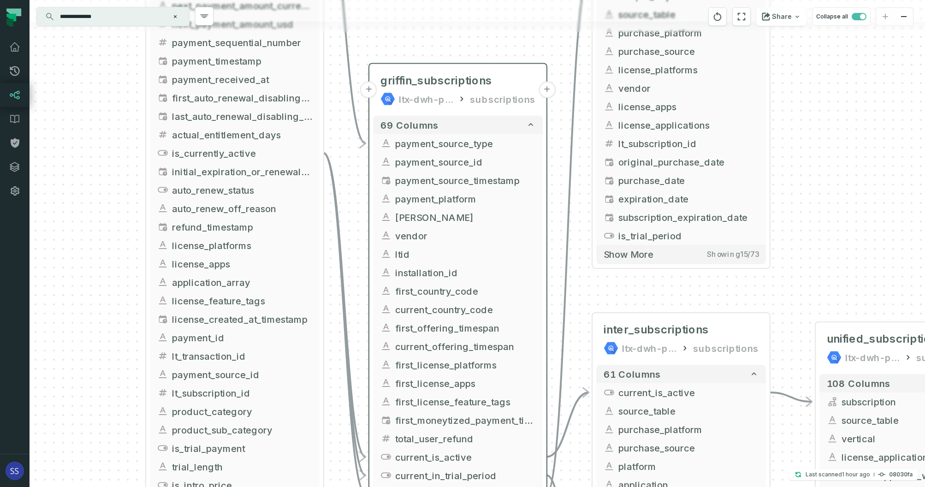
click at [431, 32] on div "+ inter_transactions ltx-dwh-prod-processed subscriptions + 73 columns + is_in_…" at bounding box center [477, 243] width 895 height 487
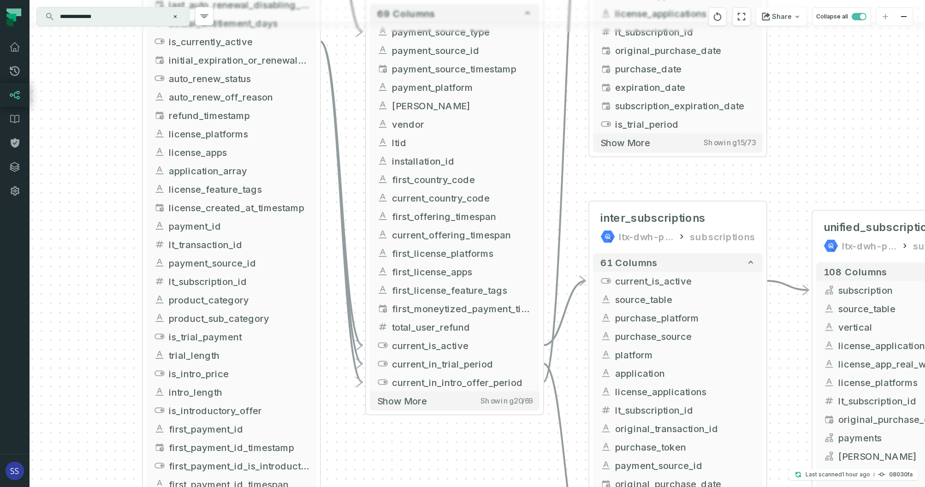
click at [346, 56] on div "+ inter_transactions ltx-dwh-prod-processed subscriptions + 73 columns + is_in_…" at bounding box center [477, 243] width 895 height 487
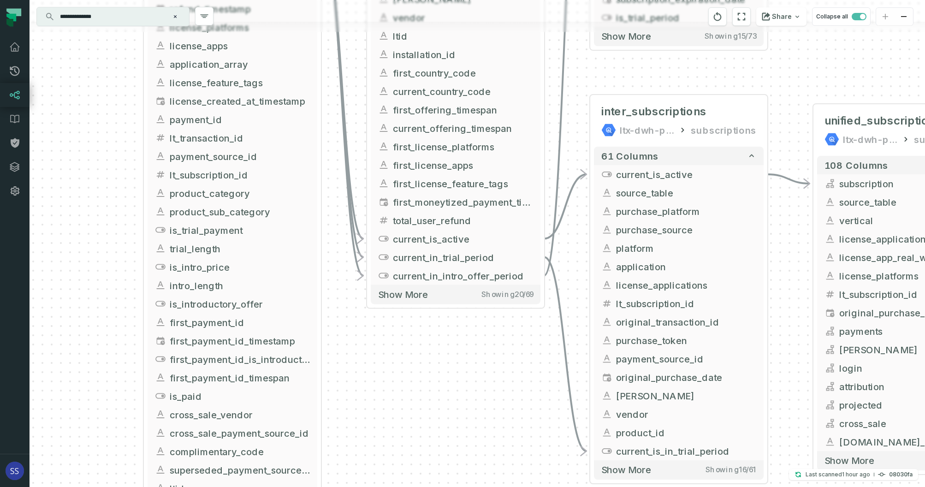
click at [106, 142] on div "+ inter_transactions ltx-dwh-prod-processed subscriptions + 73 columns + is_in_…" at bounding box center [477, 243] width 895 height 487
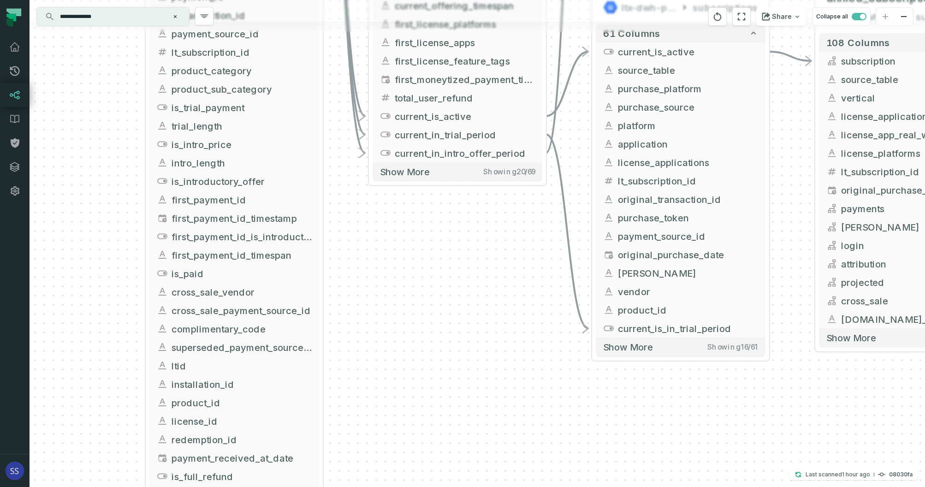
click at [90, 184] on div "+ inter_transactions ltx-dwh-prod-processed subscriptions + 73 columns + is_in_…" at bounding box center [477, 243] width 895 height 487
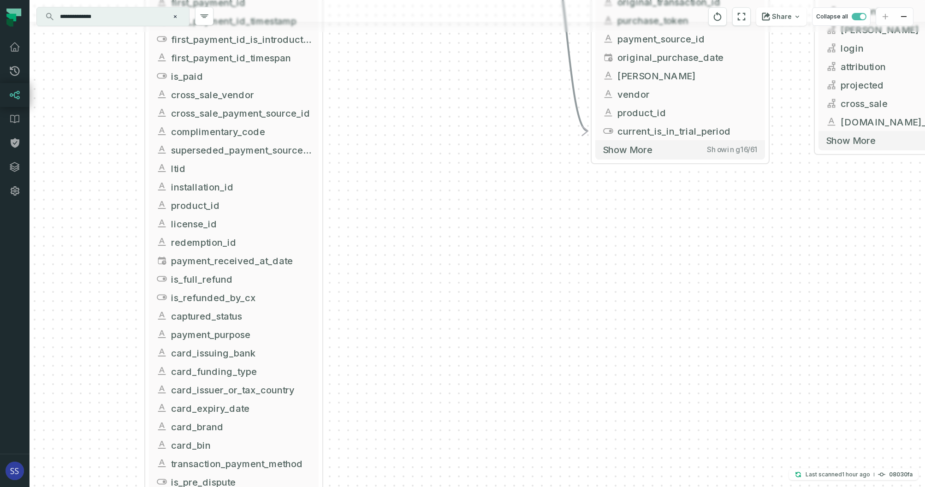
click at [98, 156] on div "+ inter_transactions ltx-dwh-prod-processed subscriptions + 73 columns + is_in_…" at bounding box center [477, 243] width 895 height 487
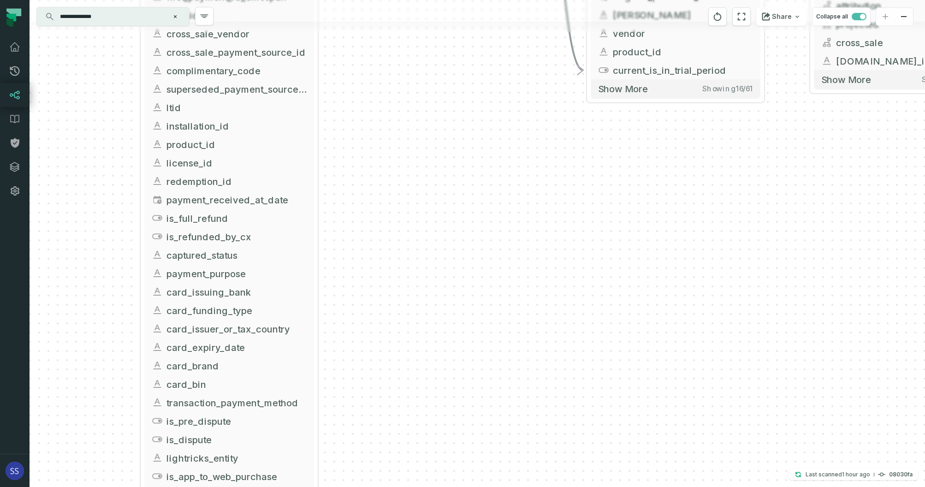
click at [95, 170] on div "+ inter_transactions ltx-dwh-prod-processed subscriptions + 73 columns + is_in_…" at bounding box center [477, 243] width 895 height 487
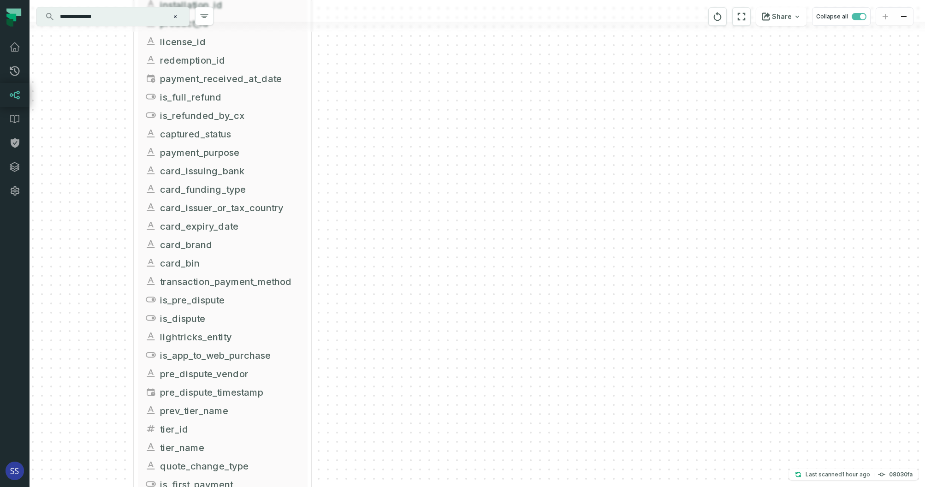
click at [105, 157] on div "+ inter_transactions ltx-dwh-prod-processed subscriptions + 73 columns + is_in_…" at bounding box center [477, 243] width 895 height 487
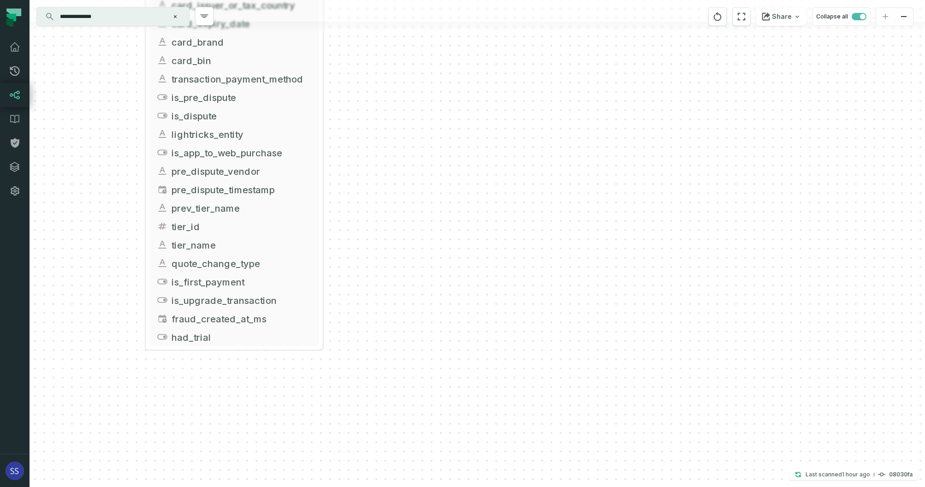
click at [103, 180] on div "+ inter_transactions ltx-dwh-prod-processed subscriptions + 73 columns + is_in_…" at bounding box center [477, 243] width 895 height 487
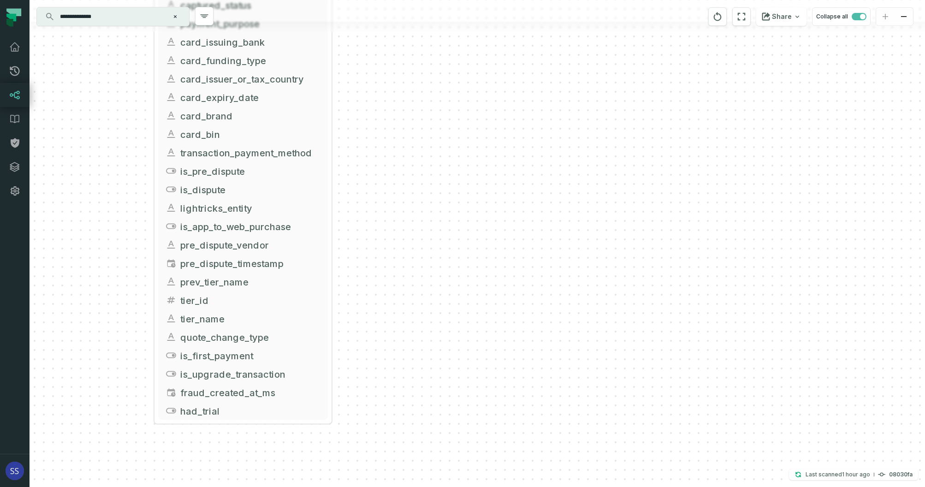
click at [388, 399] on div "+ inter_transactions ltx-dwh-prod-processed subscriptions + 73 columns + is_in_…" at bounding box center [477, 243] width 895 height 487
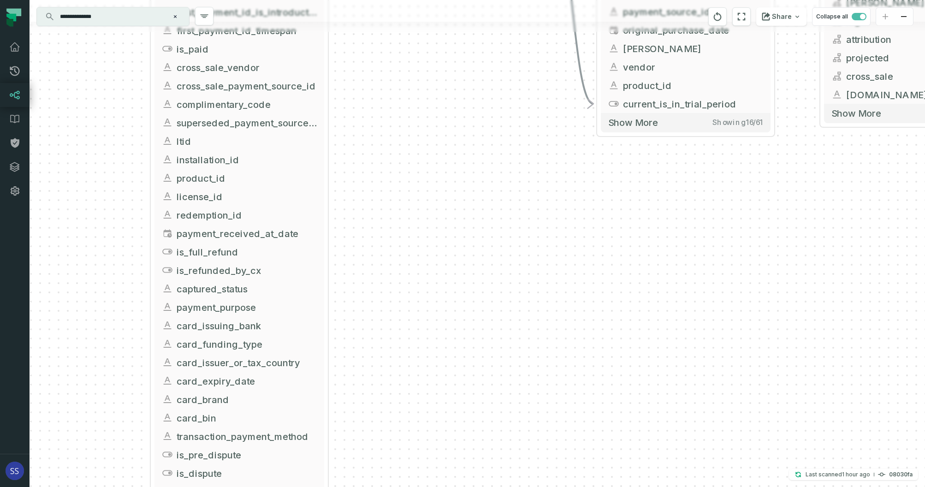
click at [412, 325] on div "+ inter_transactions ltx-dwh-prod-processed subscriptions + 73 columns + is_in_…" at bounding box center [477, 243] width 895 height 487
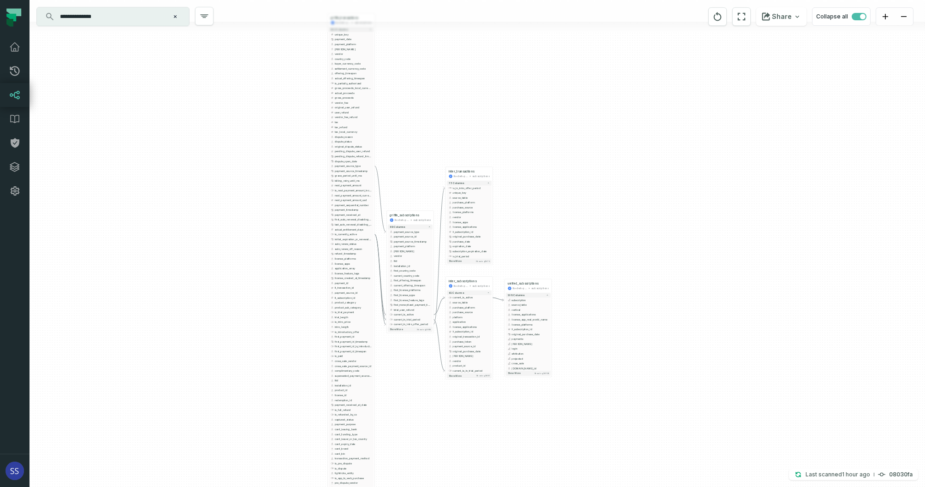
click at [417, 384] on div "+ inter_transactions ltx-dwh-prod-processed subscriptions + 73 columns + is_in_…" at bounding box center [477, 243] width 895 height 487
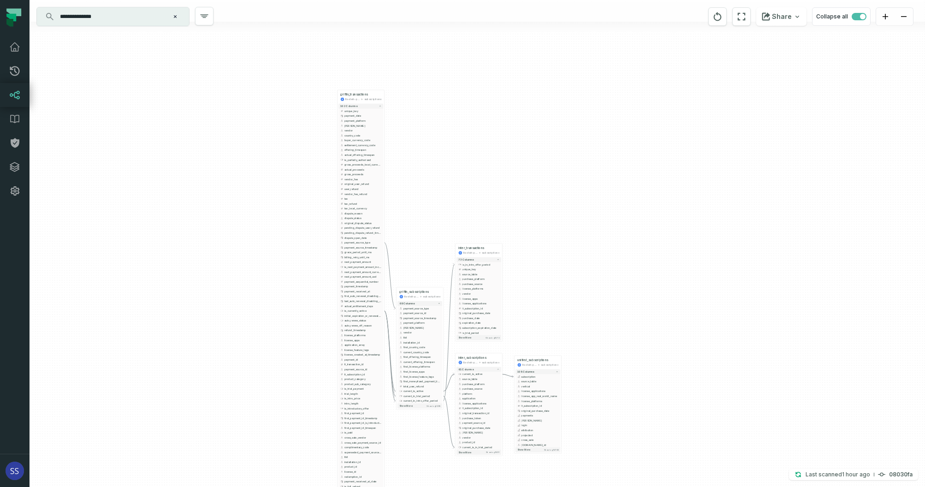
click at [420, 188] on div "+ inter_transactions ltx-dwh-prod-processed subscriptions + 73 columns + is_in_…" at bounding box center [477, 243] width 895 height 487
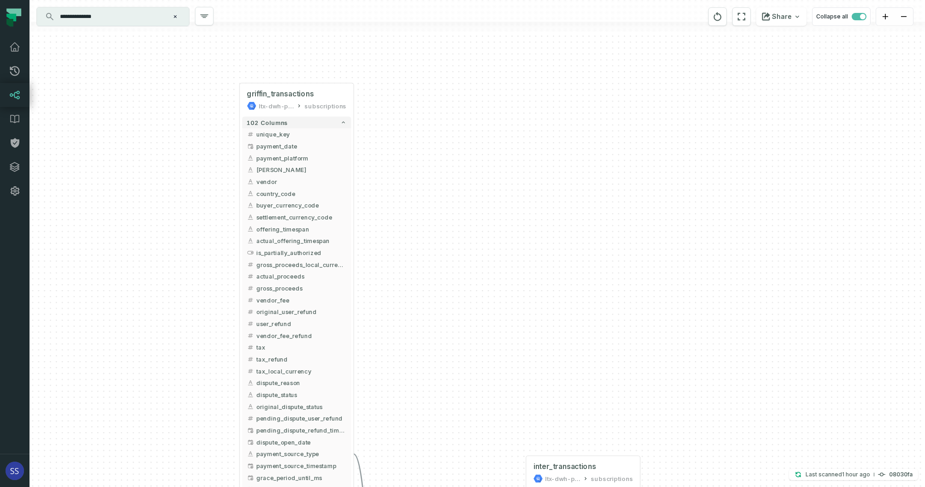
click at [420, 100] on div "+ inter_transactions ltx-dwh-prod-processed subscriptions + 73 columns + is_in_…" at bounding box center [477, 243] width 895 height 487
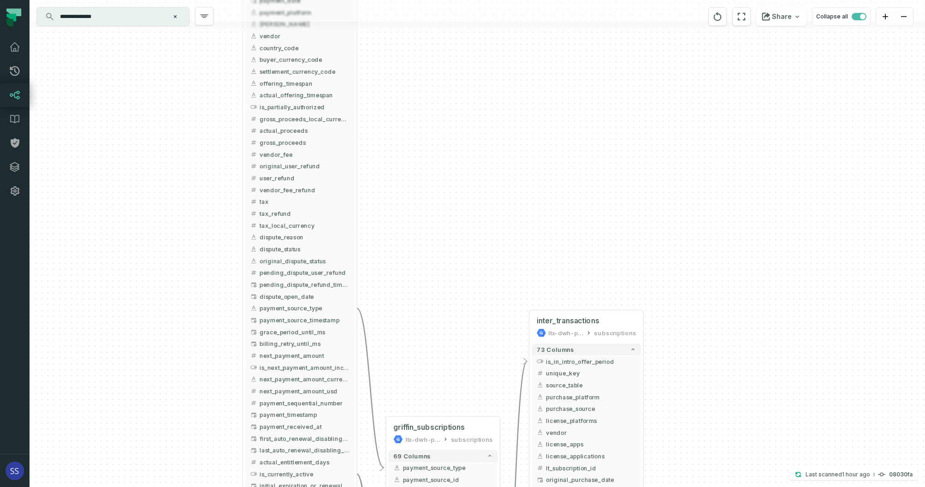
click at [437, 129] on div "+ inter_transactions ltx-dwh-prod-processed subscriptions + 73 columns + is_in_…" at bounding box center [477, 243] width 895 height 487
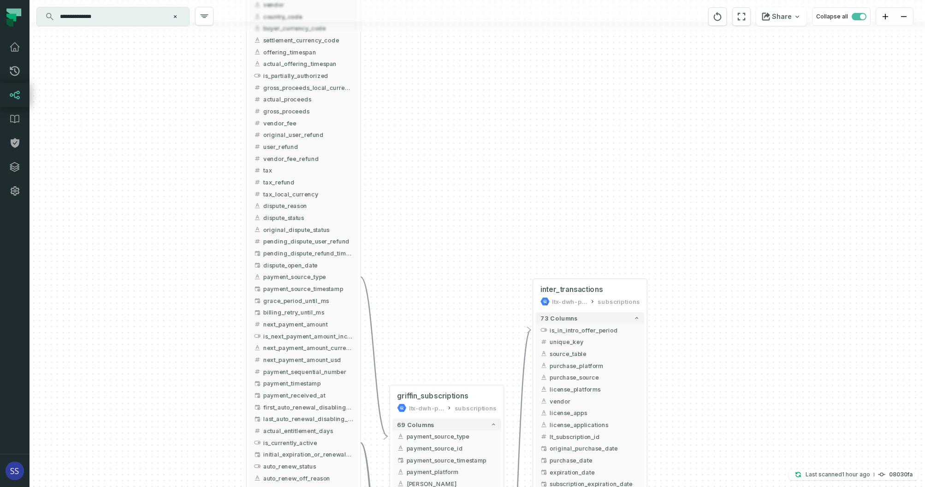
click at [445, 100] on div "+ inter_transactions ltx-dwh-prod-processed subscriptions + 73 columns + is_in_…" at bounding box center [477, 243] width 895 height 487
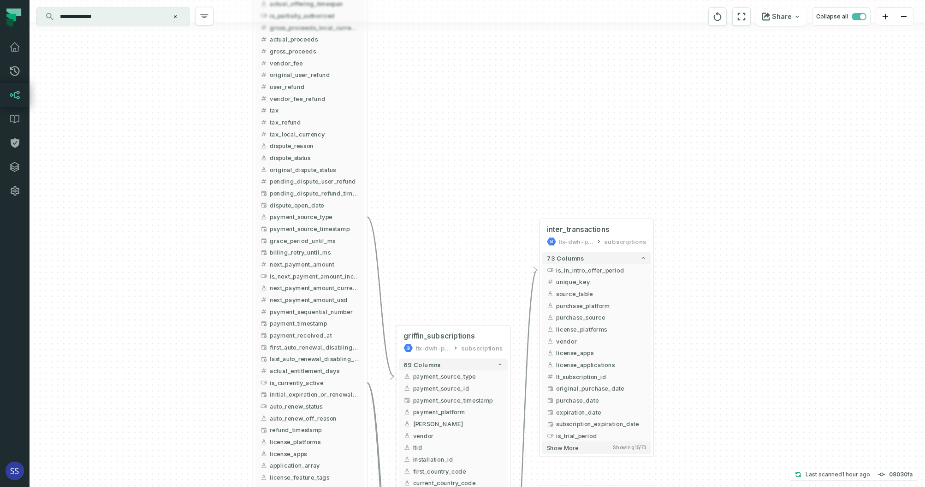
click at [429, 118] on div "+ inter_transactions ltx-dwh-prod-processed subscriptions + 73 columns + is_in_…" at bounding box center [477, 243] width 895 height 487
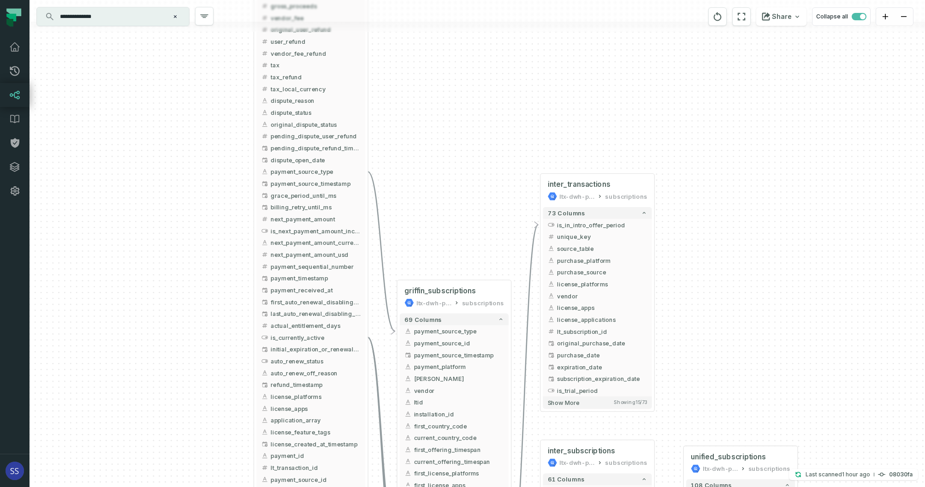
click at [417, 132] on div "+ inter_transactions ltx-dwh-prod-processed subscriptions + 73 columns + is_in_…" at bounding box center [477, 243] width 895 height 487
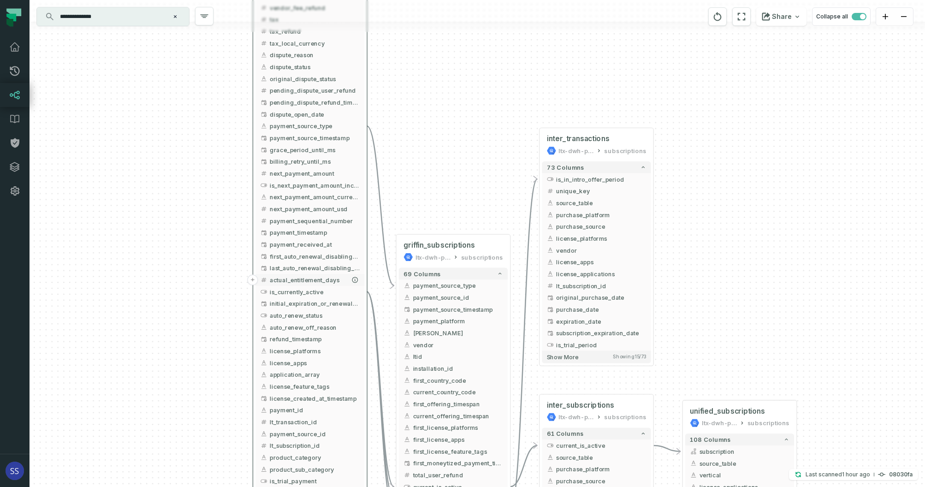
click at [329, 281] on span "actual_entitlement_days" at bounding box center [315, 279] width 90 height 9
